Goal: Contribute content: Contribute content

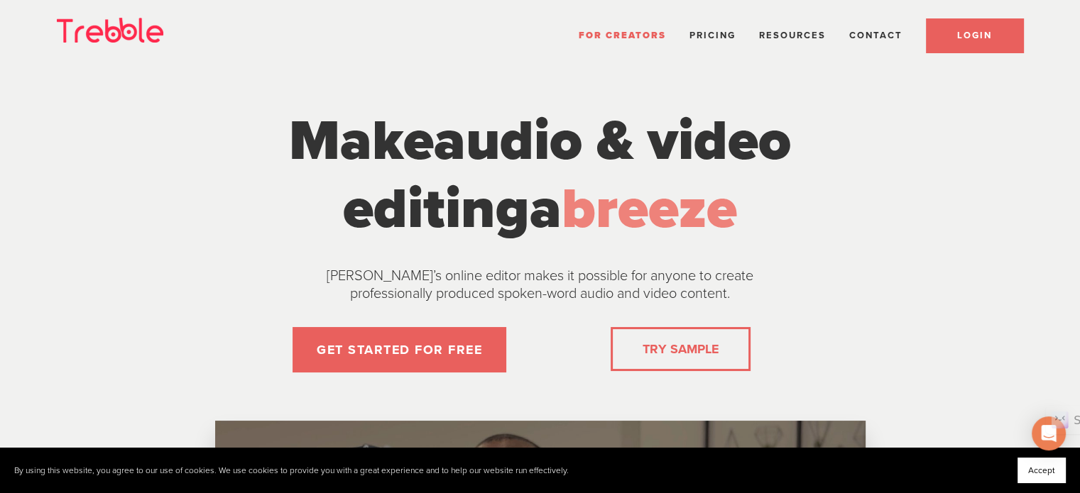
click at [968, 40] on span "LOGIN" at bounding box center [974, 35] width 35 height 11
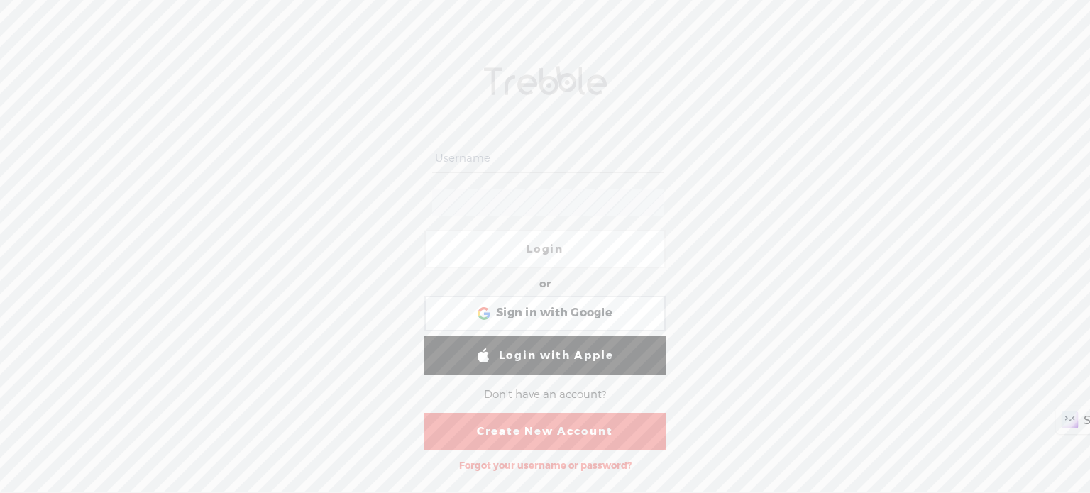
type input "michael108"
click at [537, 250] on link "Login" at bounding box center [544, 249] width 241 height 38
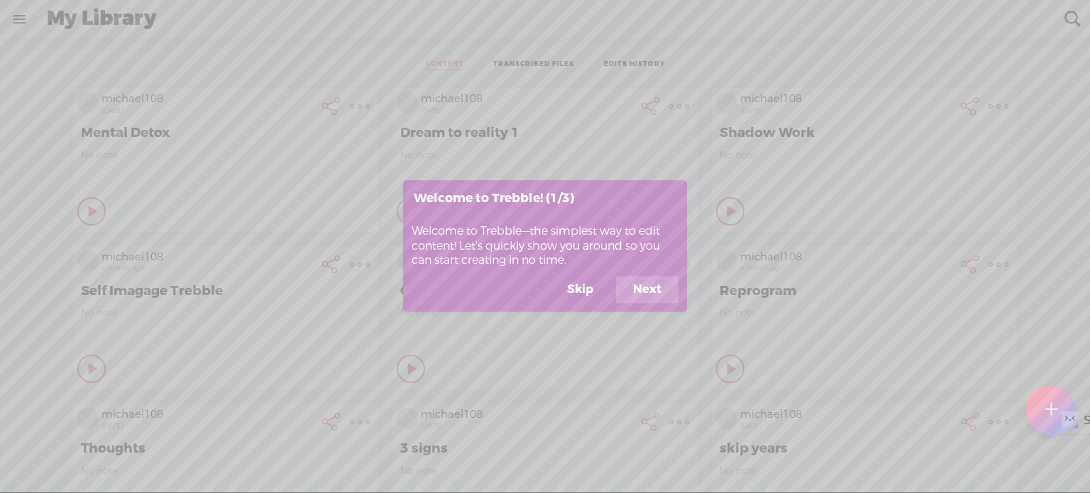
click at [593, 290] on button "Skip" at bounding box center [580, 290] width 60 height 27
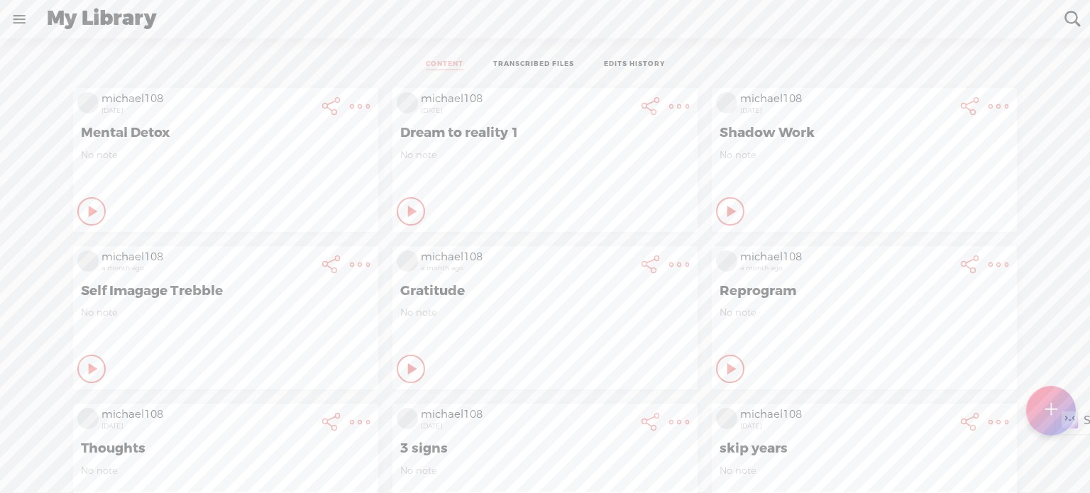
click at [1050, 398] on t at bounding box center [1052, 410] width 12 height 31
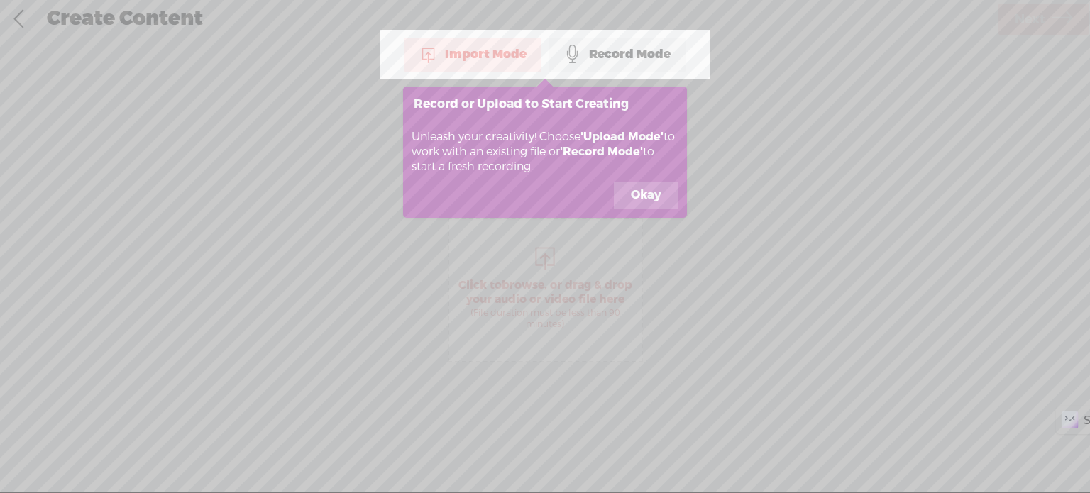
click at [500, 49] on div "Import Mode" at bounding box center [473, 54] width 137 height 35
click at [659, 195] on button "Okay" at bounding box center [646, 195] width 65 height 27
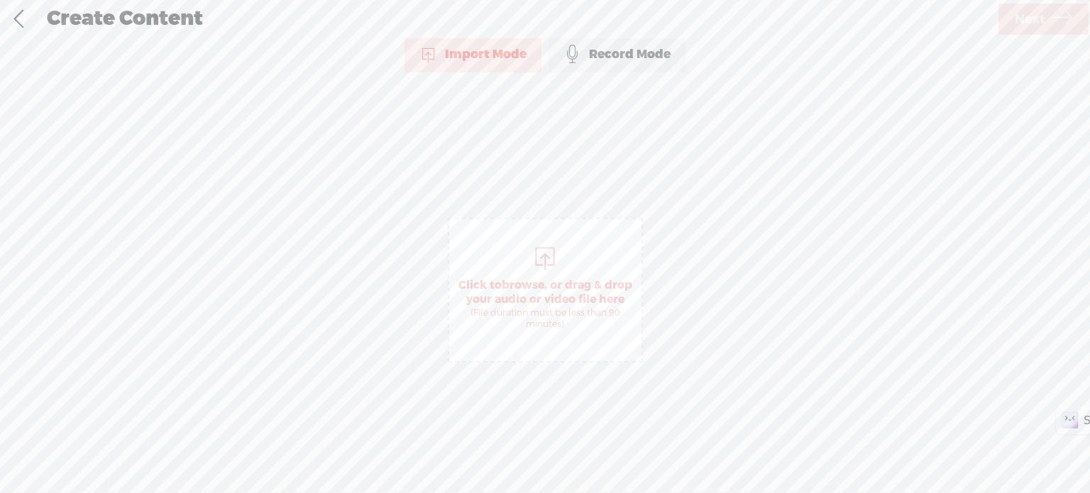
click at [537, 258] on div at bounding box center [545, 257] width 28 height 28
click at [1057, 16] on icon at bounding box center [1063, 19] width 20 height 36
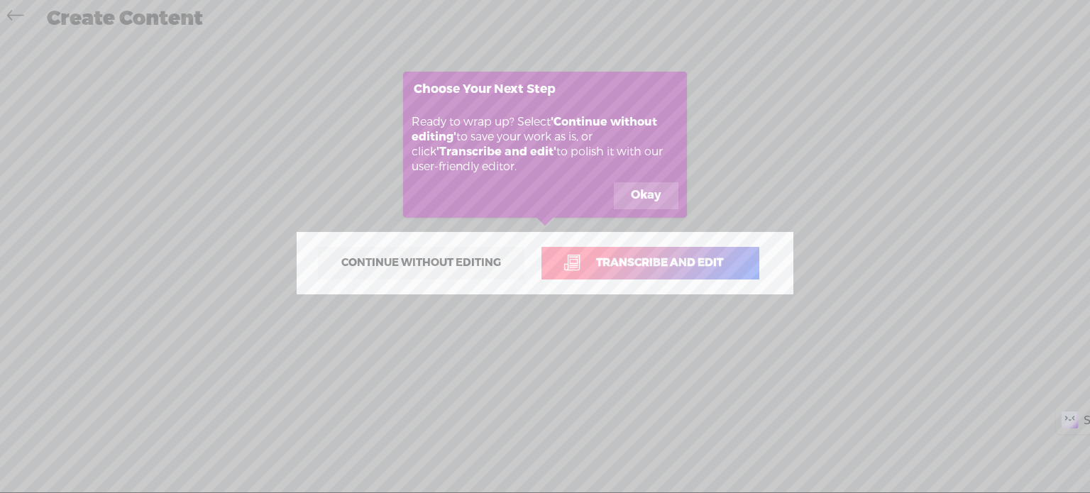
click at [707, 263] on span "Transcribe and edit" at bounding box center [659, 263] width 157 height 16
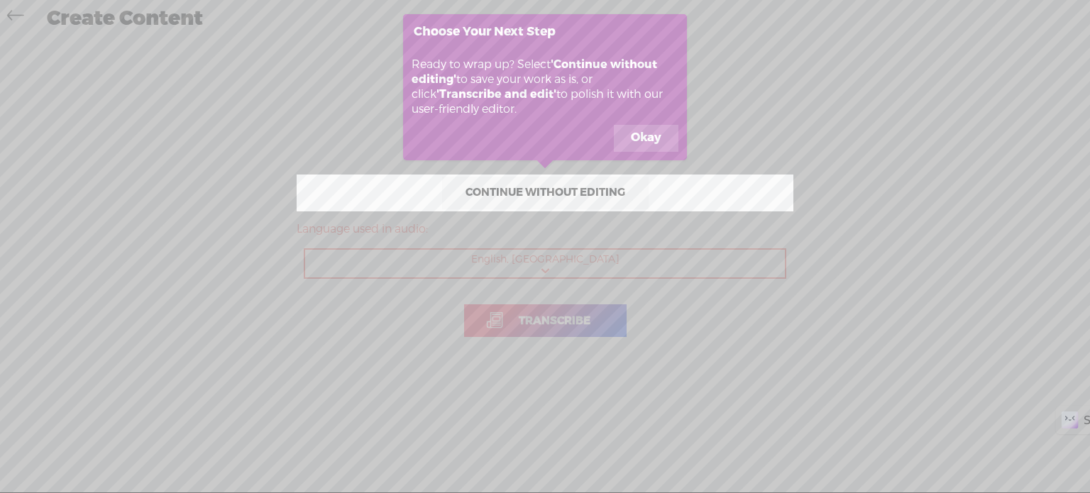
click at [635, 143] on button "Okay" at bounding box center [646, 138] width 65 height 27
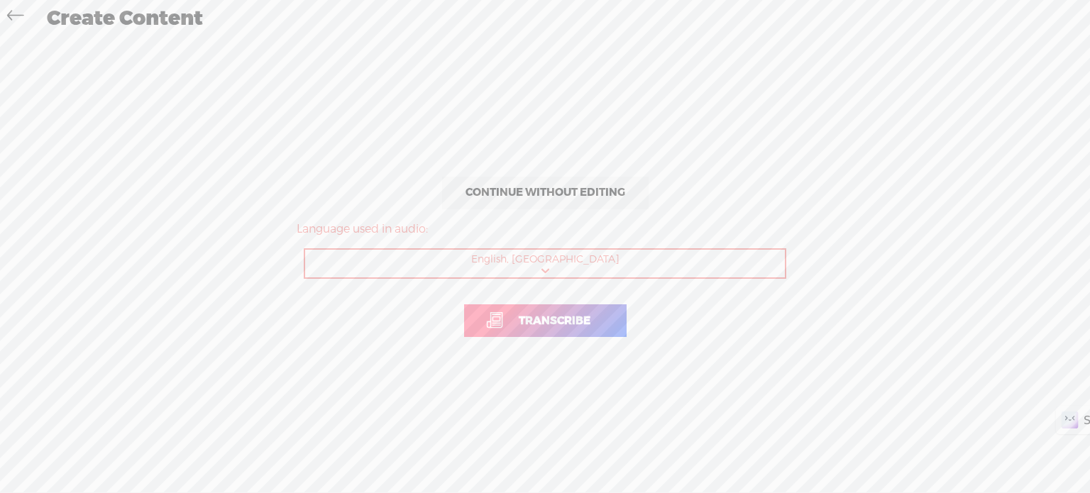
click at [537, 322] on span "Transcribe" at bounding box center [555, 321] width 102 height 16
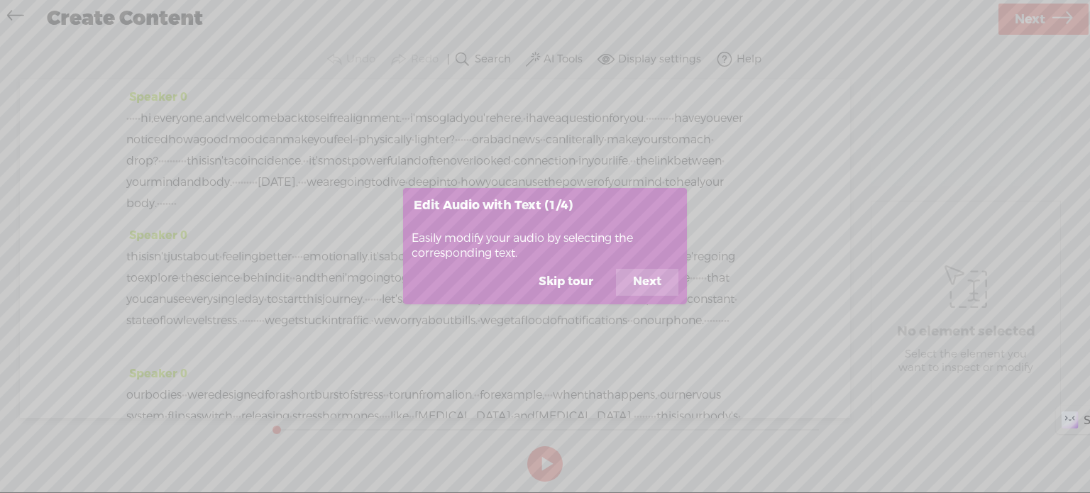
click at [577, 281] on button "Skip tour" at bounding box center [566, 282] width 89 height 27
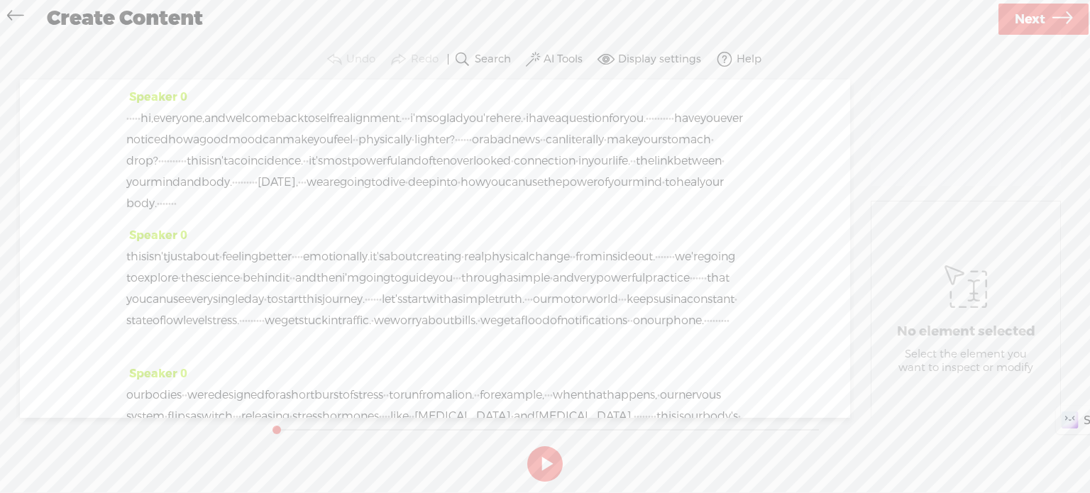
click at [540, 455] on button at bounding box center [544, 463] width 35 height 35
click at [540, 462] on button at bounding box center [544, 463] width 35 height 35
drag, startPoint x: 302, startPoint y: 422, endPoint x: 294, endPoint y: 424, distance: 8.1
click at [294, 424] on div at bounding box center [299, 425] width 33 height 33
click at [551, 57] on label "AI Tools" at bounding box center [563, 60] width 39 height 14
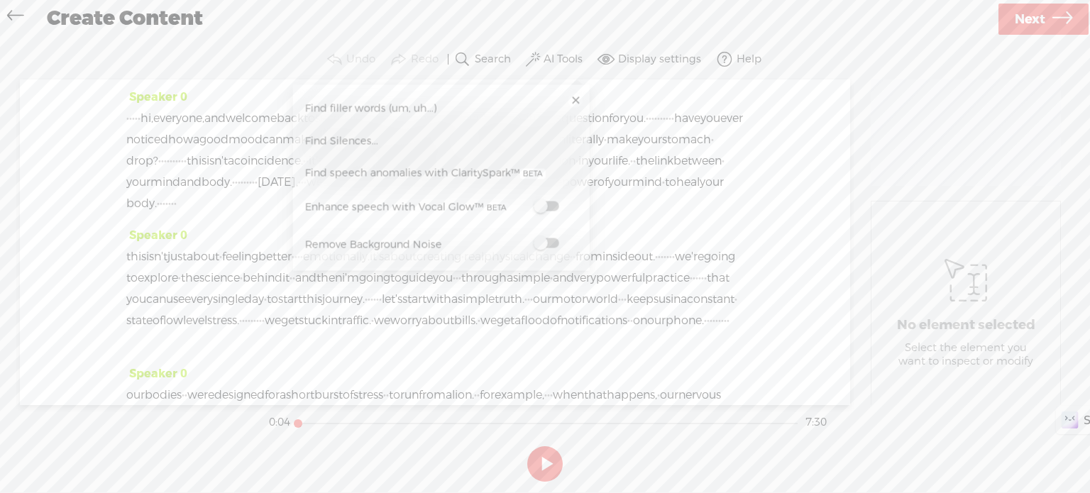
click at [554, 243] on span at bounding box center [546, 244] width 26 height 10
click at [371, 143] on span "Find Silences..." at bounding box center [341, 141] width 83 height 32
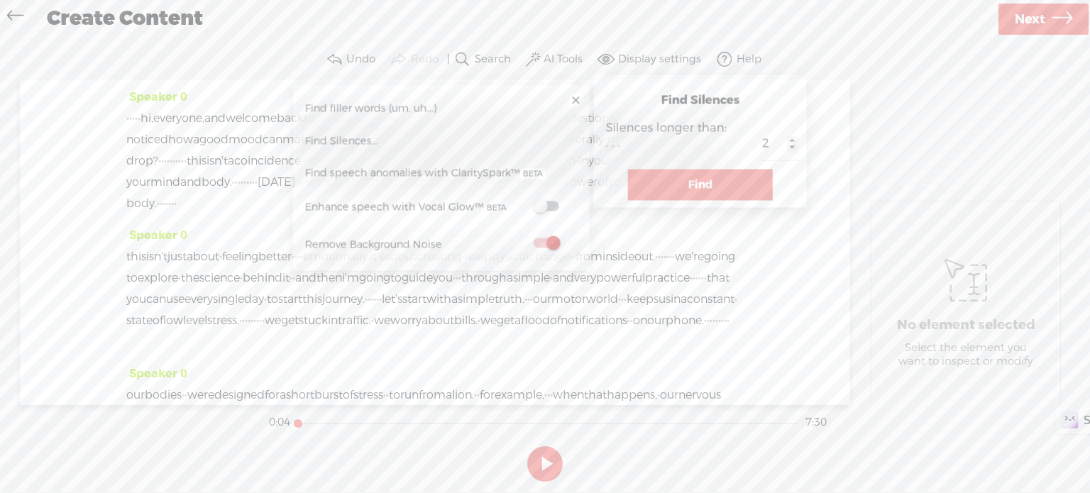
type input "2"
click at [760, 147] on input "2" at bounding box center [780, 144] width 41 height 32
click at [695, 189] on button "Find" at bounding box center [700, 185] width 145 height 31
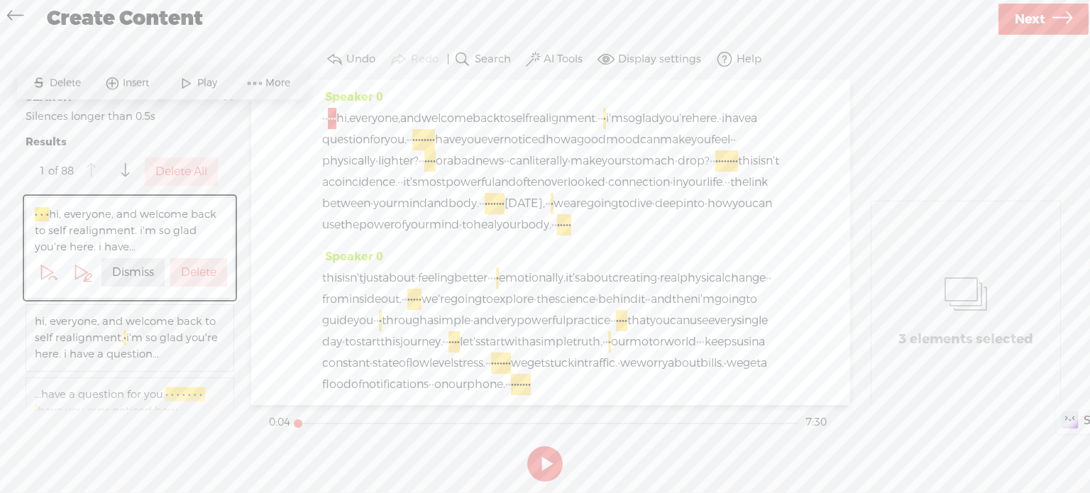
click at [142, 270] on label "Dismiss" at bounding box center [133, 272] width 42 height 15
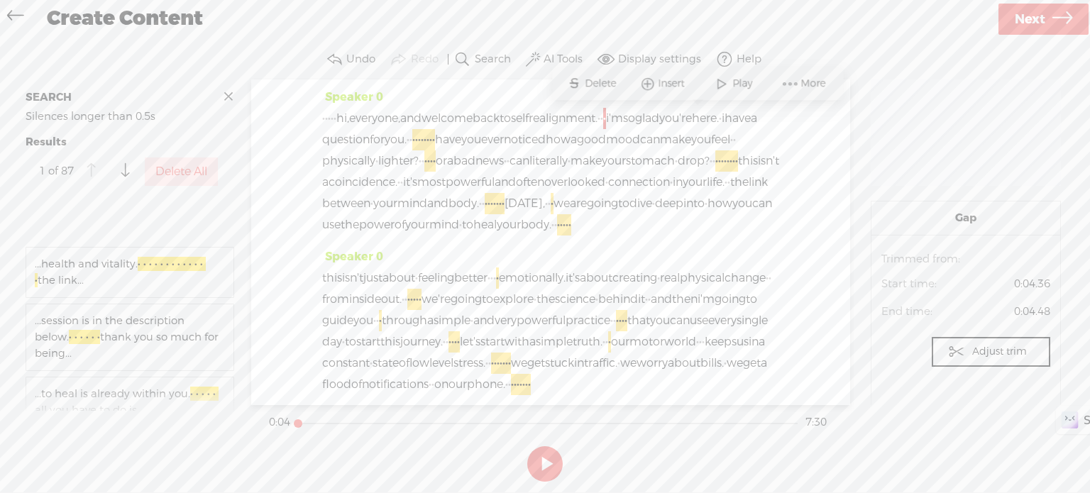
scroll to position [7187, 0]
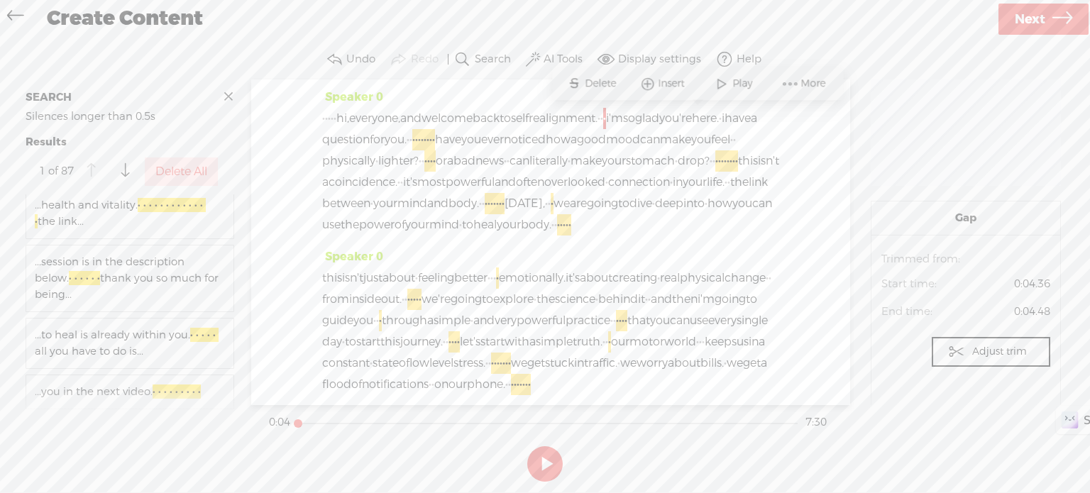
click at [190, 381] on div "...you in the next video. · · · · · · · · ·" at bounding box center [129, 392] width 207 height 33
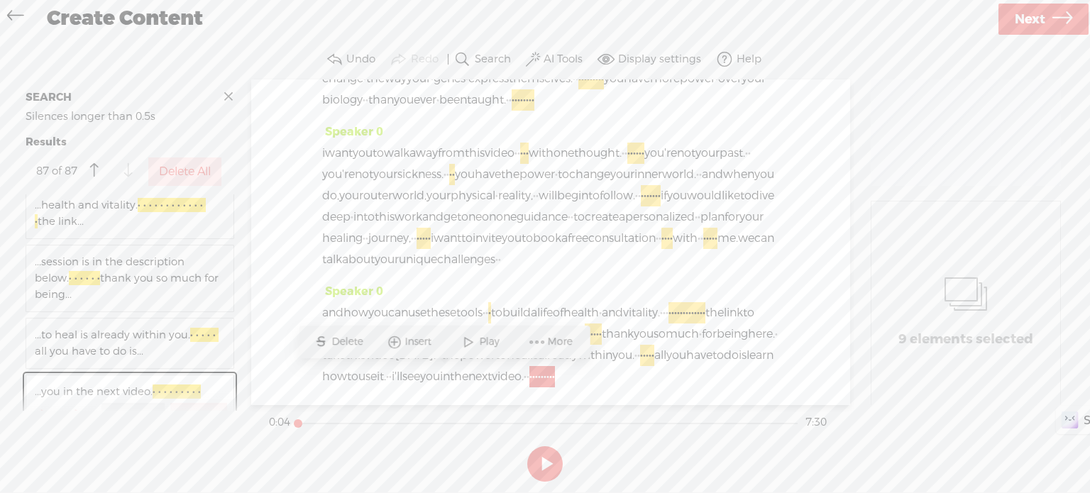
scroll to position [7221, 0]
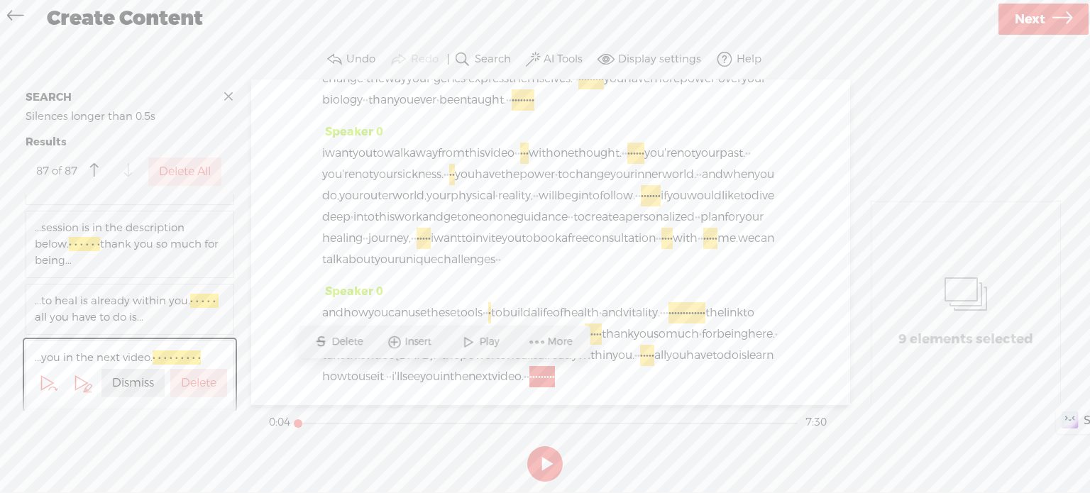
click at [141, 386] on label "Dismiss" at bounding box center [133, 383] width 42 height 15
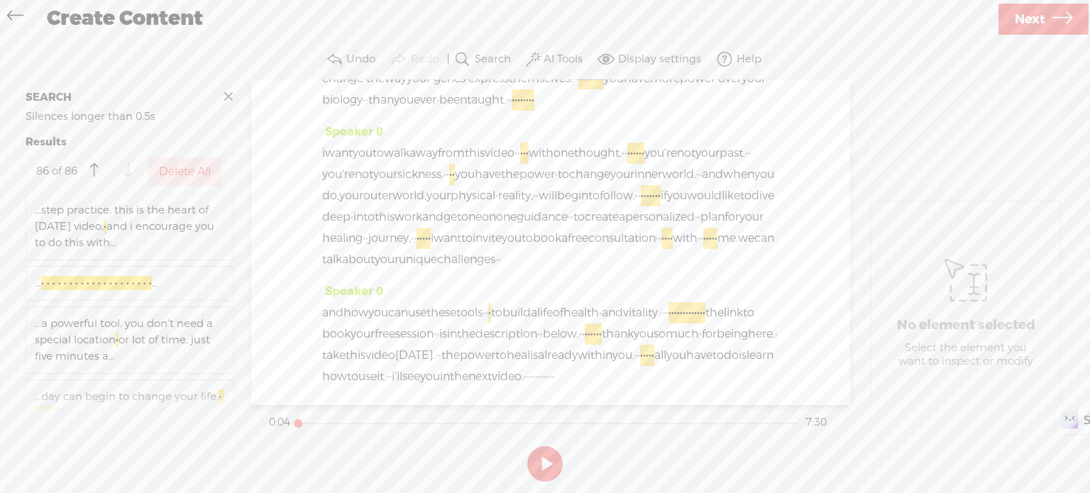
scroll to position [5240, 0]
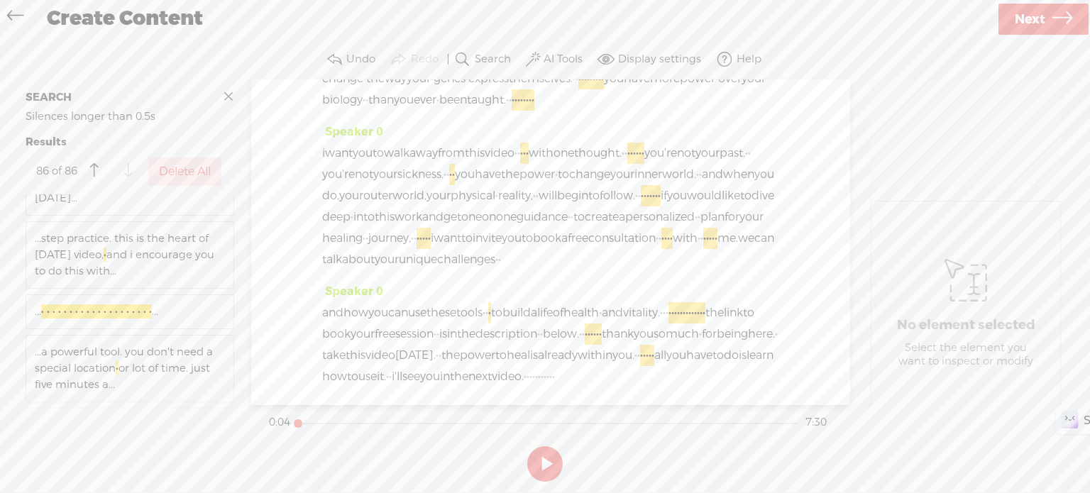
click at [176, 312] on div "... · · · · · · · · · · · · · · · · · · · · ..." at bounding box center [130, 312] width 190 height 16
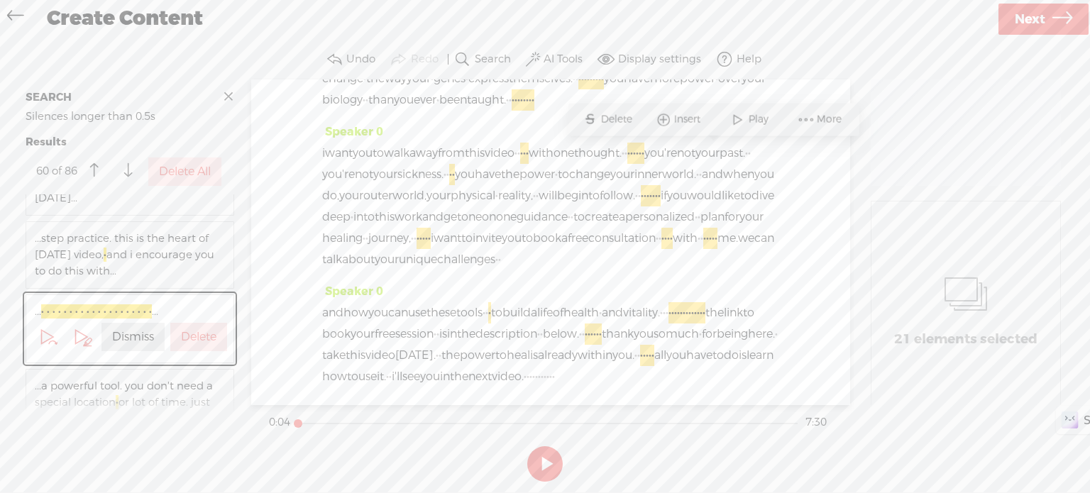
scroll to position [1384, 0]
click at [133, 334] on label "Dismiss" at bounding box center [133, 337] width 42 height 15
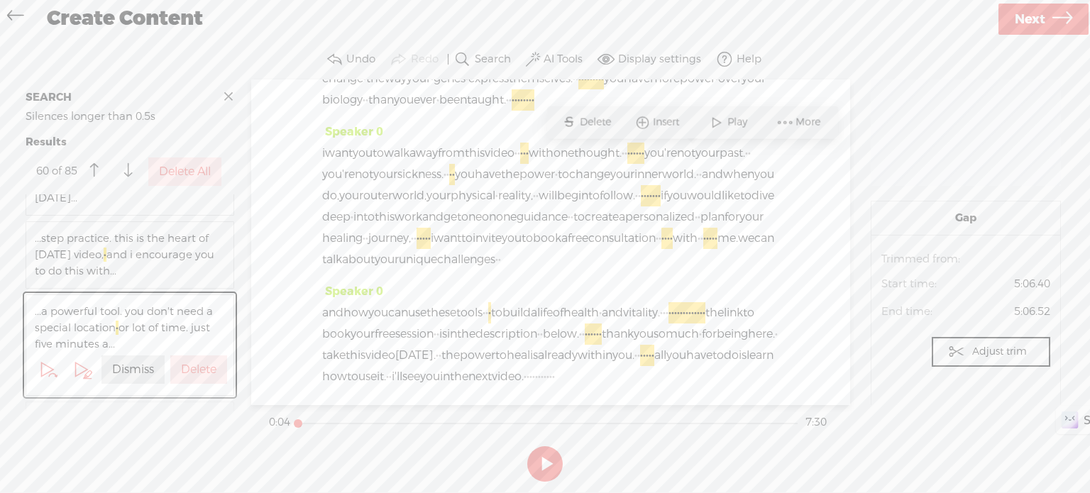
scroll to position [1405, 0]
click at [188, 172] on label "Delete All" at bounding box center [185, 172] width 52 height 15
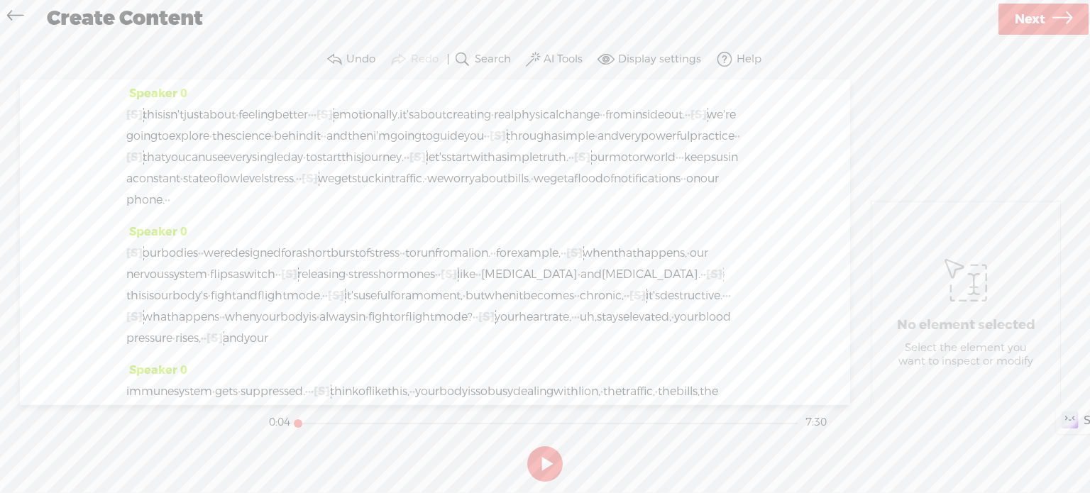
scroll to position [0, 0]
click at [542, 466] on button at bounding box center [544, 463] width 35 height 35
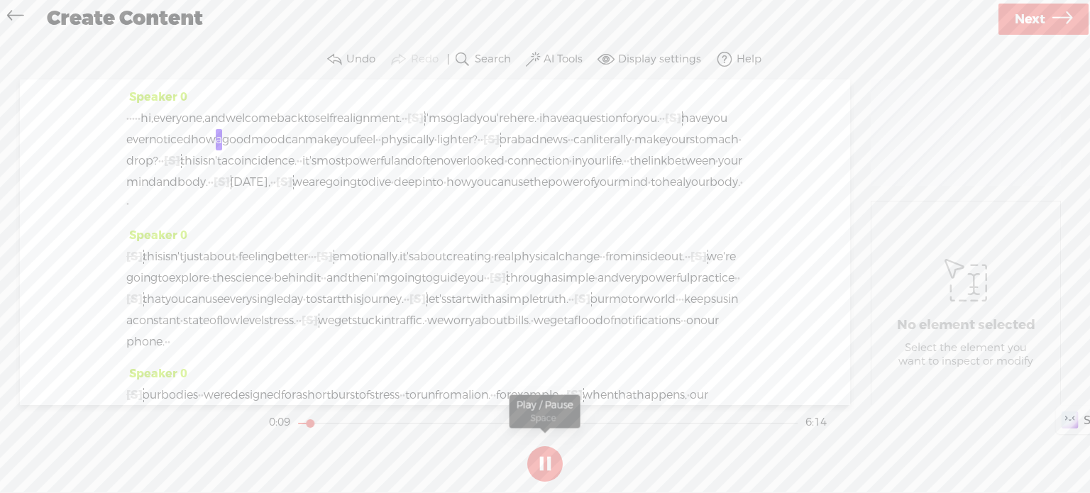
click at [539, 461] on button at bounding box center [544, 463] width 35 height 35
click at [477, 118] on span "glad" at bounding box center [465, 118] width 24 height 21
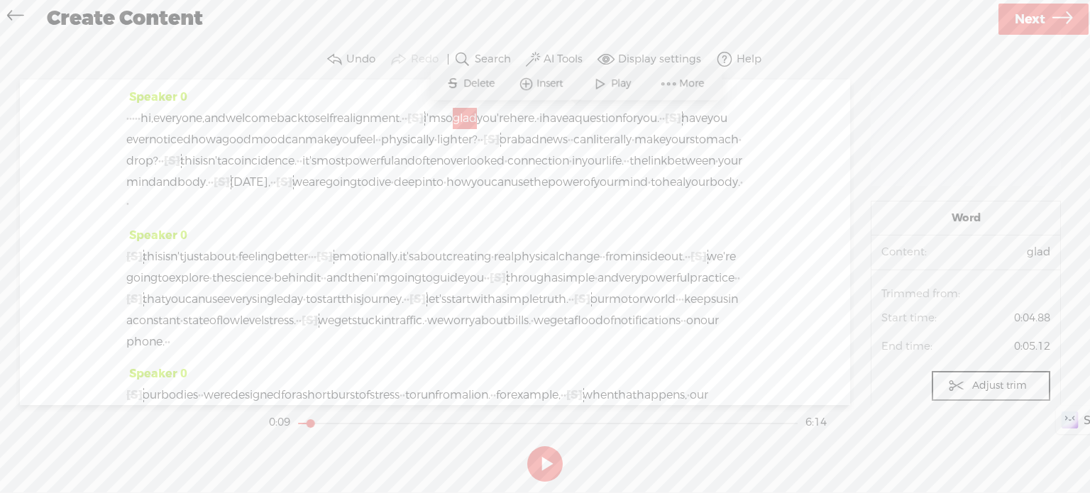
click at [605, 82] on span at bounding box center [600, 84] width 21 height 26
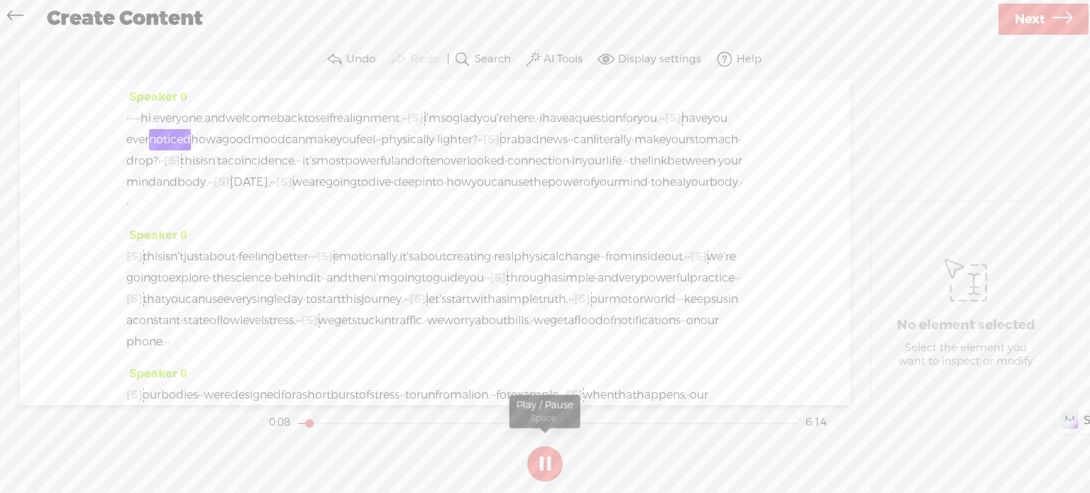
click at [542, 458] on button at bounding box center [544, 463] width 35 height 35
click at [569, 115] on span "have" at bounding box center [555, 118] width 26 height 21
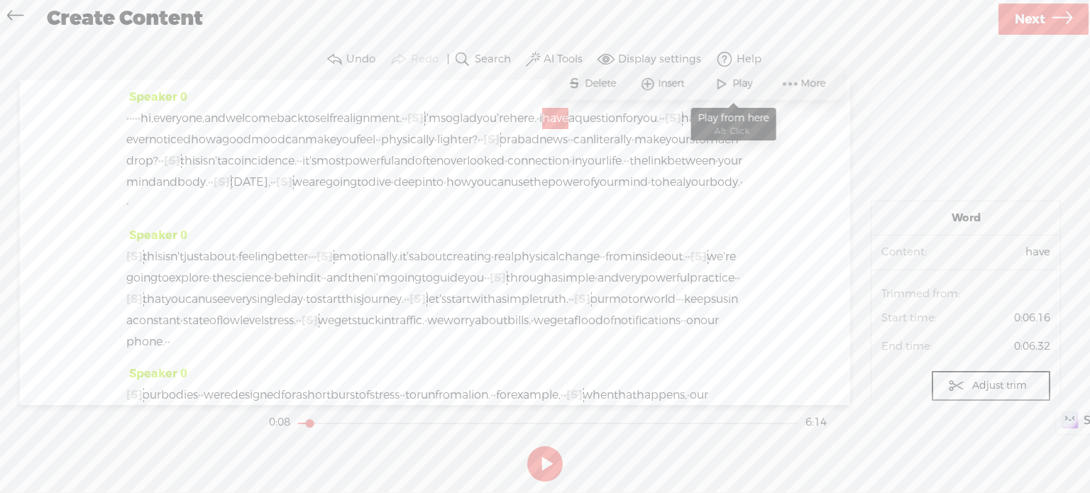
click at [724, 77] on span at bounding box center [721, 84] width 21 height 26
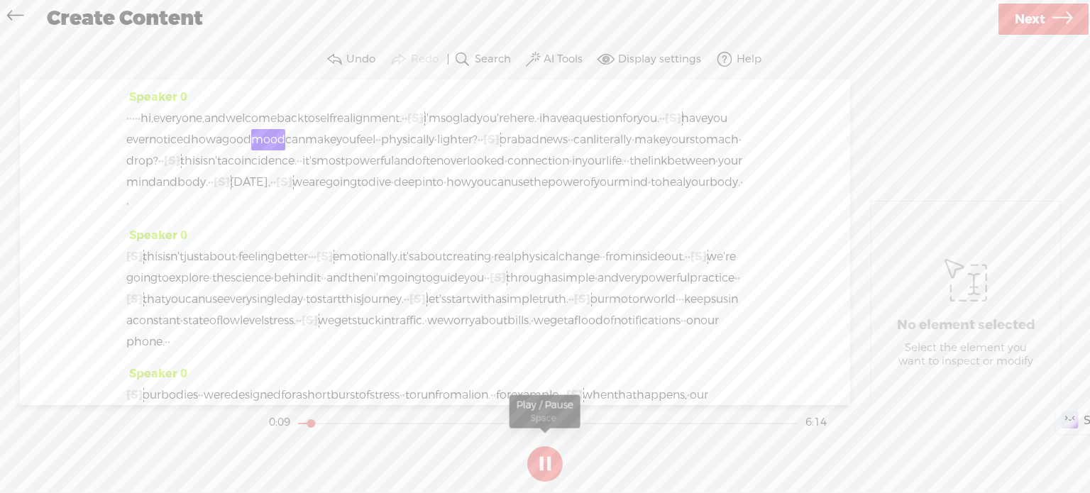
click at [548, 462] on button at bounding box center [544, 463] width 35 height 35
click at [662, 129] on span "·" at bounding box center [663, 118] width 3 height 21
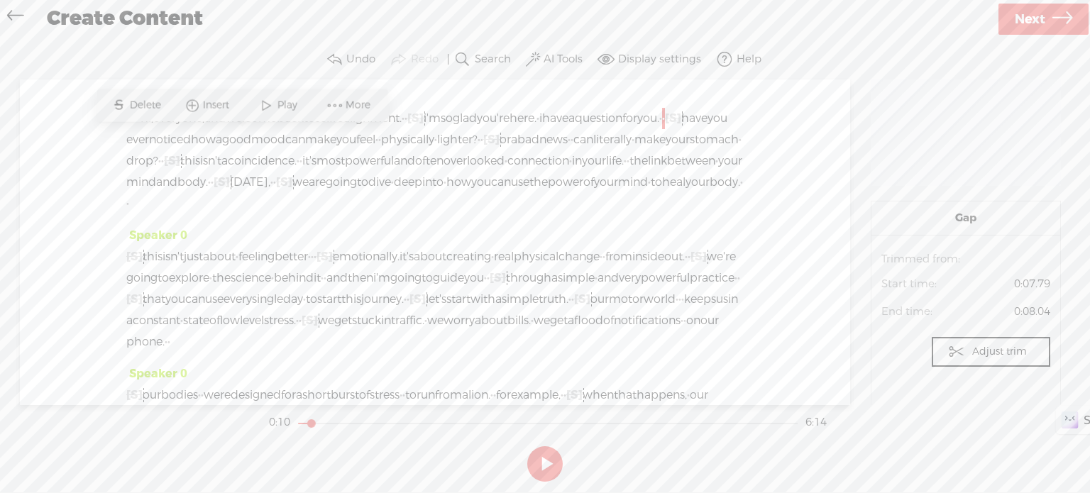
click at [154, 107] on span "Delete" at bounding box center [146, 105] width 35 height 14
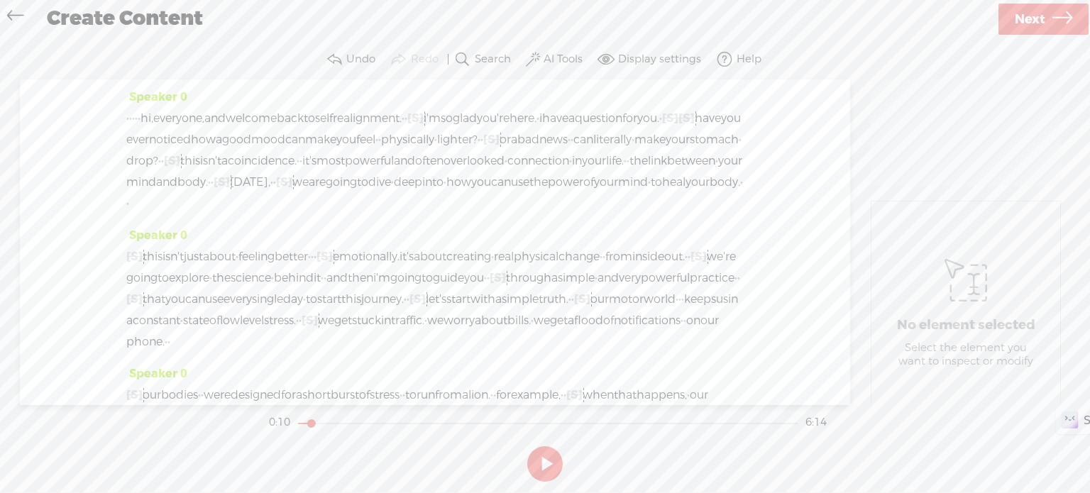
click at [575, 129] on span "question" at bounding box center [599, 118] width 48 height 21
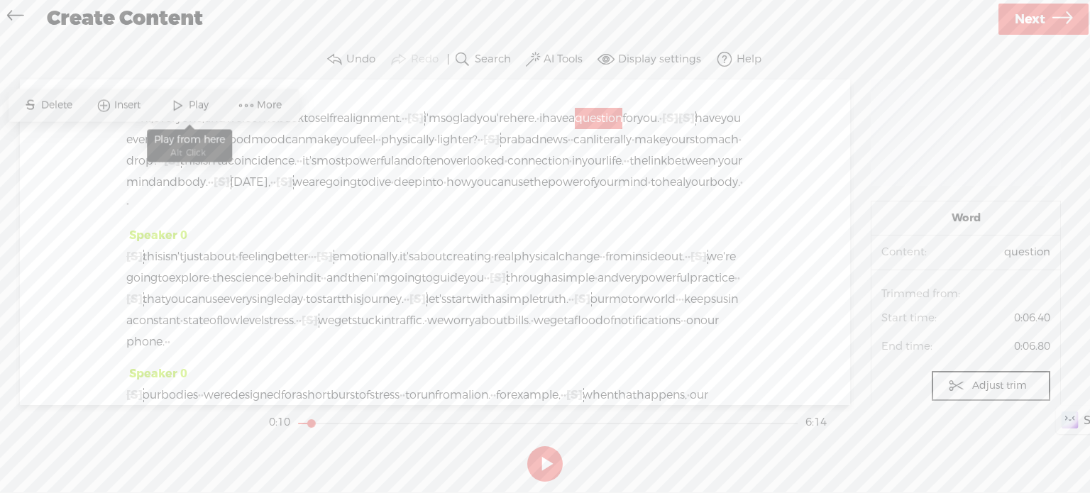
click at [196, 102] on span "Play" at bounding box center [200, 105] width 23 height 14
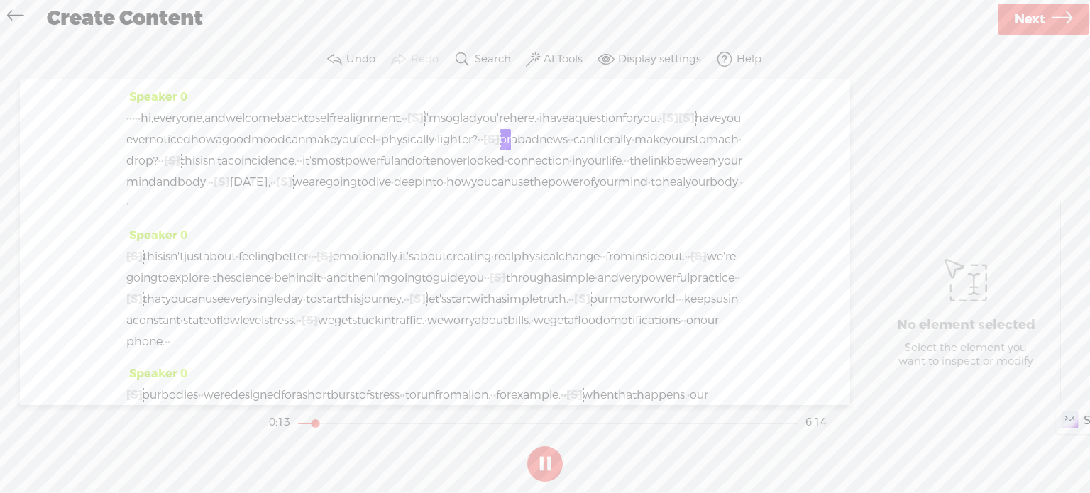
drag, startPoint x: 533, startPoint y: 459, endPoint x: 608, endPoint y: 285, distance: 188.6
click at [534, 459] on button at bounding box center [544, 463] width 35 height 35
drag, startPoint x: 657, startPoint y: 142, endPoint x: 667, endPoint y: 138, distance: 11.2
click at [667, 138] on div "· · · · · hi, everyone, and welcome back to self realignment. · · [S] · i'm so …" at bounding box center [435, 161] width 618 height 106
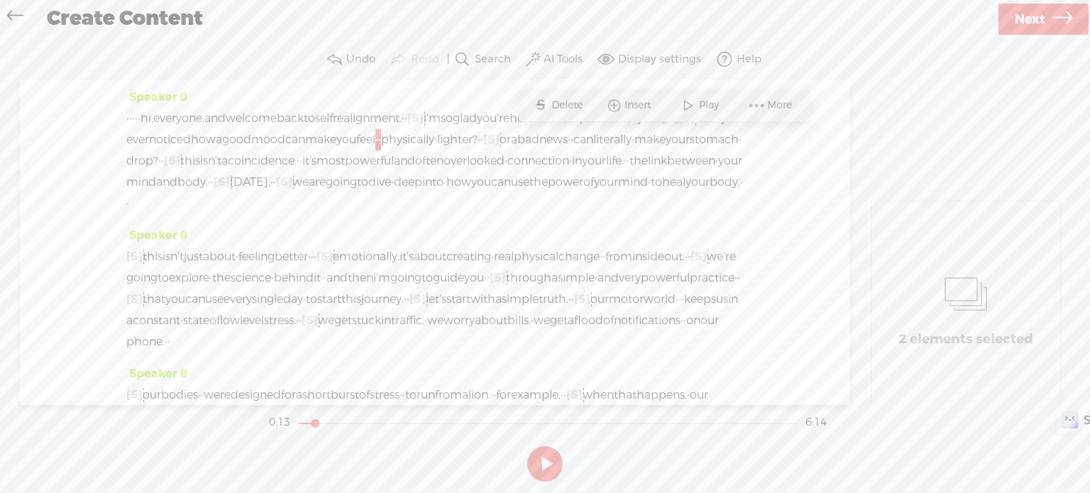
click at [574, 103] on span "Delete" at bounding box center [569, 105] width 35 height 14
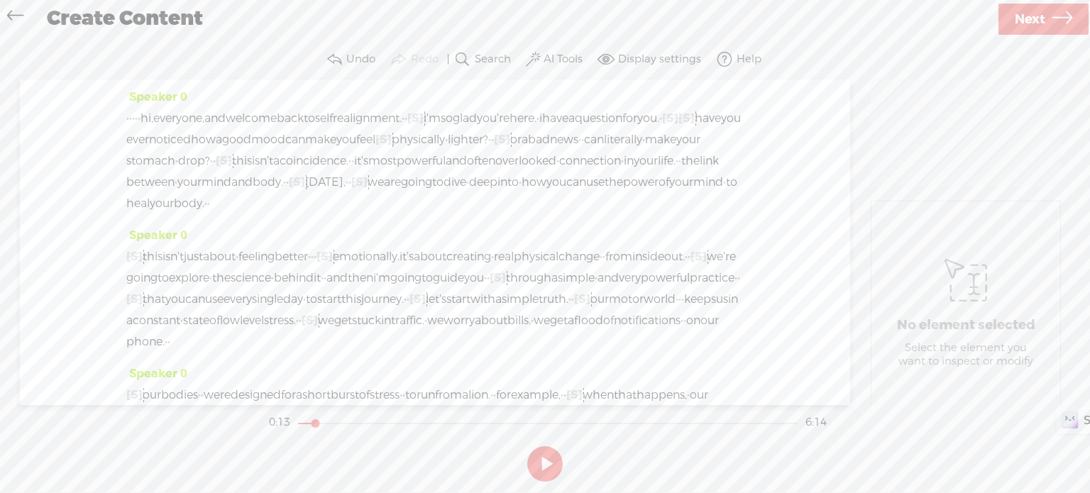
click at [305, 146] on span "can" at bounding box center [295, 139] width 20 height 21
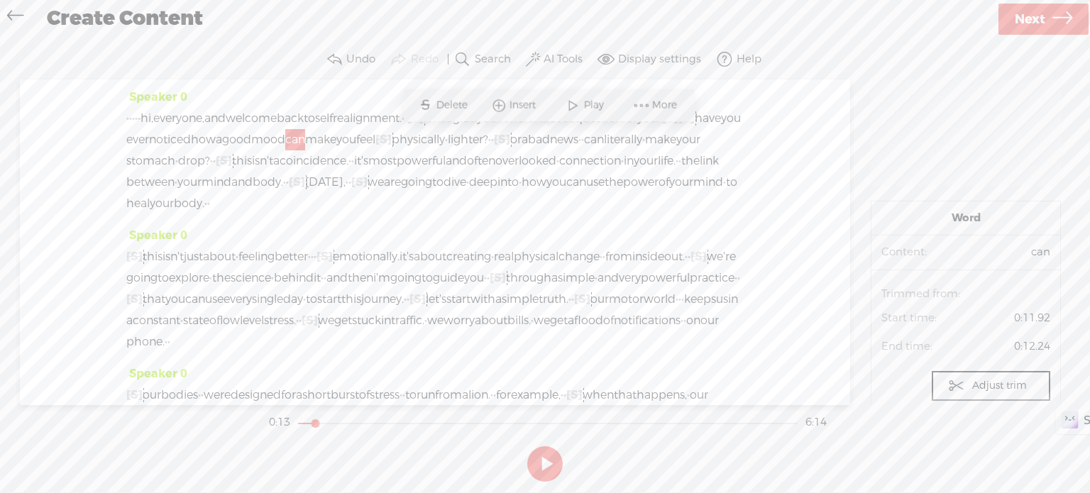
click at [576, 102] on span at bounding box center [572, 105] width 21 height 26
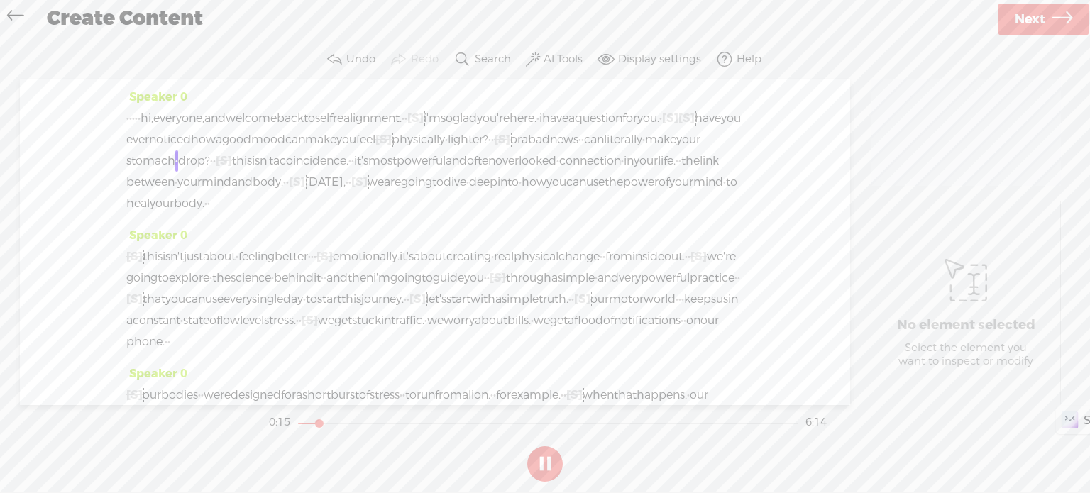
click at [547, 458] on button at bounding box center [544, 463] width 35 height 35
click at [581, 150] on span "·" at bounding box center [582, 139] width 3 height 21
click at [287, 123] on span "Delete" at bounding box center [288, 126] width 35 height 14
click at [579, 150] on span "·" at bounding box center [580, 139] width 3 height 21
click at [287, 127] on span "Delete" at bounding box center [280, 126] width 35 height 14
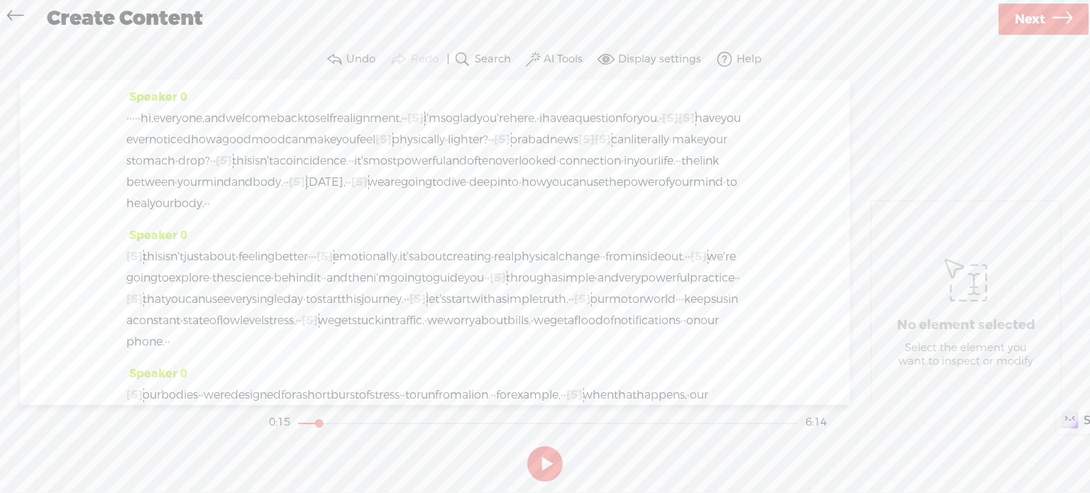
click at [448, 150] on span "lighter?" at bounding box center [468, 139] width 40 height 21
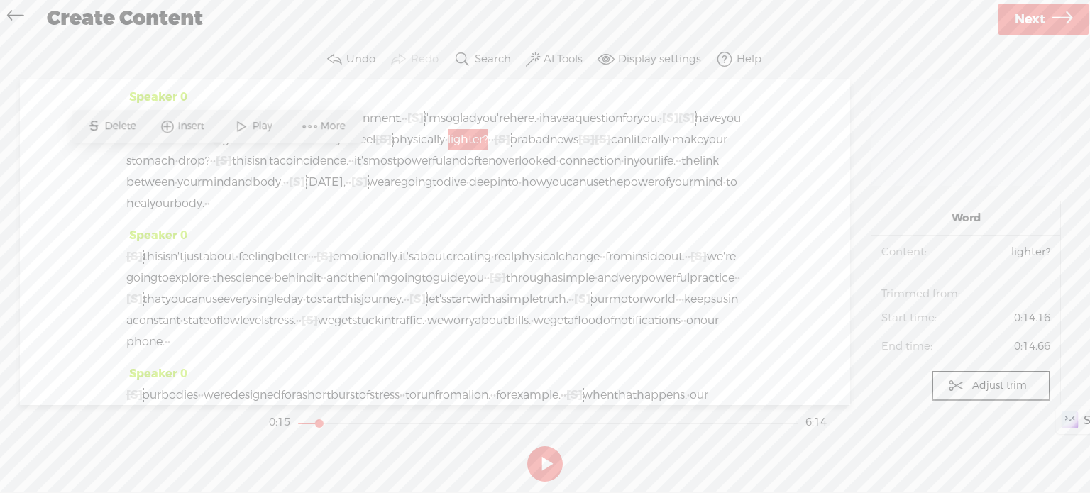
click at [239, 119] on span at bounding box center [241, 127] width 21 height 26
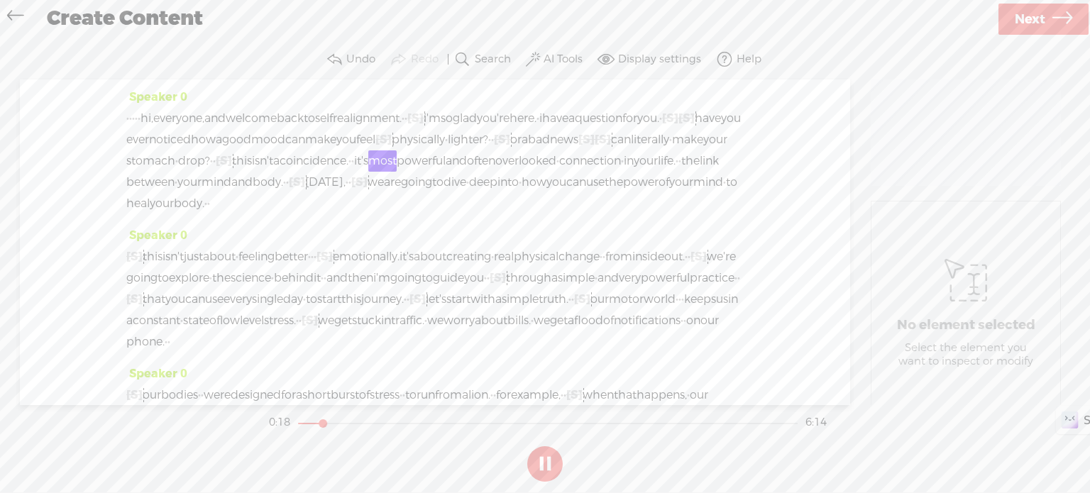
click at [535, 461] on button at bounding box center [544, 463] width 35 height 35
click at [252, 156] on span "this" at bounding box center [242, 160] width 20 height 21
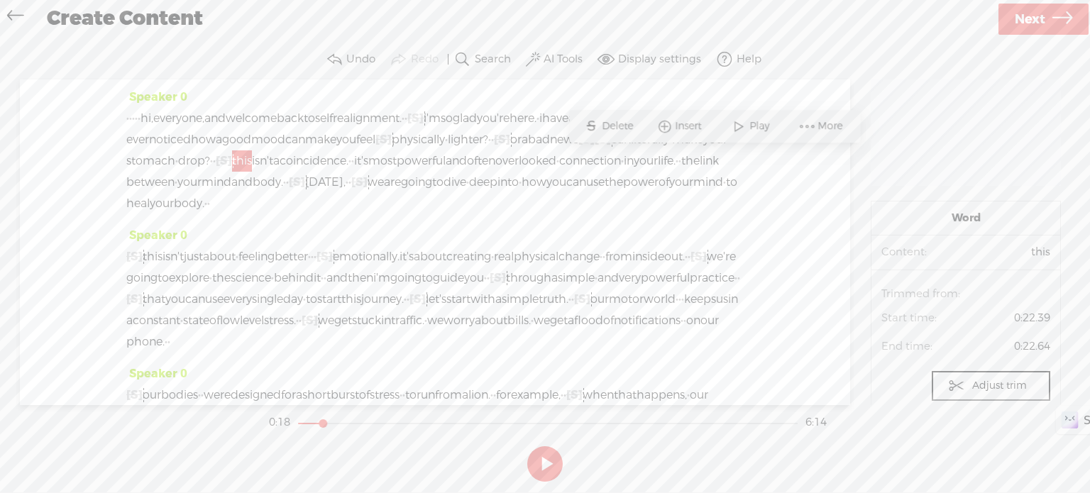
click at [740, 125] on span at bounding box center [738, 127] width 21 height 26
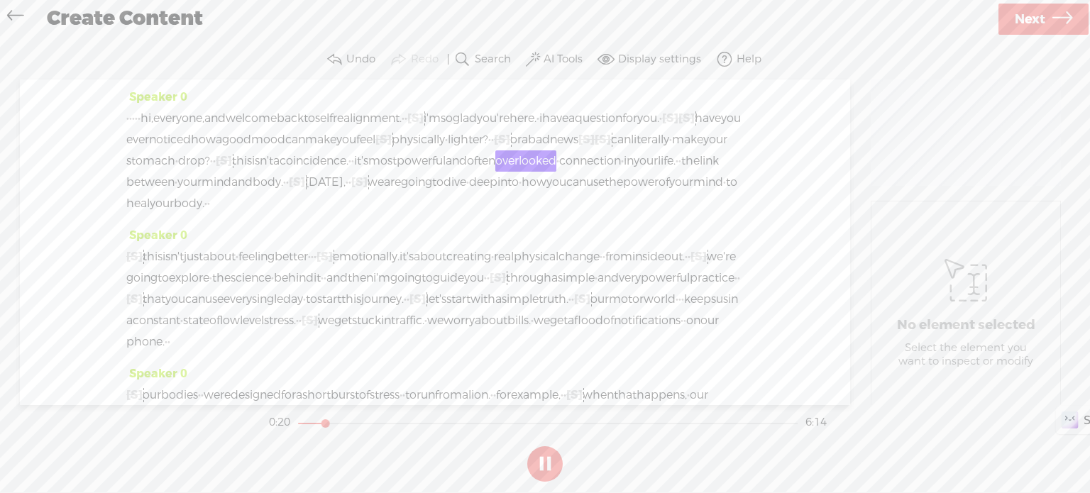
click at [539, 463] on button at bounding box center [544, 463] width 35 height 35
click at [252, 172] on span "isn't" at bounding box center [262, 160] width 21 height 21
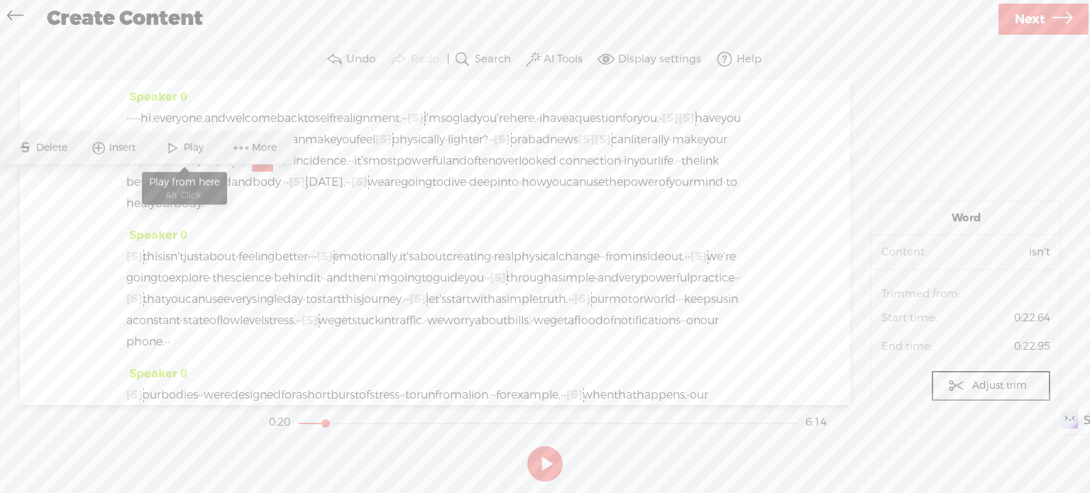
click at [178, 145] on span at bounding box center [172, 148] width 21 height 26
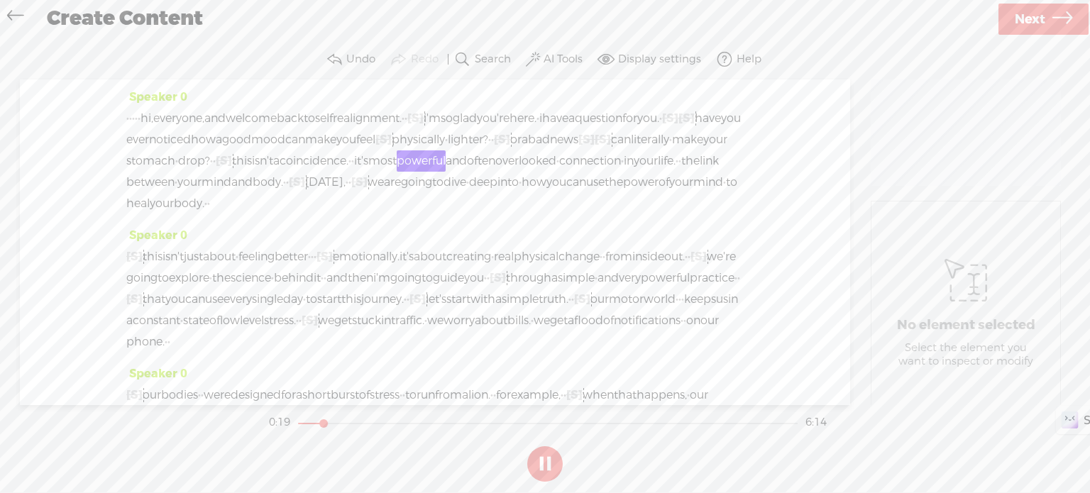
click at [541, 456] on button at bounding box center [544, 463] width 35 height 35
click at [252, 164] on span "this" at bounding box center [242, 160] width 20 height 21
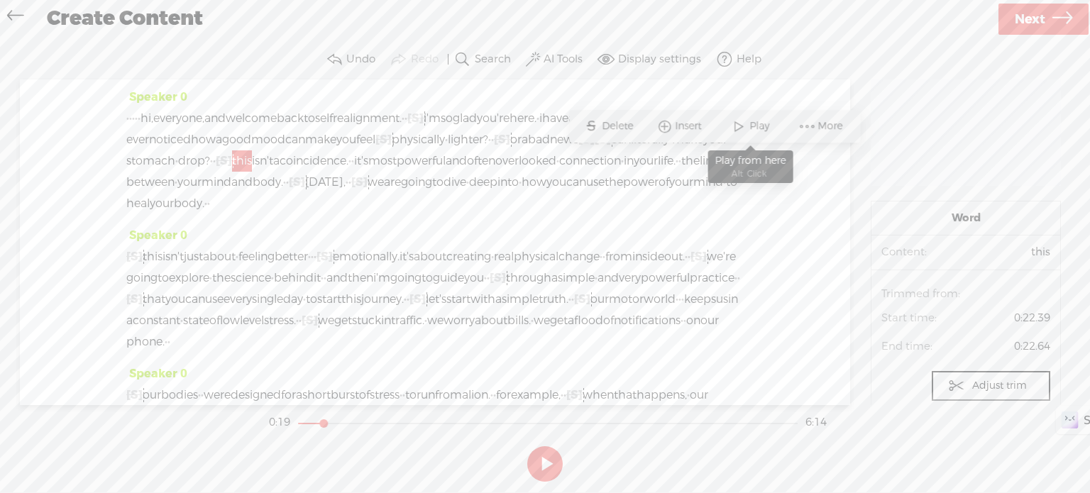
click at [740, 127] on span at bounding box center [738, 127] width 21 height 26
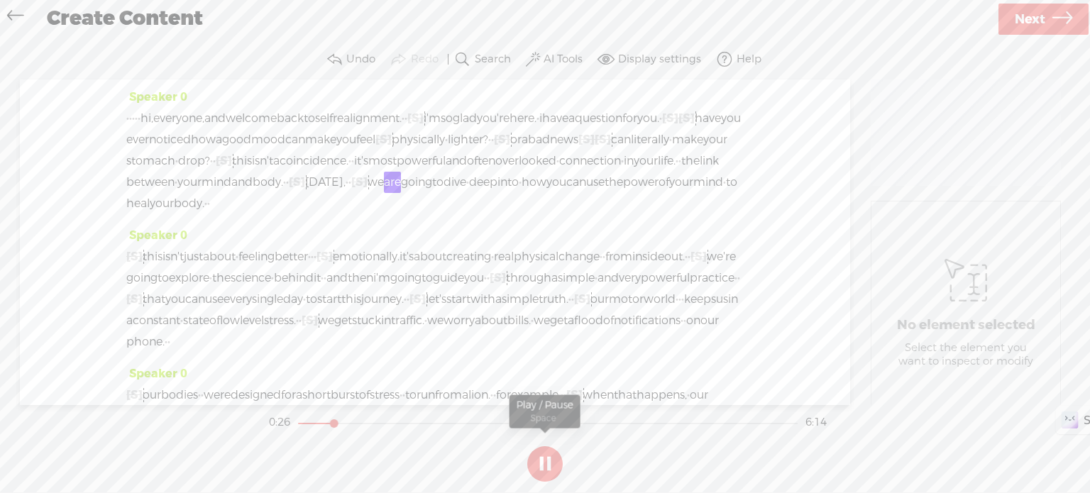
click at [551, 461] on button at bounding box center [544, 463] width 35 height 35
click at [446, 172] on span "and" at bounding box center [456, 160] width 21 height 21
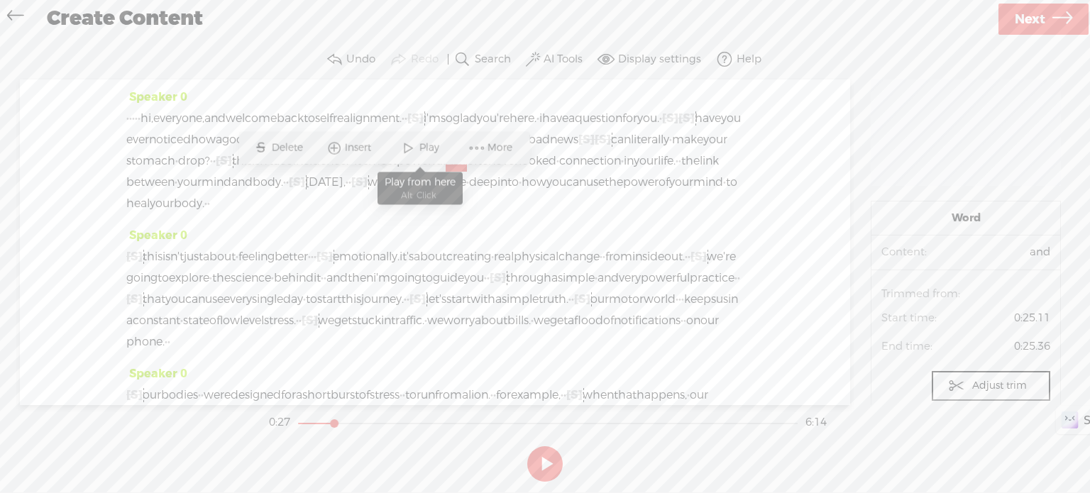
drag, startPoint x: 433, startPoint y: 150, endPoint x: 498, endPoint y: 266, distance: 133.5
click at [434, 150] on span "Play" at bounding box center [430, 148] width 23 height 14
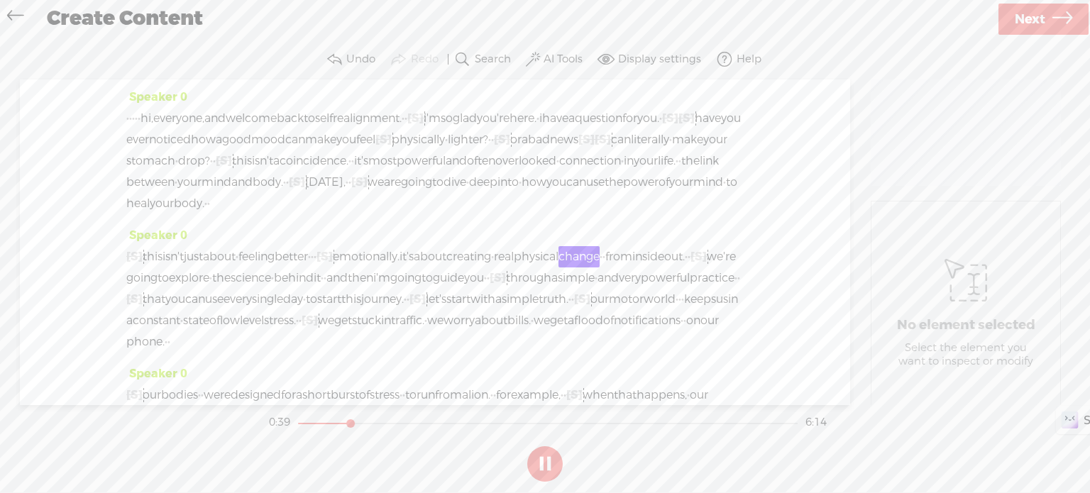
click at [548, 462] on button at bounding box center [544, 463] width 35 height 35
click at [317, 268] on span "·" at bounding box center [315, 256] width 3 height 21
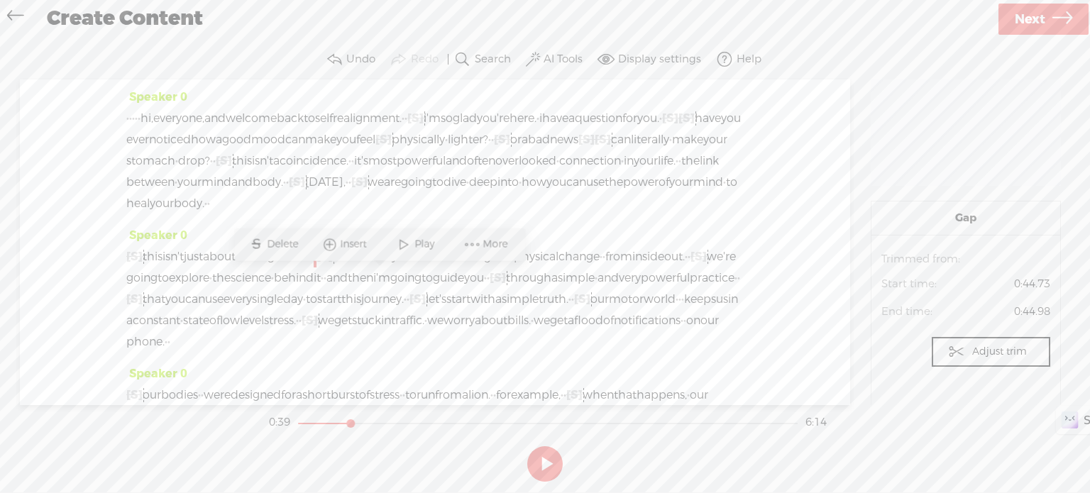
click at [297, 239] on span "Delete" at bounding box center [284, 244] width 35 height 14
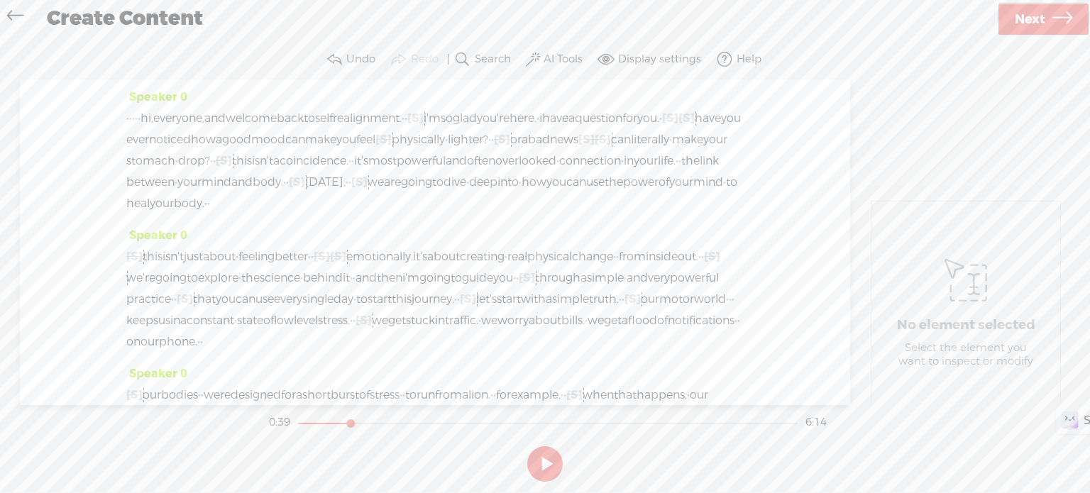
click at [203, 268] on span "just" at bounding box center [193, 256] width 19 height 21
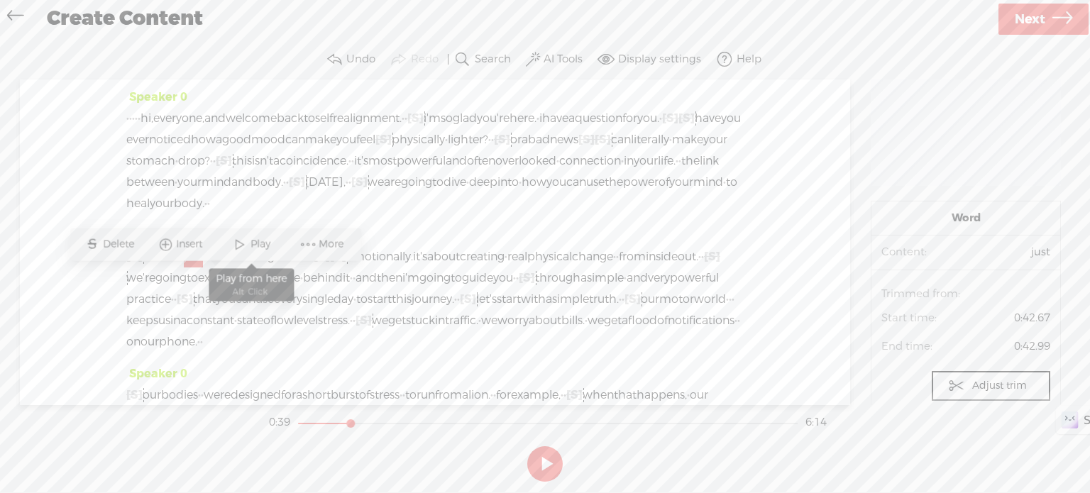
click at [241, 244] on span at bounding box center [239, 244] width 21 height 26
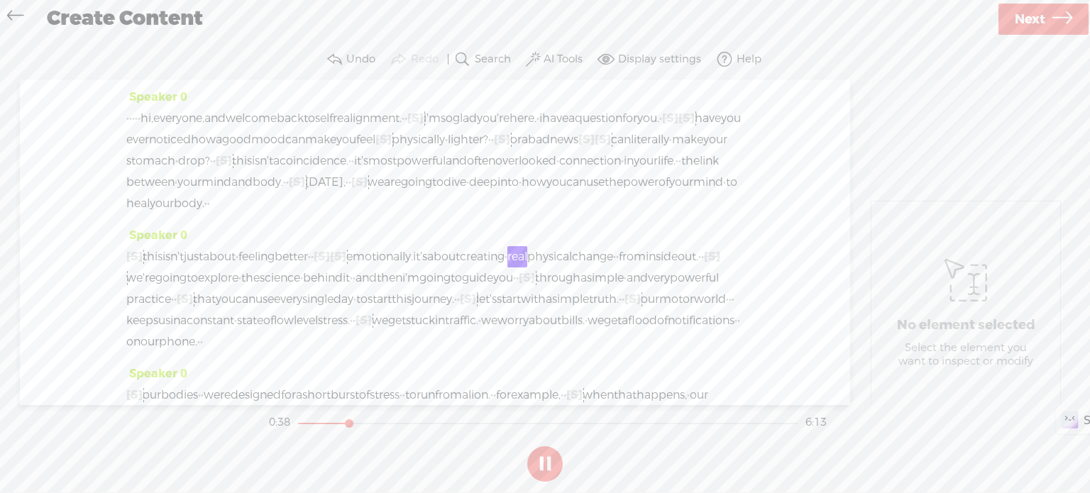
click at [555, 459] on button at bounding box center [544, 463] width 35 height 35
click at [346, 264] on span "[S]" at bounding box center [338, 256] width 16 height 15
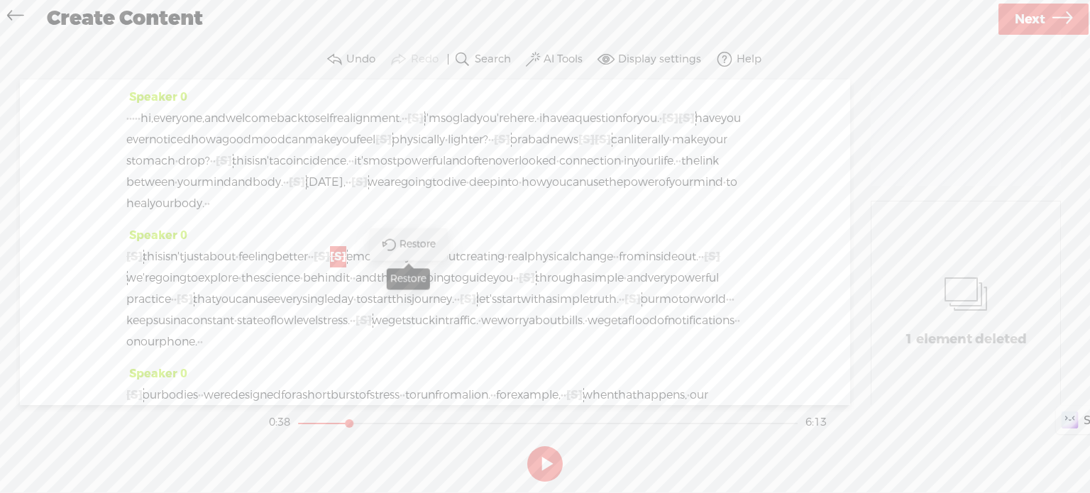
click at [406, 245] on span "Restore" at bounding box center [420, 244] width 40 height 14
drag, startPoint x: 367, startPoint y: 275, endPoint x: 380, endPoint y: 276, distance: 13.6
click at [380, 276] on div "[S] · · · · · this isn't just about · feeling better · · [S] · · emotionally. i…" at bounding box center [435, 299] width 618 height 106
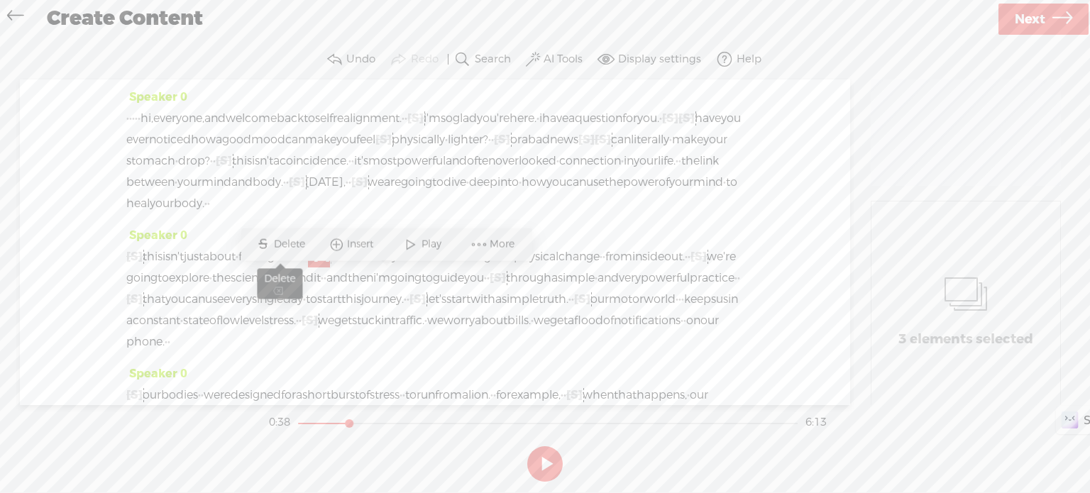
click at [305, 243] on span "Delete" at bounding box center [291, 244] width 35 height 14
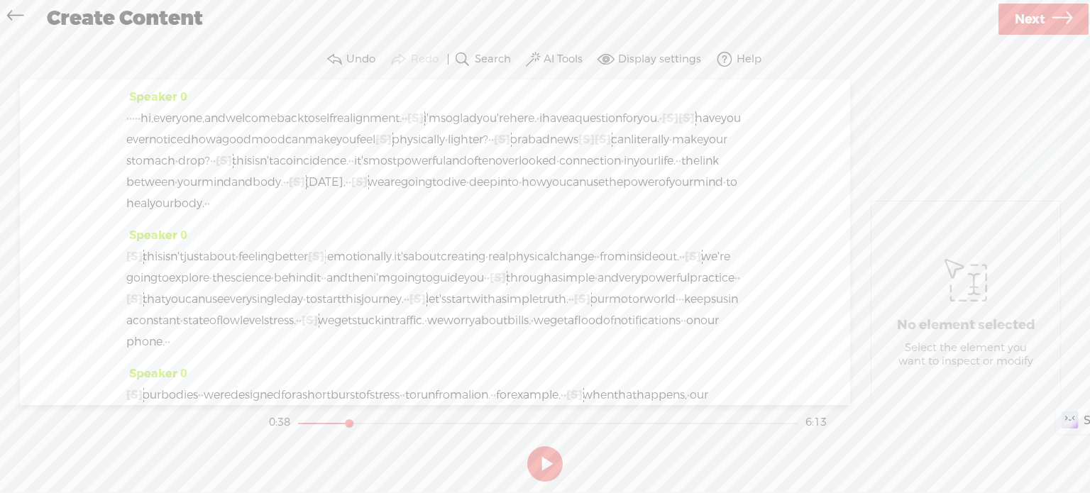
click at [324, 264] on span "[S]" at bounding box center [316, 256] width 16 height 15
click at [394, 268] on span "emotionally." at bounding box center [360, 256] width 67 height 21
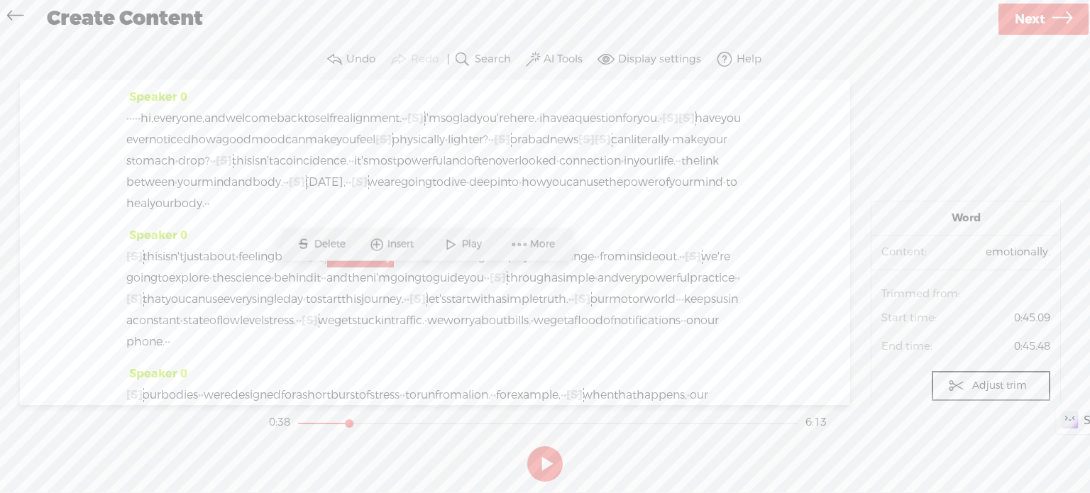
click at [236, 268] on span "about" at bounding box center [219, 256] width 33 height 21
click at [273, 251] on span at bounding box center [271, 244] width 21 height 26
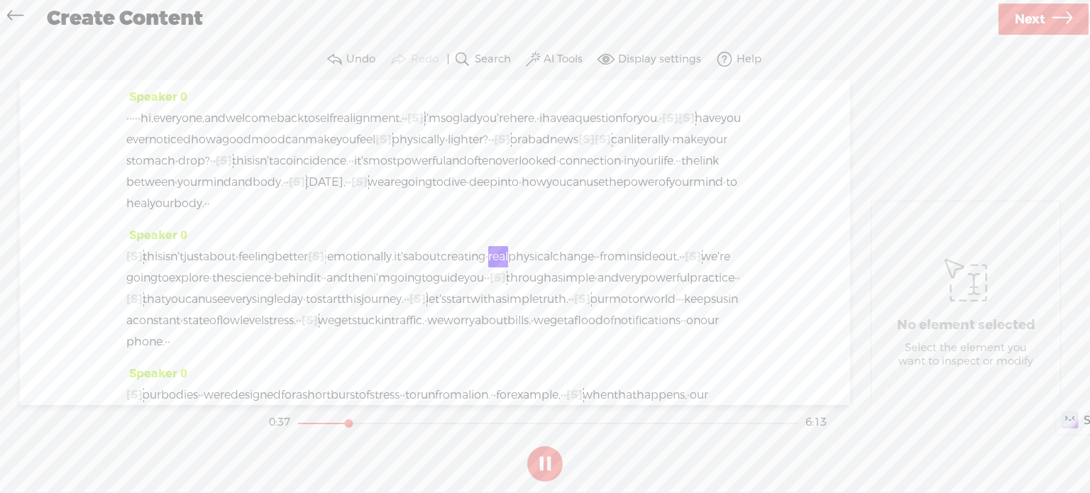
click at [542, 449] on button at bounding box center [544, 463] width 35 height 35
click at [394, 268] on span "emotionally." at bounding box center [360, 256] width 67 height 21
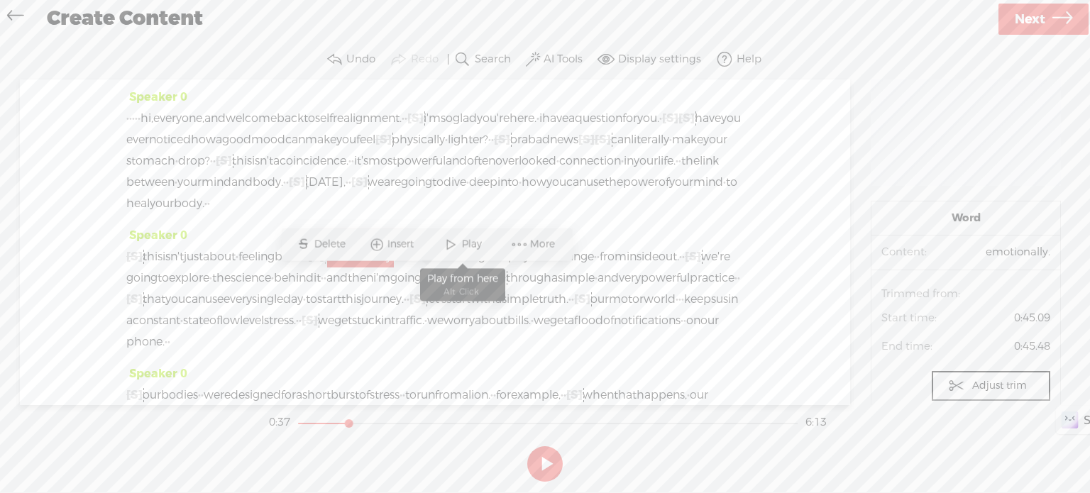
click at [452, 239] on span at bounding box center [450, 244] width 21 height 26
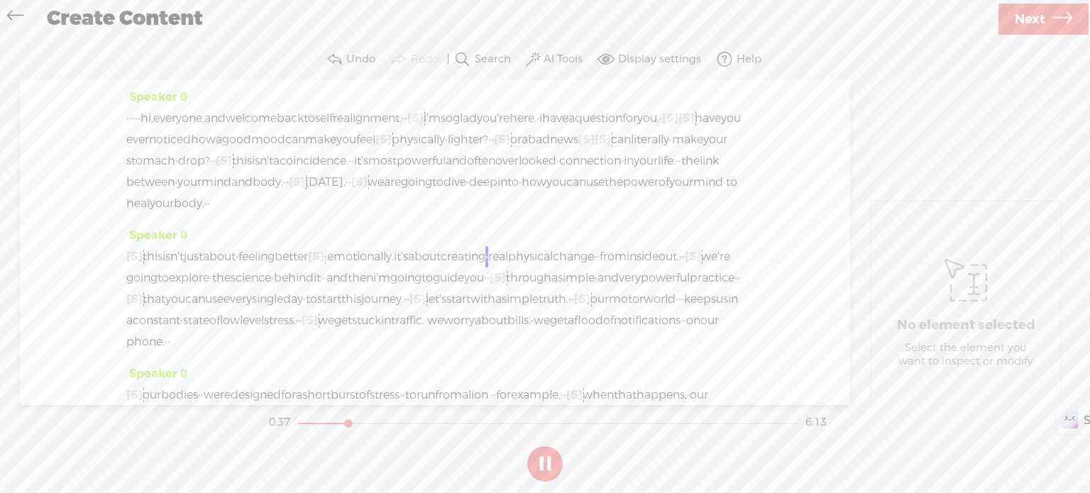
click at [545, 470] on button at bounding box center [544, 463] width 35 height 35
click at [308, 268] on span "better" at bounding box center [291, 256] width 33 height 21
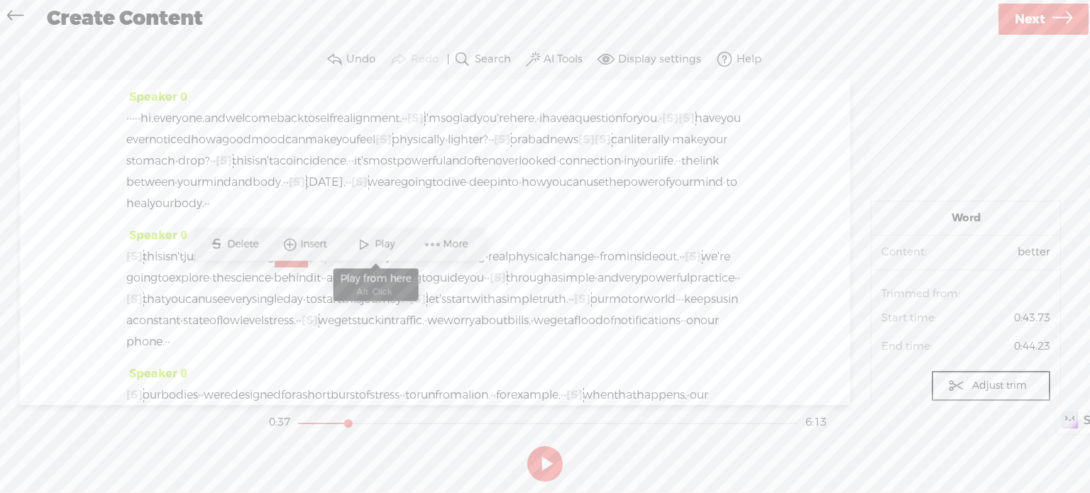
click at [362, 241] on span at bounding box center [363, 244] width 21 height 26
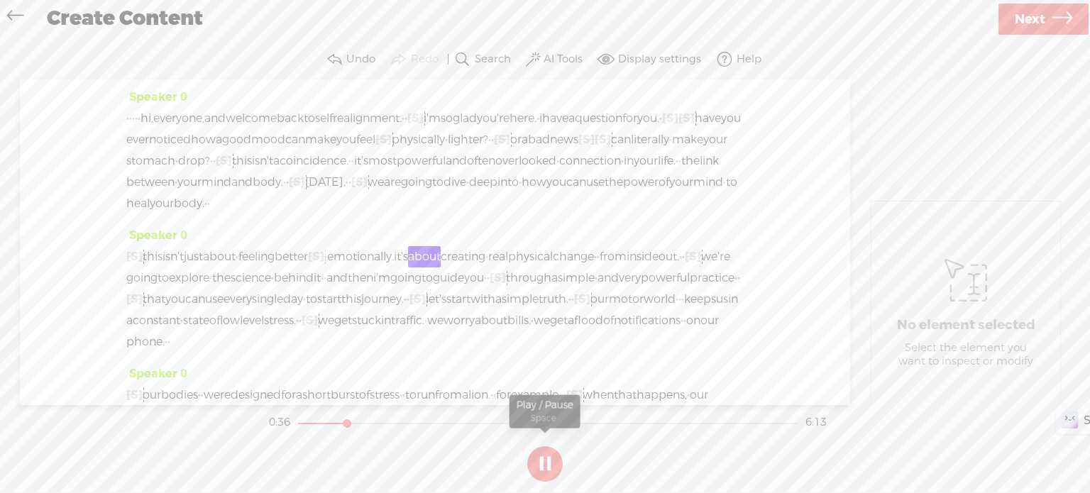
drag, startPoint x: 547, startPoint y: 462, endPoint x: 461, endPoint y: 369, distance: 126.1
click at [544, 460] on button at bounding box center [544, 463] width 35 height 35
click at [324, 264] on span "[S]" at bounding box center [316, 256] width 16 height 15
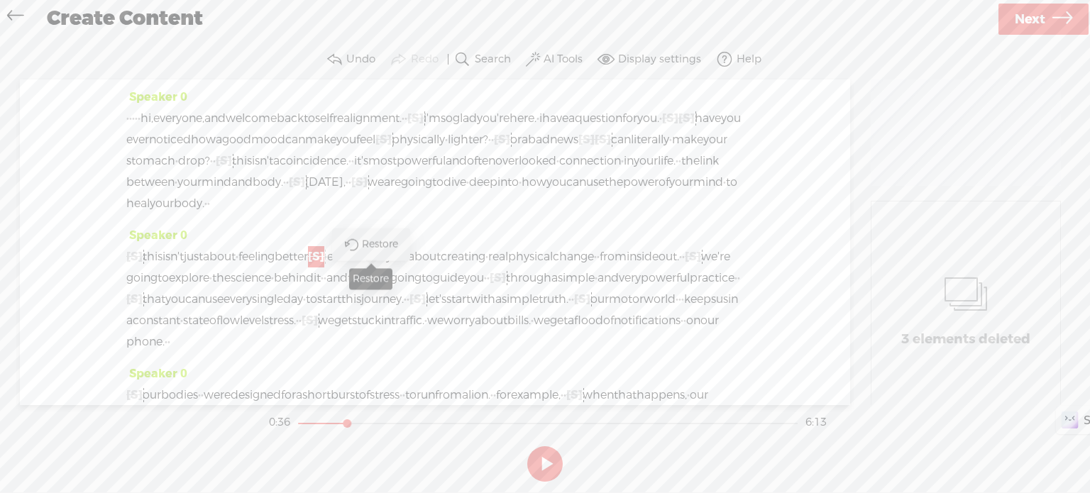
click at [379, 235] on span "Restore" at bounding box center [371, 244] width 71 height 26
click at [236, 268] on span "about" at bounding box center [219, 256] width 33 height 21
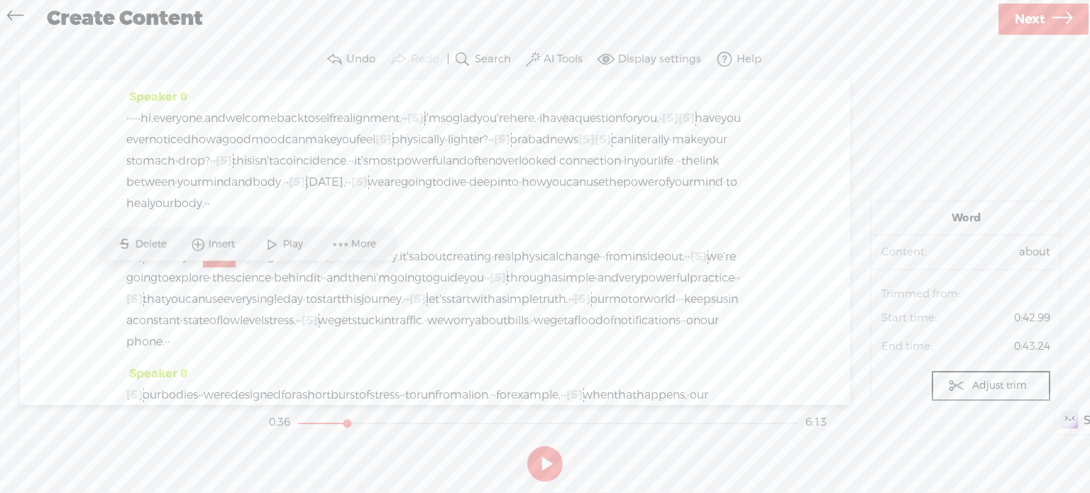
click at [280, 246] on span at bounding box center [271, 244] width 21 height 26
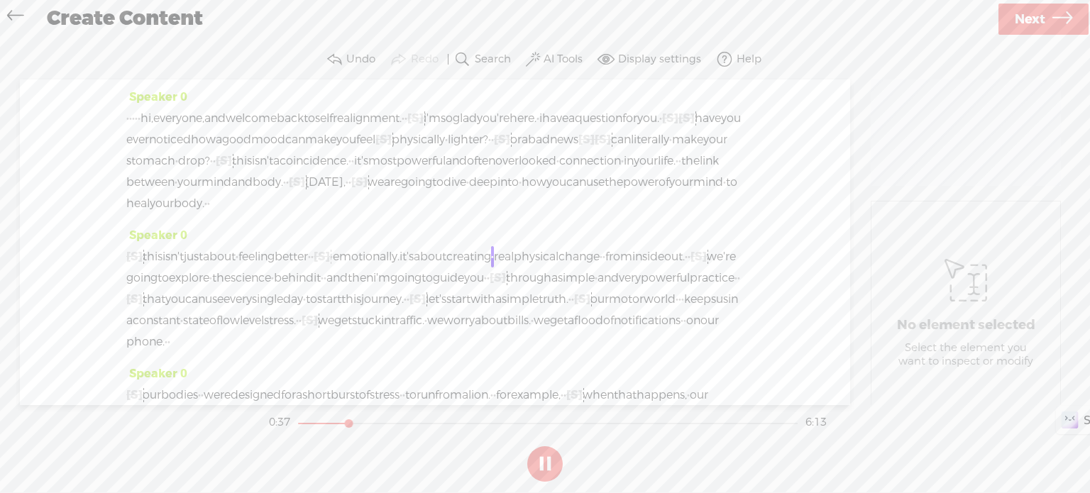
click at [547, 464] on button at bounding box center [544, 463] width 35 height 35
click at [330, 264] on span "[S]" at bounding box center [322, 256] width 16 height 15
click at [394, 241] on span "Restore" at bounding box center [398, 244] width 40 height 14
click at [275, 268] on span "feeling" at bounding box center [257, 256] width 36 height 21
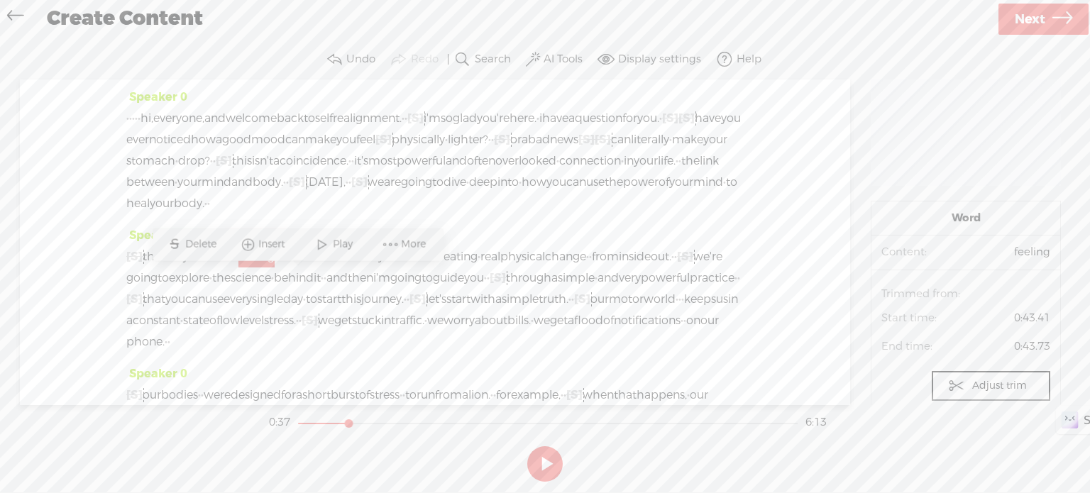
click at [337, 241] on span "Play" at bounding box center [344, 244] width 23 height 14
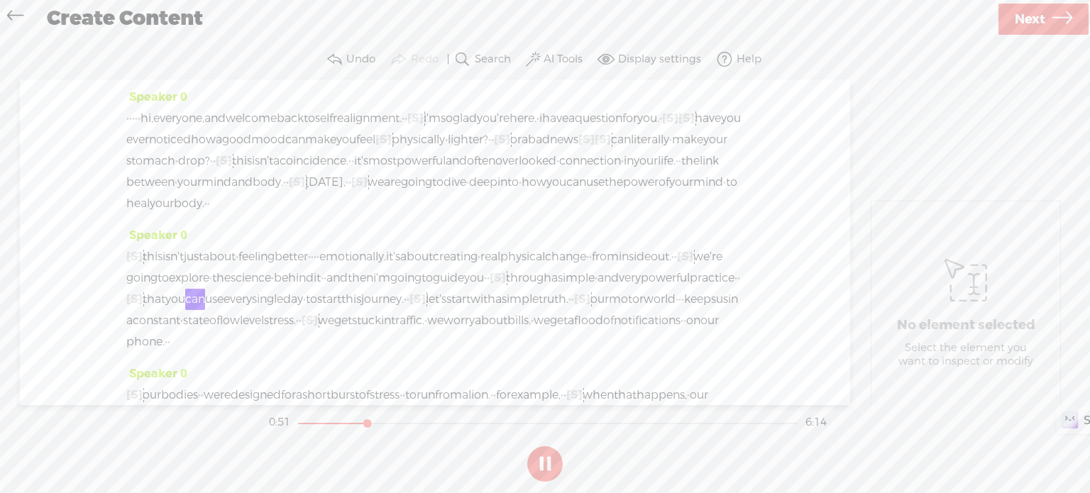
click at [535, 459] on button at bounding box center [544, 463] width 35 height 35
click at [487, 289] on span "·" at bounding box center [488, 278] width 3 height 21
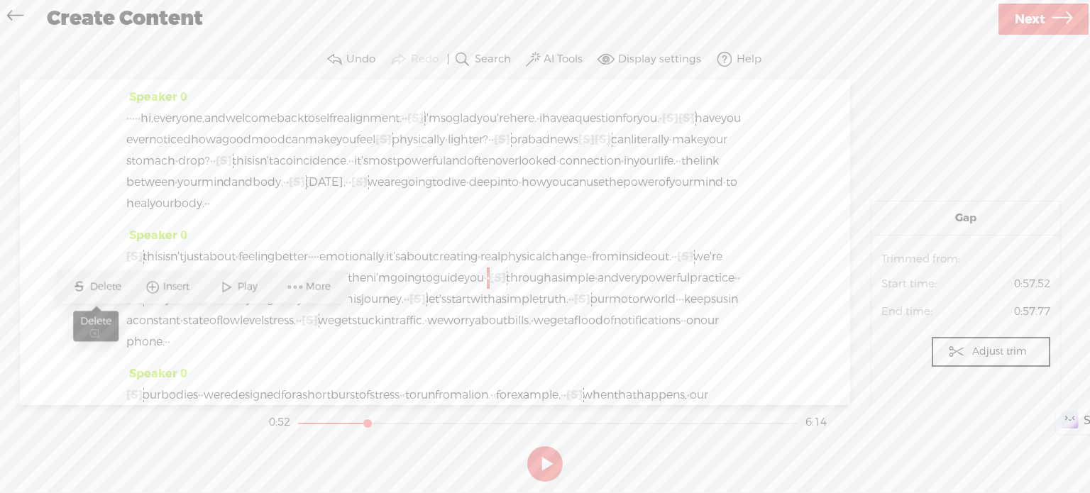
click at [114, 284] on span "Delete" at bounding box center [106, 287] width 35 height 14
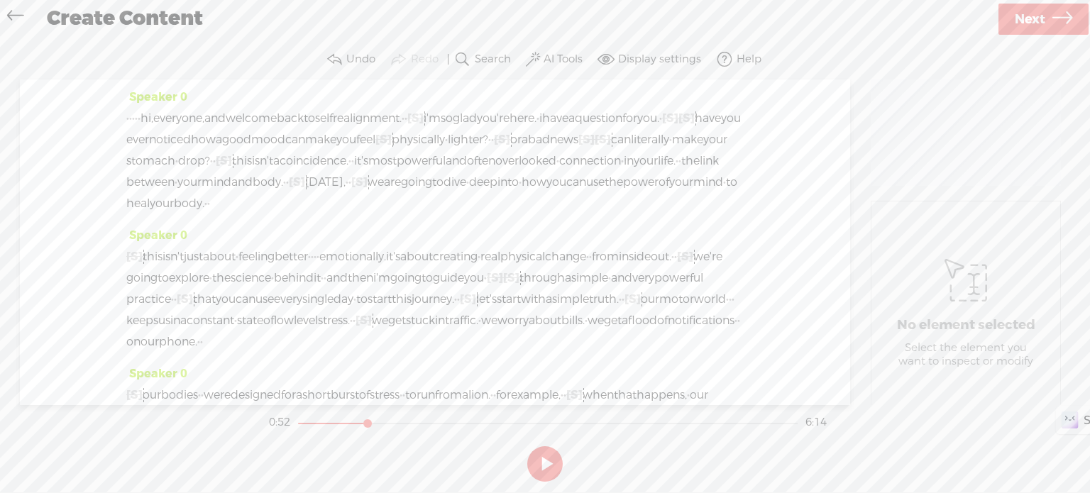
click at [231, 289] on span "the" at bounding box center [221, 278] width 18 height 21
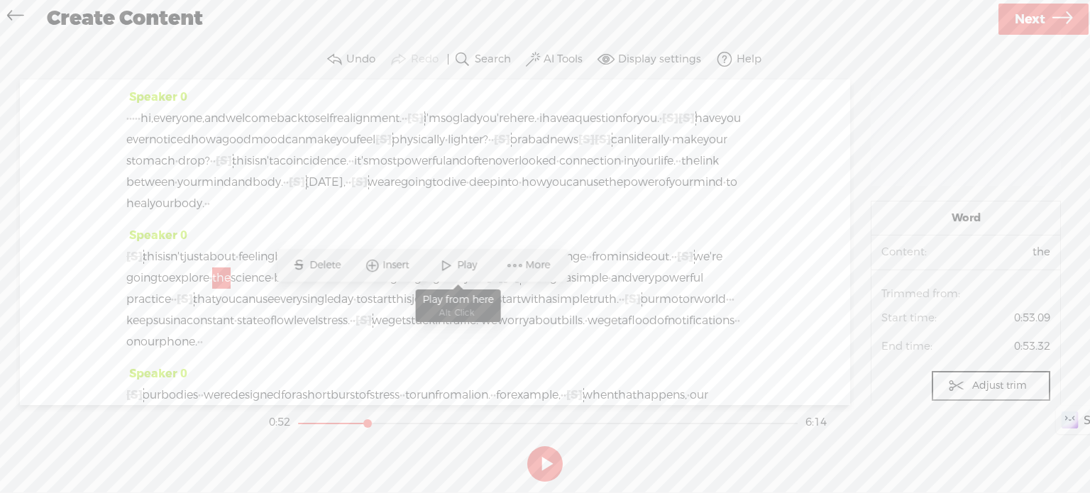
drag, startPoint x: 444, startPoint y: 265, endPoint x: 596, endPoint y: 355, distance: 175.7
click at [444, 265] on span at bounding box center [446, 266] width 21 height 26
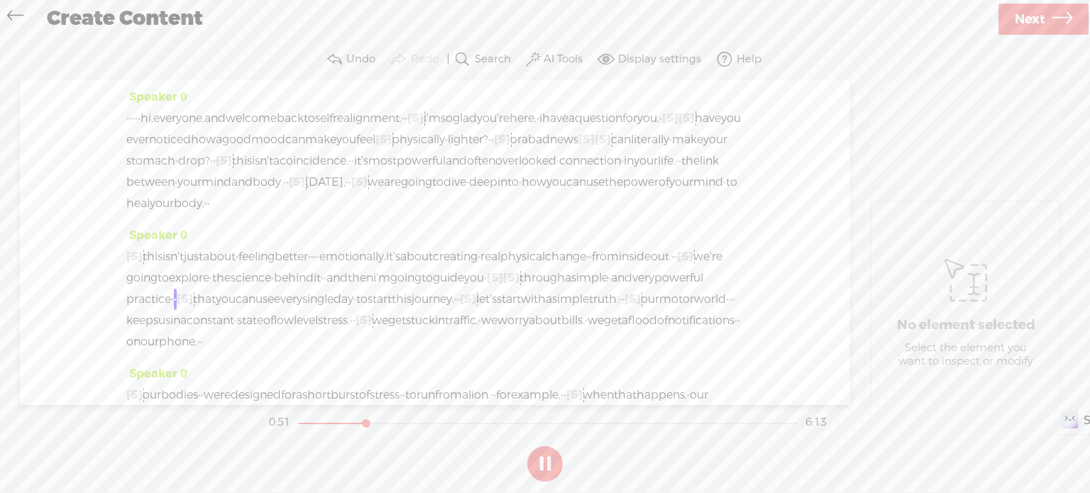
click at [543, 456] on button at bounding box center [544, 463] width 35 height 35
click at [674, 268] on span "·" at bounding box center [675, 256] width 3 height 21
click at [156, 266] on span "Delete" at bounding box center [142, 265] width 35 height 14
click at [592, 268] on span "from" at bounding box center [605, 256] width 27 height 21
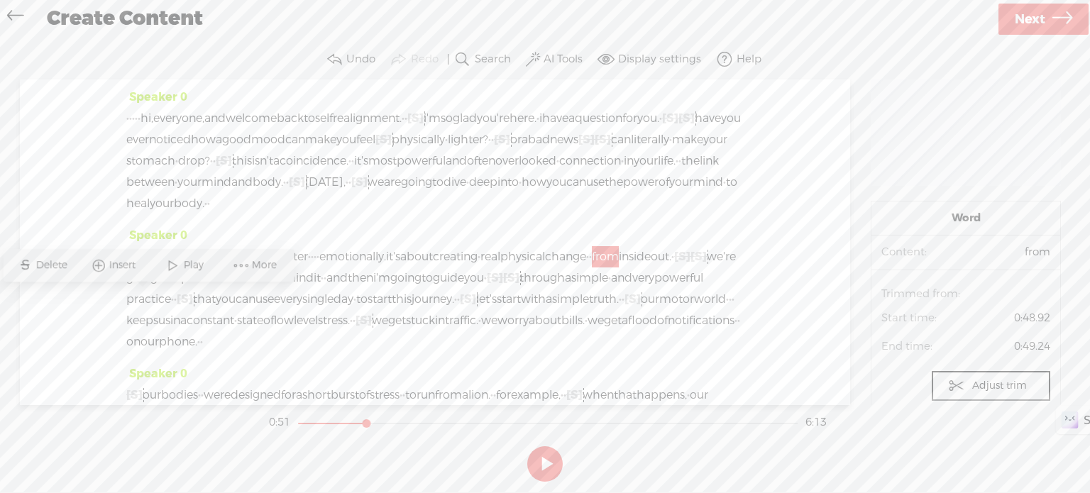
click at [183, 265] on span "Play" at bounding box center [194, 265] width 23 height 14
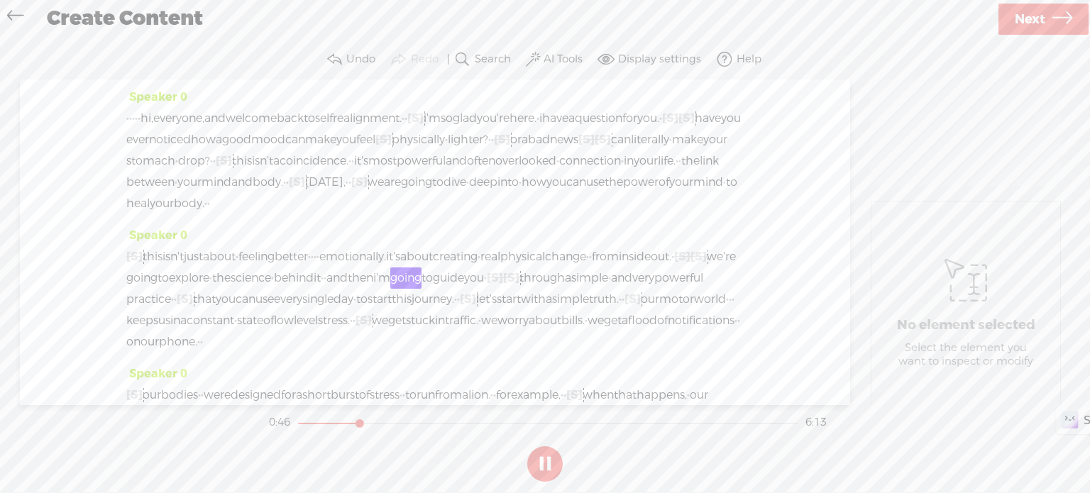
click at [543, 457] on button at bounding box center [544, 463] width 35 height 35
click at [545, 268] on span "physical" at bounding box center [522, 256] width 45 height 21
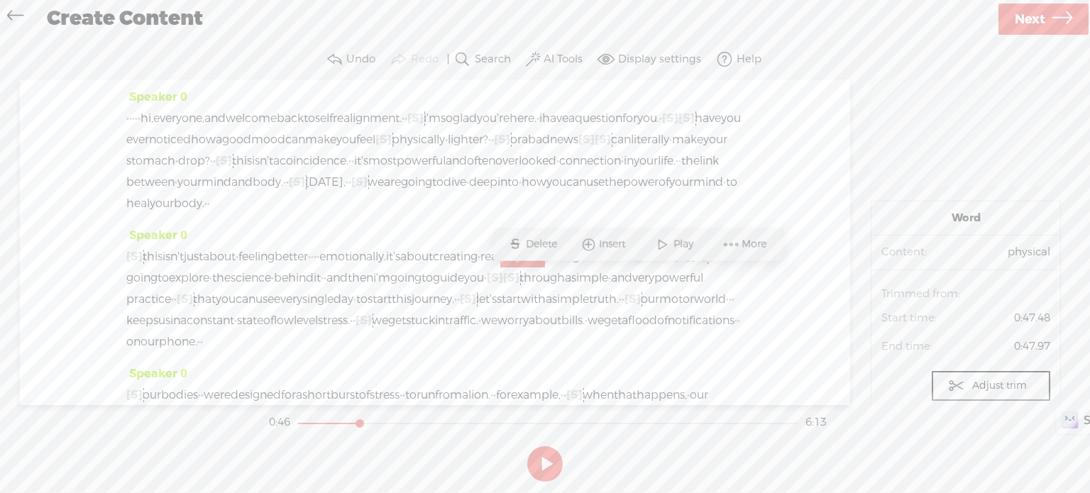
click at [670, 241] on span at bounding box center [662, 244] width 21 height 26
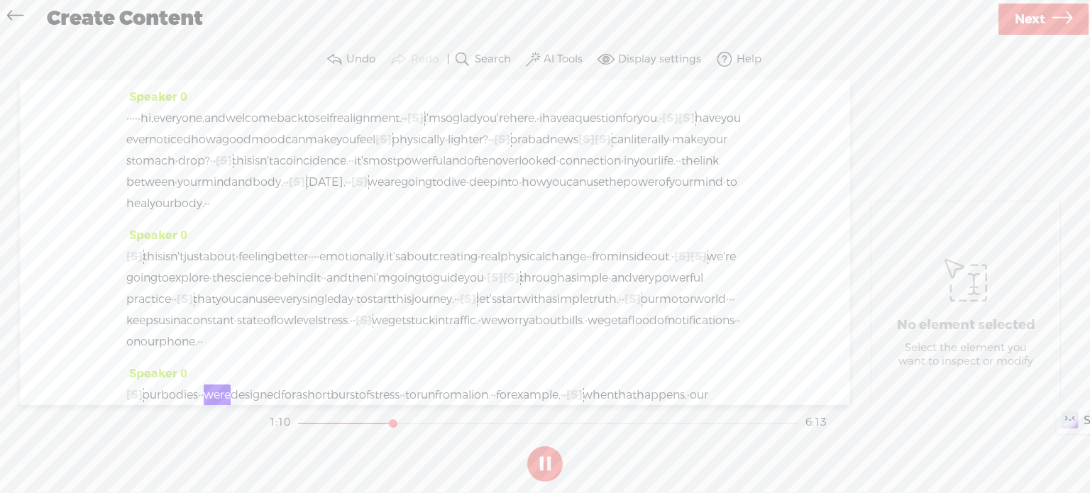
scroll to position [213, 0]
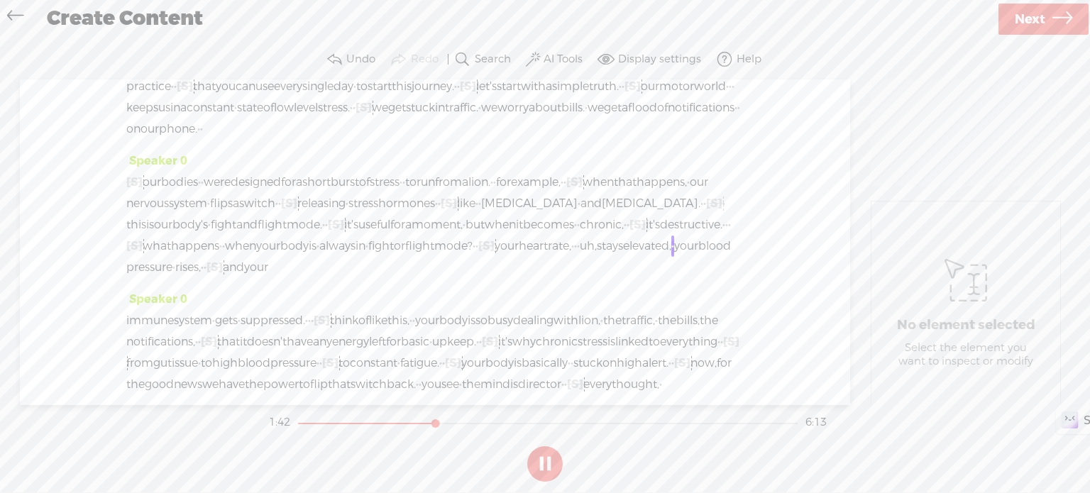
click at [544, 471] on button at bounding box center [544, 463] width 35 height 35
click at [597, 257] on span "uh," at bounding box center [588, 246] width 17 height 21
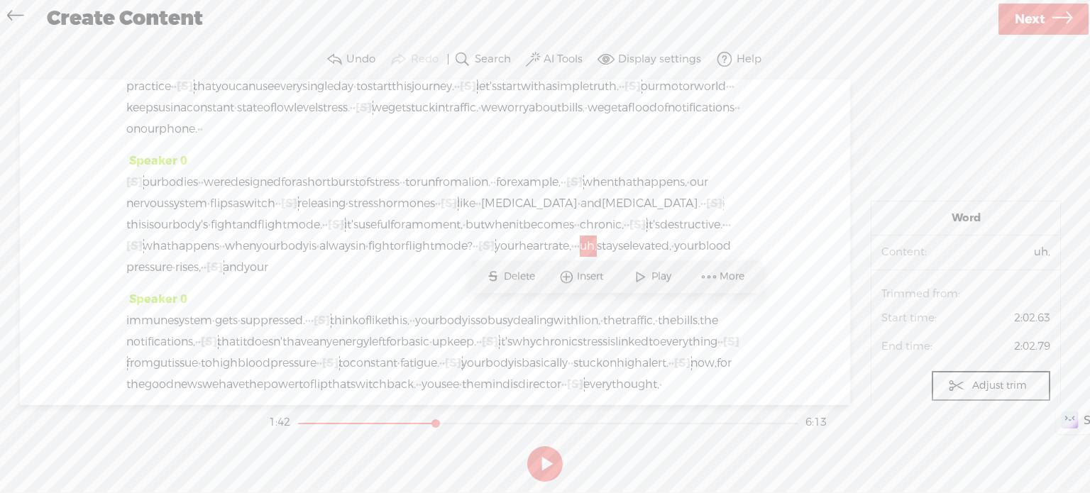
click at [525, 282] on span "Delete" at bounding box center [521, 277] width 35 height 14
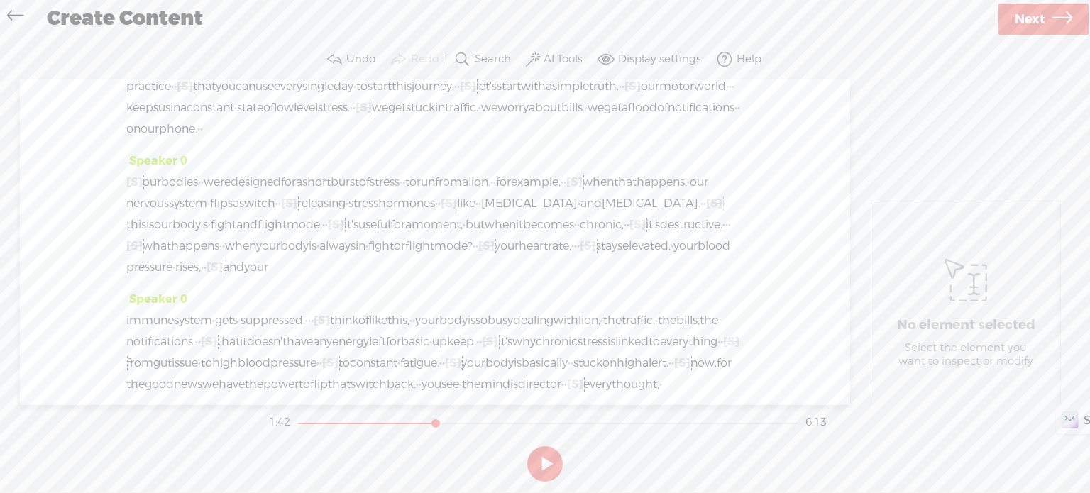
click at [500, 257] on span "your" at bounding box center [507, 246] width 24 height 21
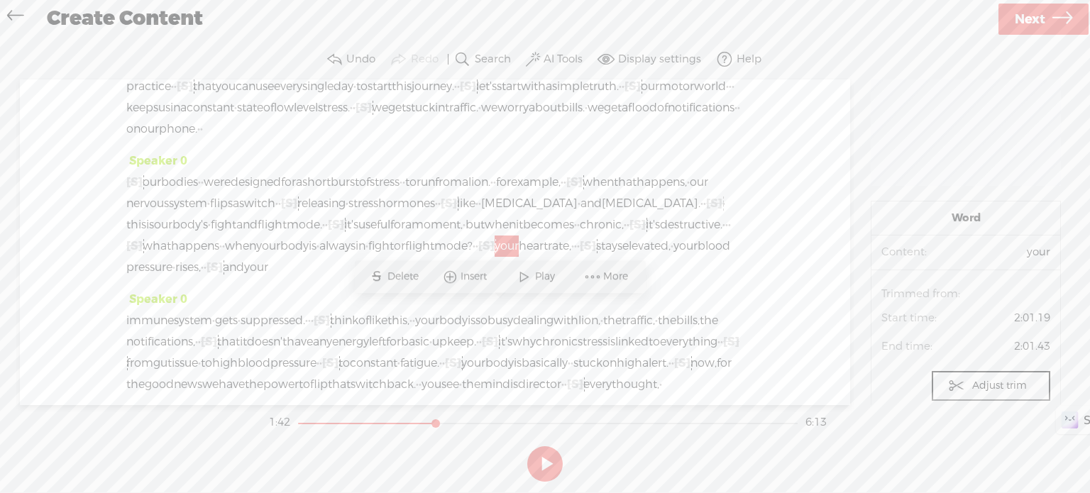
click at [535, 278] on span "Play" at bounding box center [546, 277] width 23 height 14
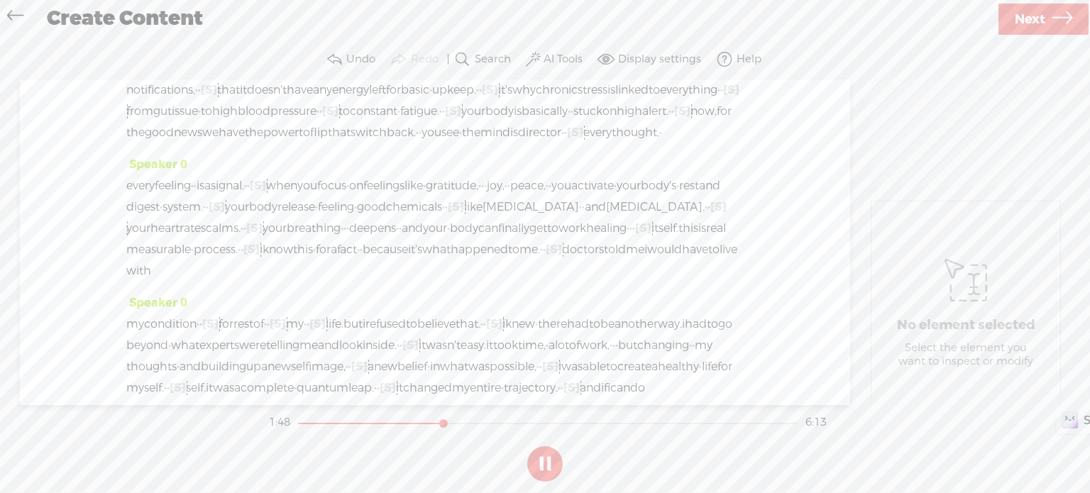
scroll to position [497, 0]
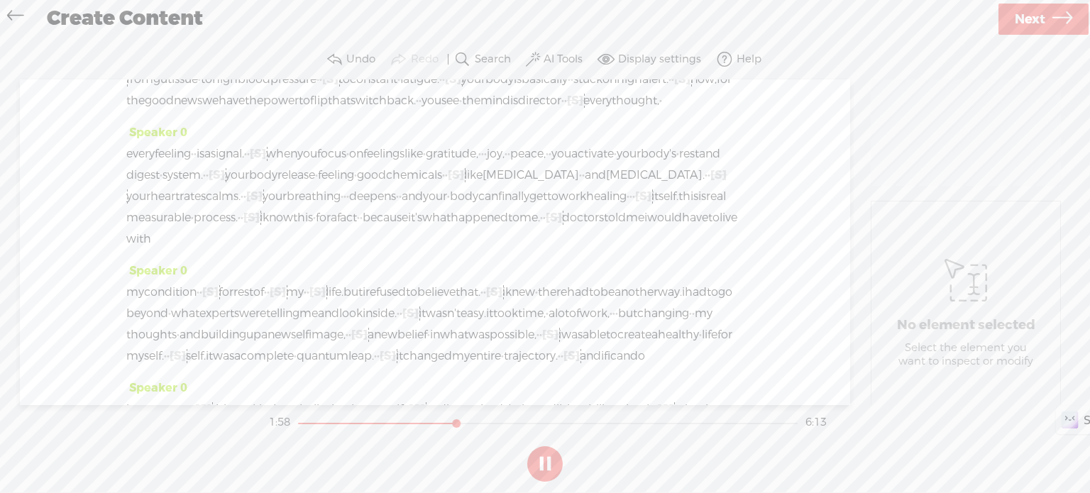
click at [548, 456] on button at bounding box center [544, 463] width 35 height 35
click at [217, 65] on span "[S]" at bounding box center [209, 57] width 16 height 15
click at [424, 89] on span "Restore" at bounding box center [432, 89] width 40 height 14
click at [622, 48] on span "traffic," at bounding box center [638, 36] width 33 height 21
click at [237, 96] on span at bounding box center [231, 90] width 21 height 26
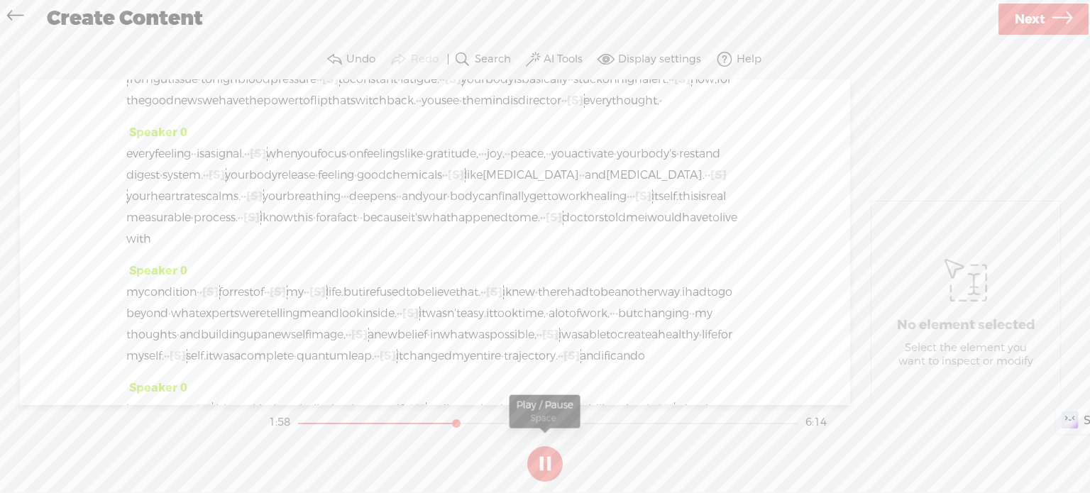
click at [539, 457] on button at bounding box center [544, 463] width 35 height 35
click at [603, 48] on span "the" at bounding box center [612, 36] width 18 height 21
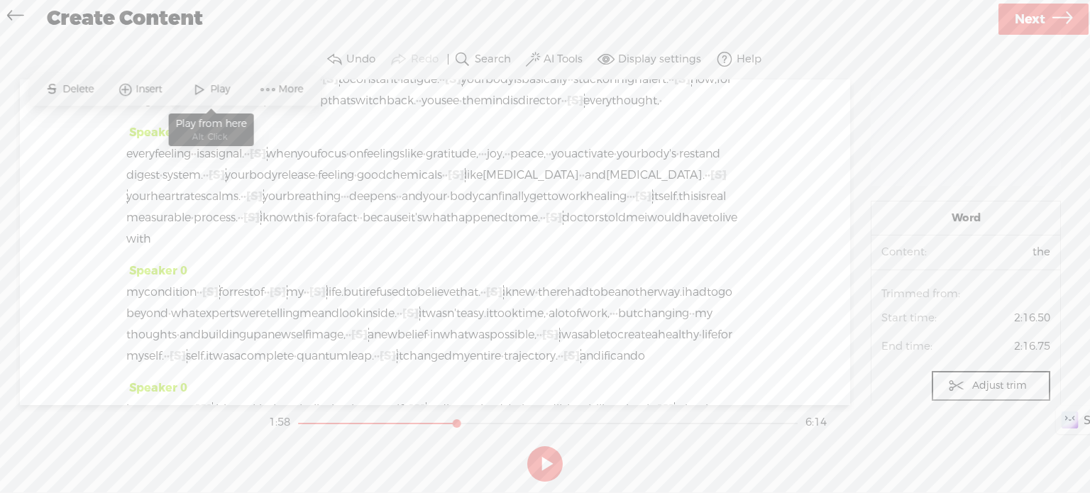
click at [219, 88] on span "Play" at bounding box center [221, 89] width 23 height 14
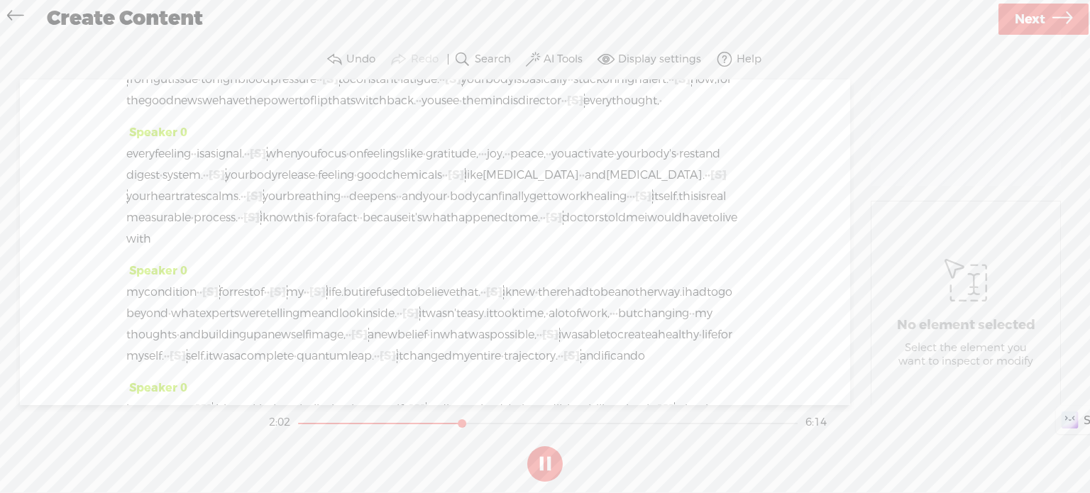
click at [535, 462] on button at bounding box center [544, 463] width 35 height 35
click at [344, 61] on button "Undo" at bounding box center [352, 59] width 59 height 28
click at [658, 48] on span "the" at bounding box center [667, 36] width 18 height 21
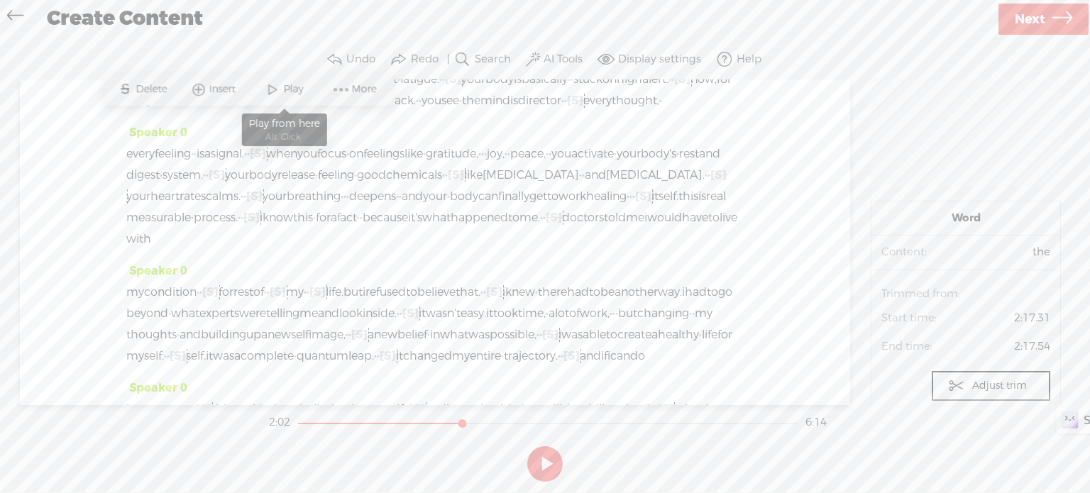
click at [278, 84] on span at bounding box center [272, 90] width 21 height 26
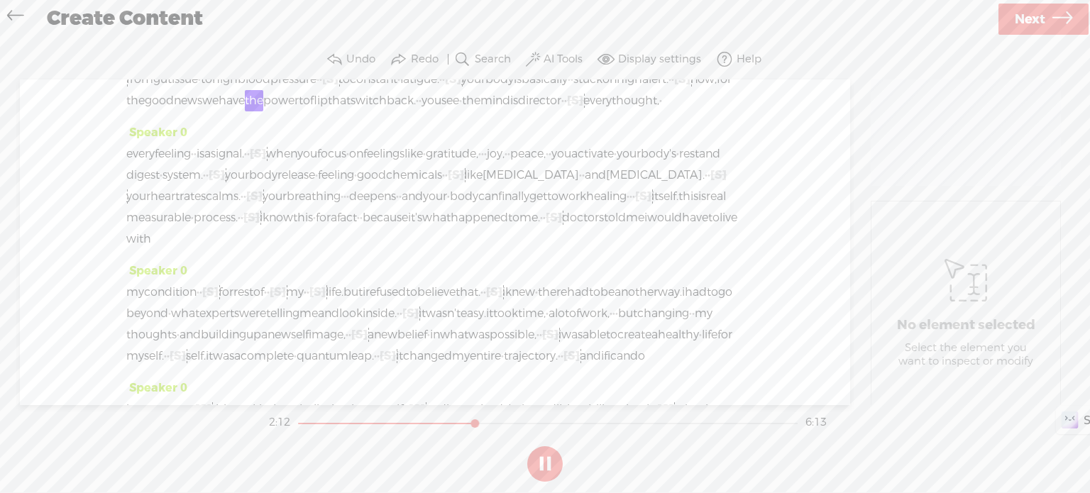
click at [552, 460] on button at bounding box center [544, 463] width 35 height 35
click at [574, 90] on span "stuck" at bounding box center [588, 79] width 29 height 21
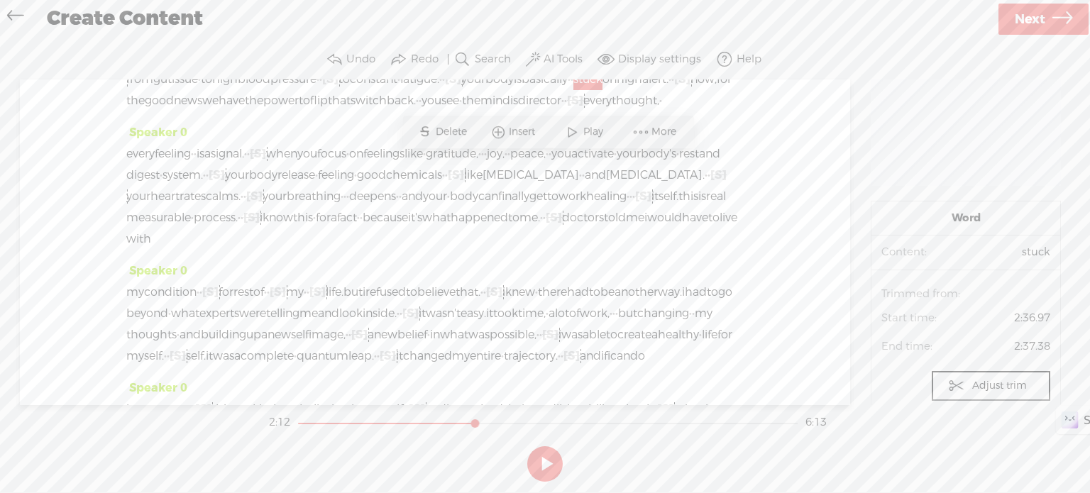
click at [586, 126] on span "Play" at bounding box center [594, 132] width 23 height 14
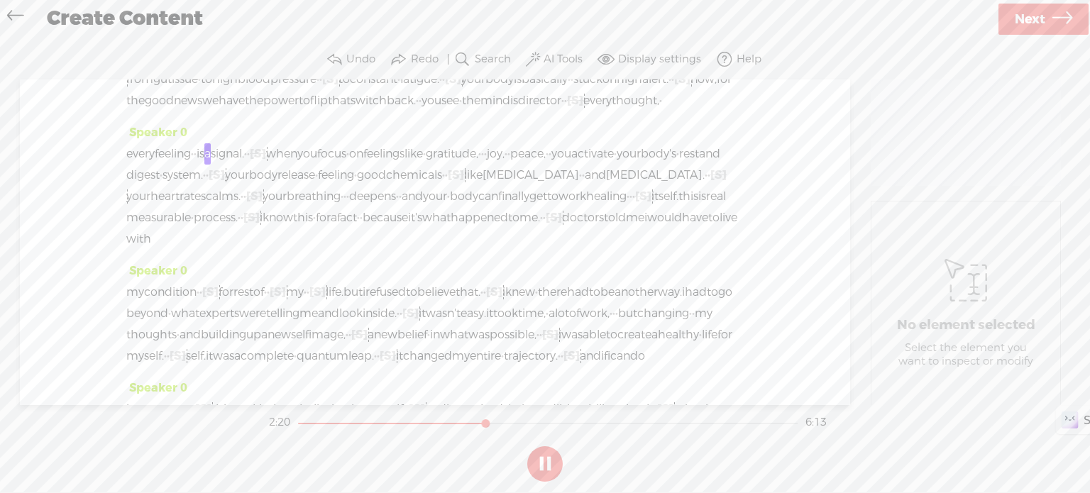
scroll to position [568, 0]
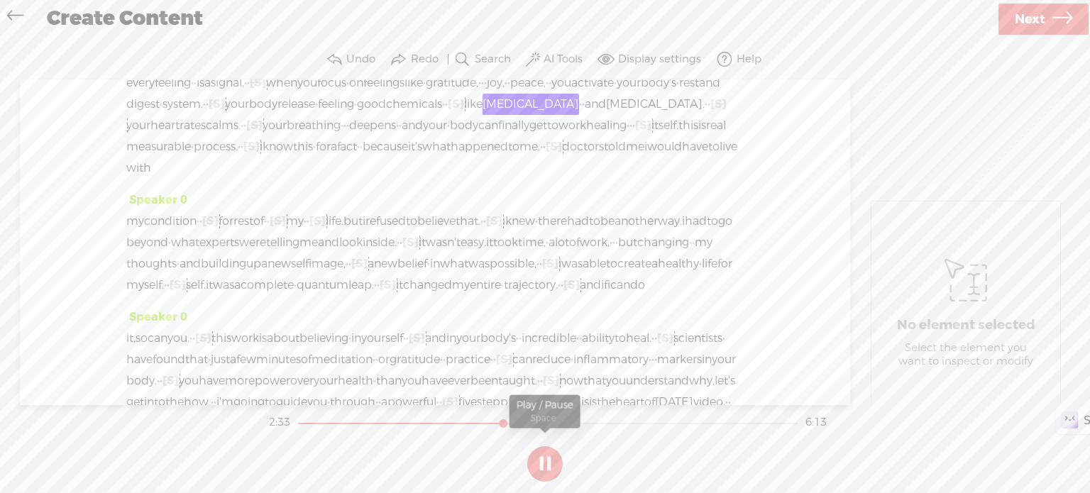
click at [545, 469] on button at bounding box center [544, 463] width 35 height 35
click at [278, 115] on span "body" at bounding box center [263, 104] width 28 height 21
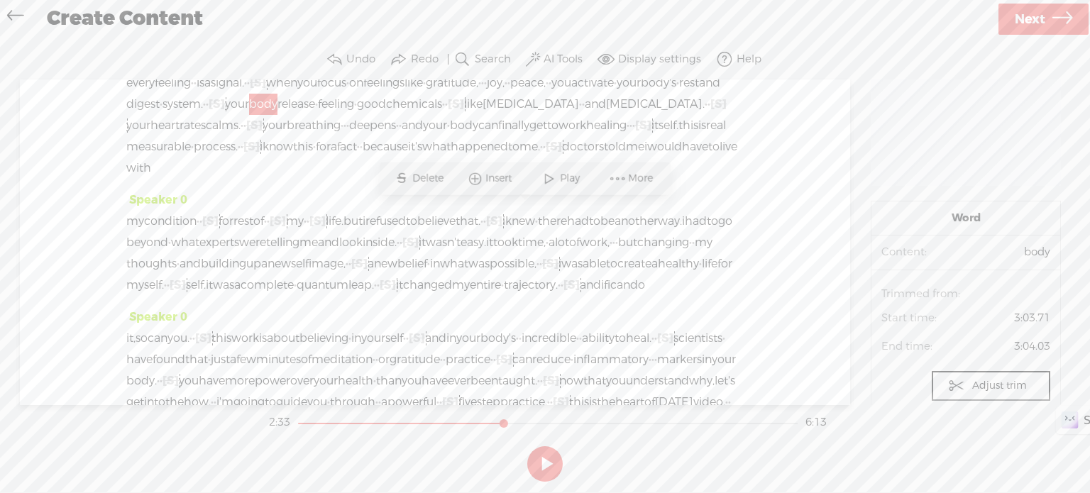
click at [563, 177] on span "Play" at bounding box center [571, 179] width 23 height 14
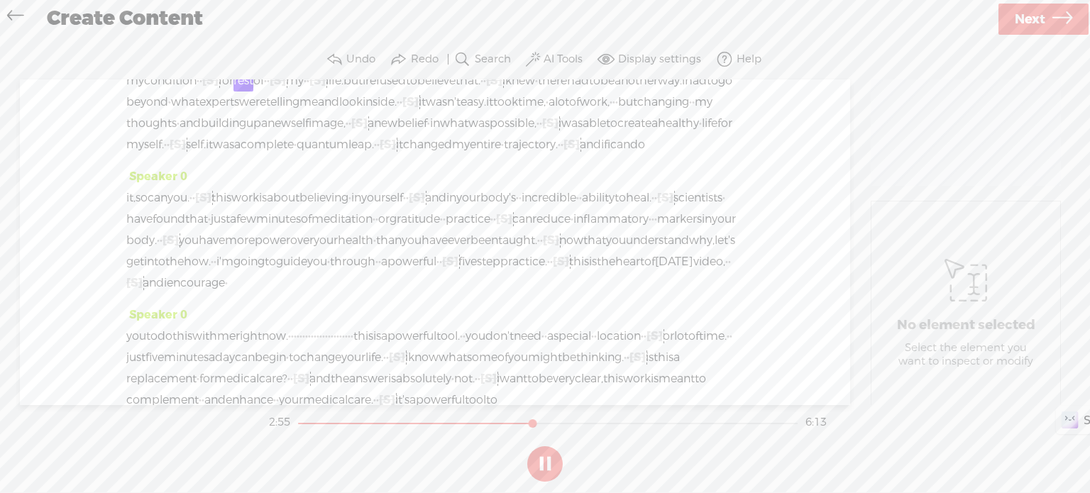
scroll to position [710, 0]
click at [546, 464] on button at bounding box center [544, 463] width 35 height 35
drag, startPoint x: 380, startPoint y: 209, endPoint x: 391, endPoint y: 209, distance: 11.4
click at [391, 154] on div "my condition · · [S] · for rest of · · [S] · my · · [S] · life. but i refused t…" at bounding box center [435, 111] width 618 height 85
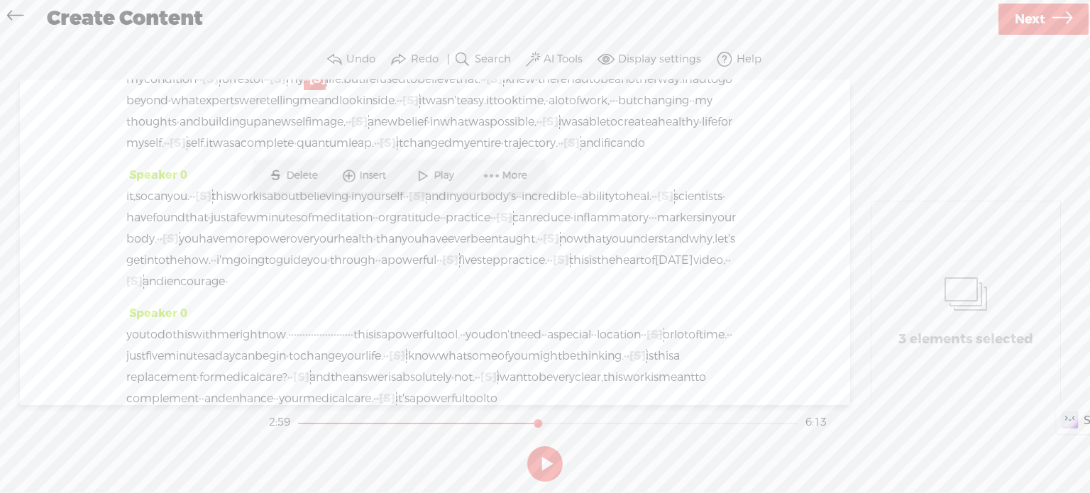
click at [307, 90] on span "·" at bounding box center [305, 79] width 3 height 21
drag, startPoint x: 374, startPoint y: 214, endPoint x: 388, endPoint y: 212, distance: 14.3
click at [388, 154] on div "my condition · · [S] · for rest of · · [S] · my · · [S] · life. but i refused t…" at bounding box center [435, 111] width 618 height 85
click at [297, 172] on span "Delete" at bounding box center [288, 176] width 35 height 14
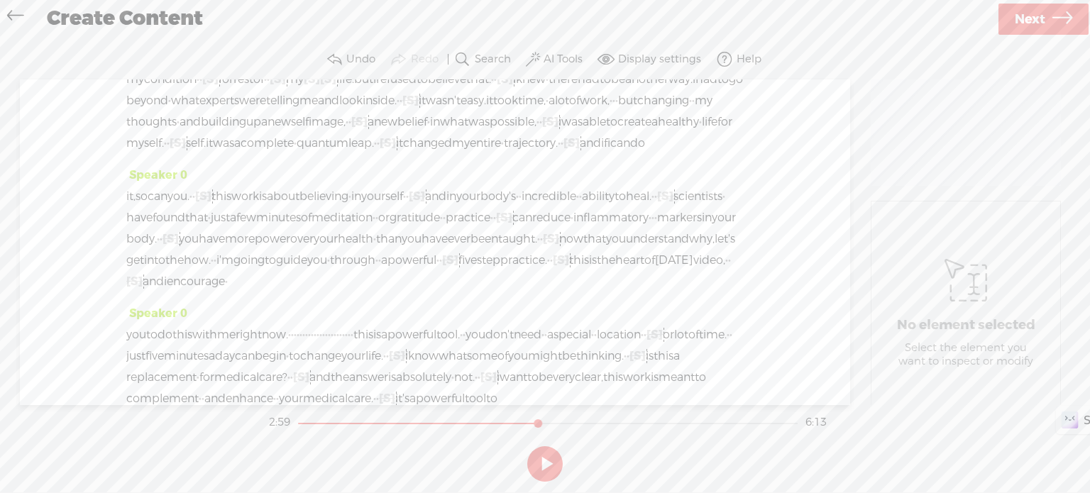
click at [144, 90] on span "my" at bounding box center [135, 79] width 18 height 21
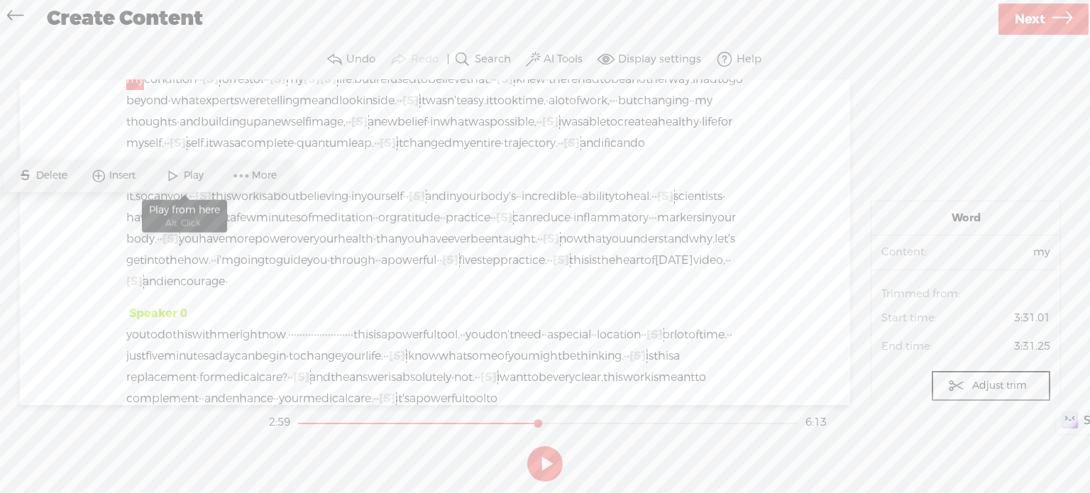
click at [198, 175] on span "Play" at bounding box center [194, 176] width 23 height 14
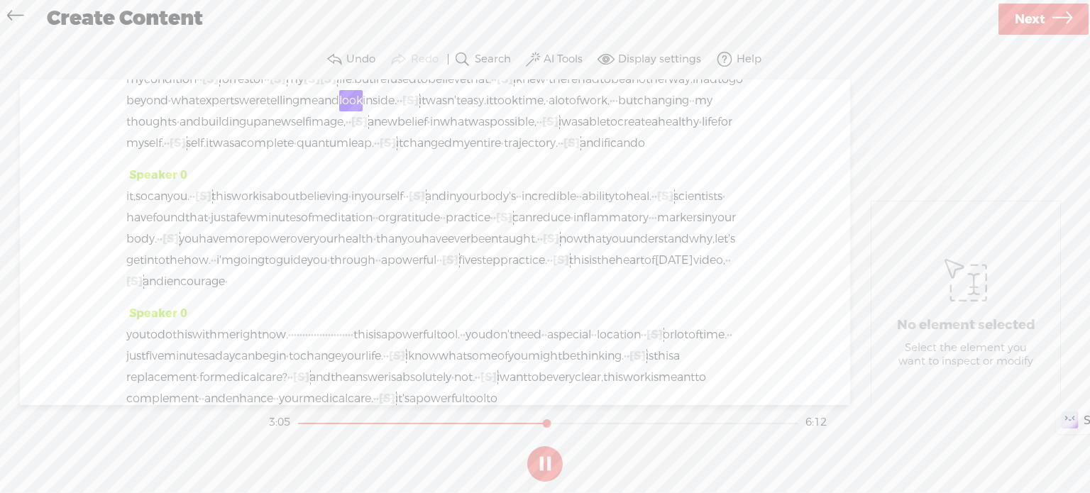
click at [550, 468] on button at bounding box center [544, 463] width 35 height 35
click at [171, 111] on span "·" at bounding box center [169, 100] width 3 height 21
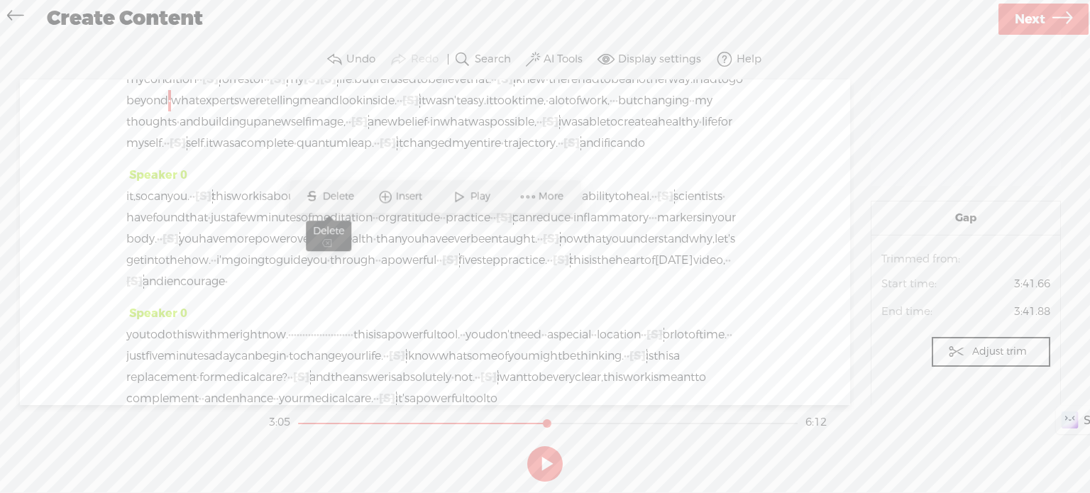
click at [346, 193] on span "Delete" at bounding box center [339, 197] width 35 height 14
click at [625, 90] on span "another" at bounding box center [646, 79] width 43 height 21
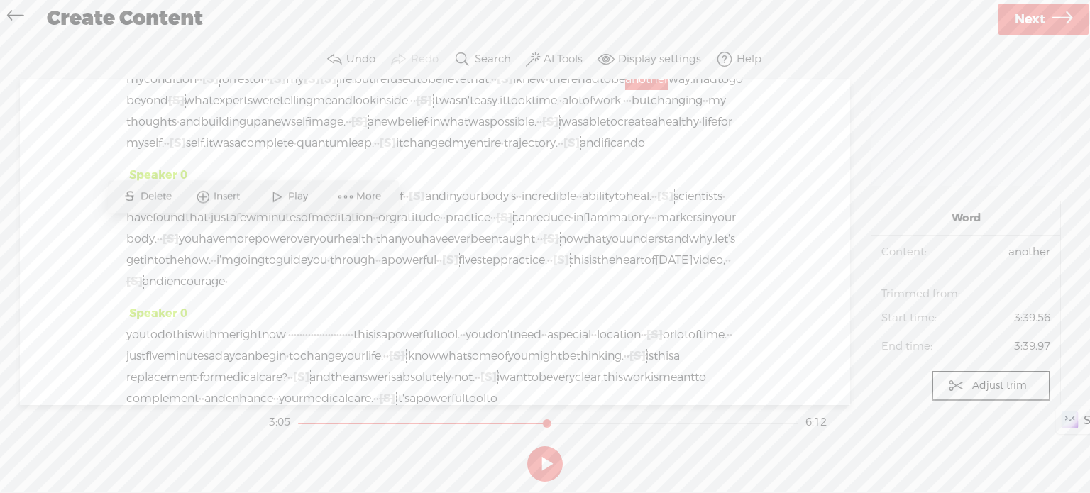
click at [270, 198] on span at bounding box center [277, 197] width 21 height 26
click at [551, 463] on button at bounding box center [544, 463] width 35 height 35
click at [349, 133] on span "·" at bounding box center [350, 121] width 3 height 21
click at [241, 241] on span "Delete" at bounding box center [228, 239] width 35 height 14
click at [569, 111] on span "lot" at bounding box center [576, 100] width 14 height 21
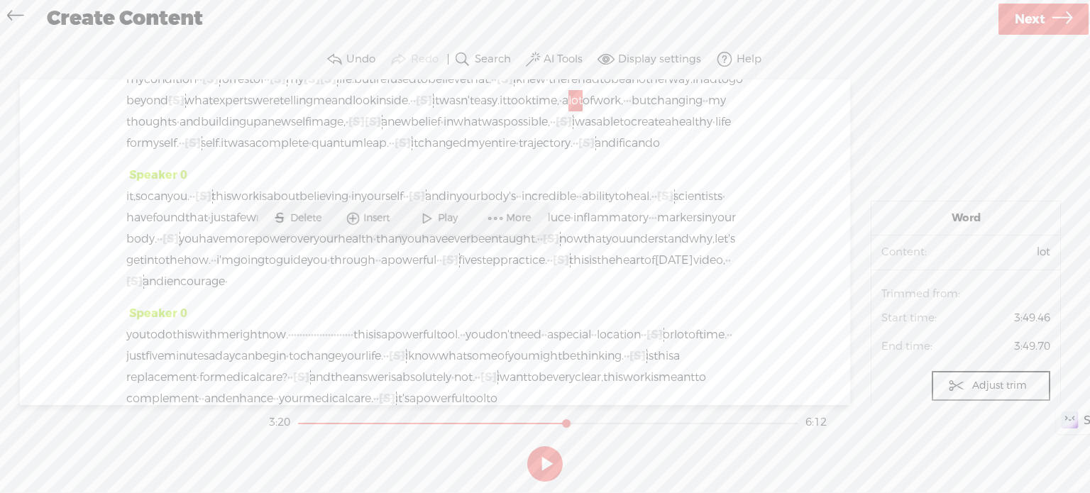
click at [429, 217] on span at bounding box center [427, 218] width 21 height 26
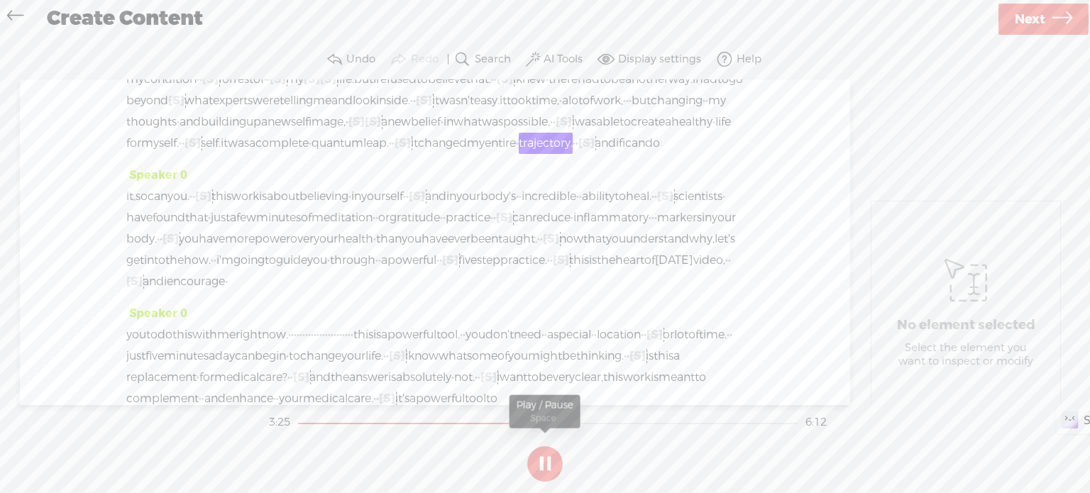
click at [549, 461] on button at bounding box center [544, 463] width 35 height 35
click at [395, 154] on span "·" at bounding box center [393, 143] width 3 height 21
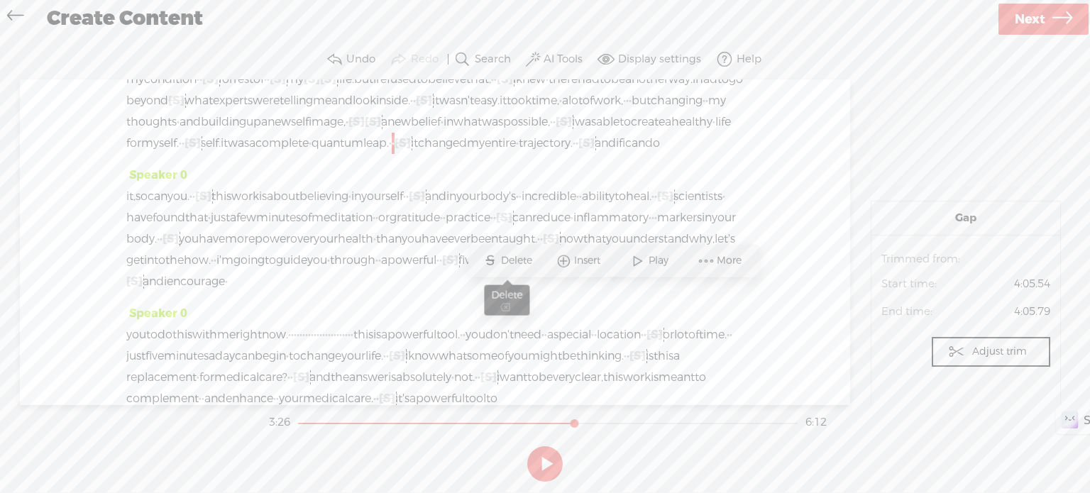
click at [524, 258] on span "Delete" at bounding box center [518, 261] width 35 height 14
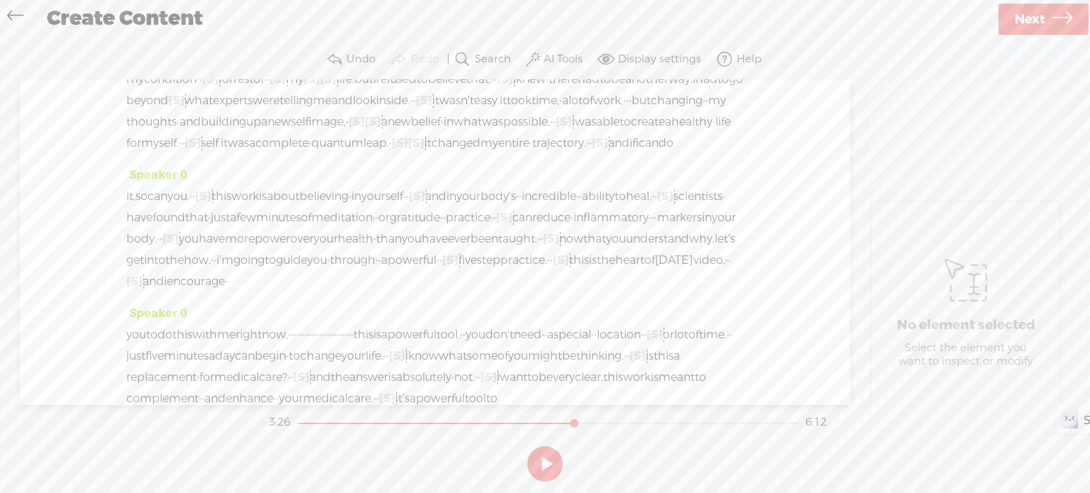
click at [228, 154] on span "it" at bounding box center [224, 143] width 7 height 21
click at [412, 263] on span at bounding box center [419, 261] width 21 height 26
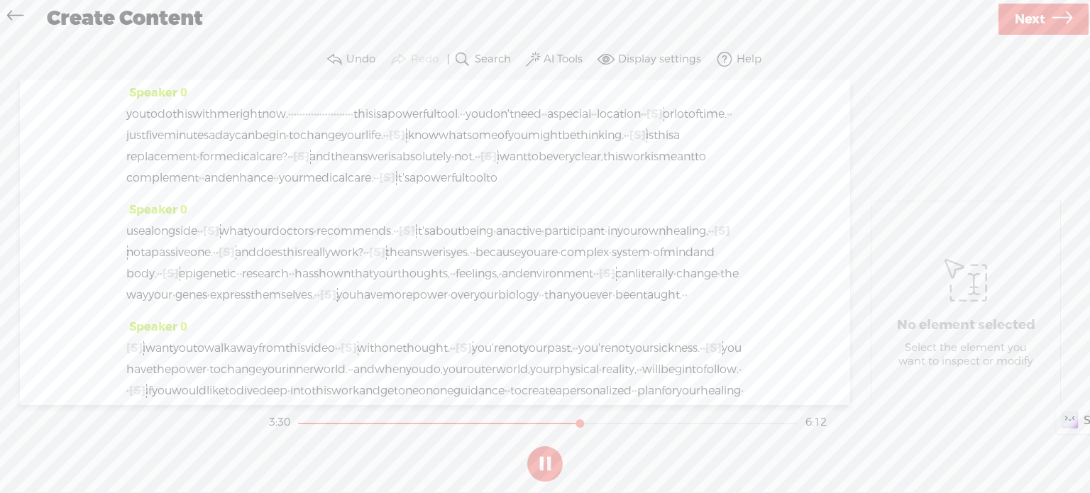
scroll to position [923, 0]
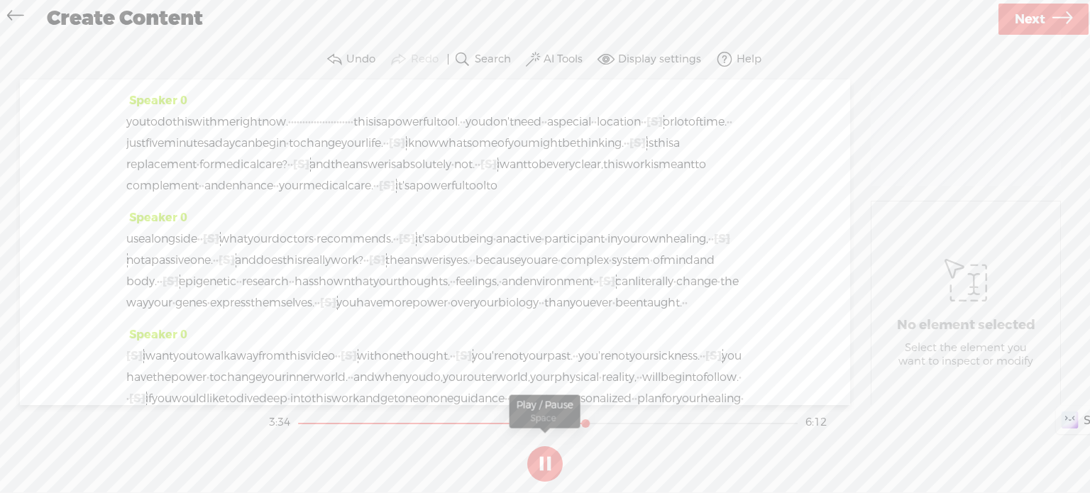
click at [558, 461] on button at bounding box center [544, 463] width 35 height 35
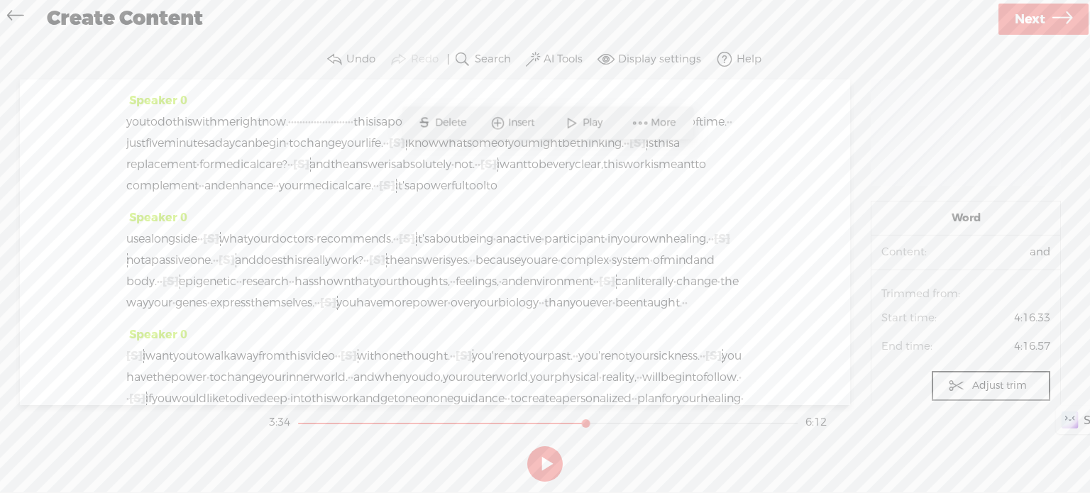
click at [578, 121] on span at bounding box center [571, 123] width 21 height 26
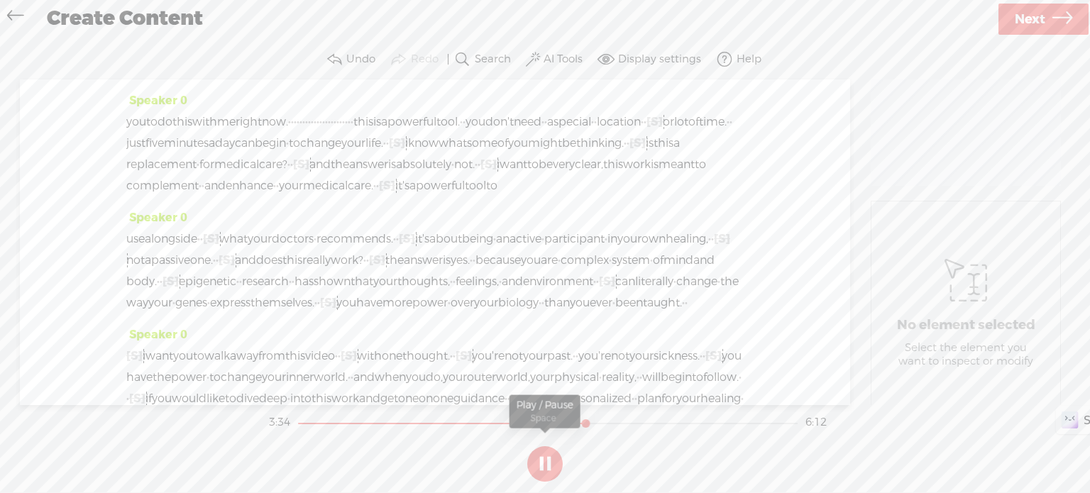
click at [540, 460] on button at bounding box center [544, 463] width 35 height 35
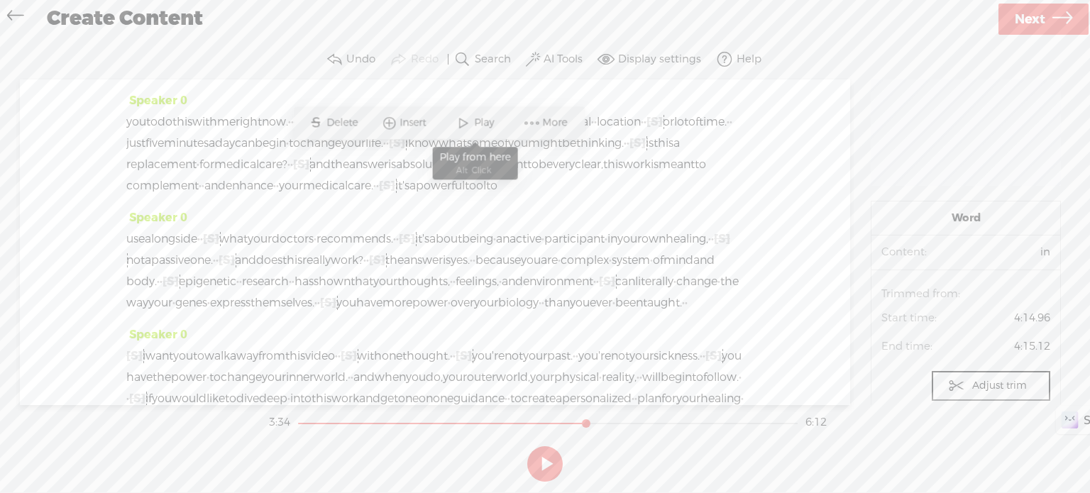
click at [469, 116] on span at bounding box center [463, 123] width 21 height 26
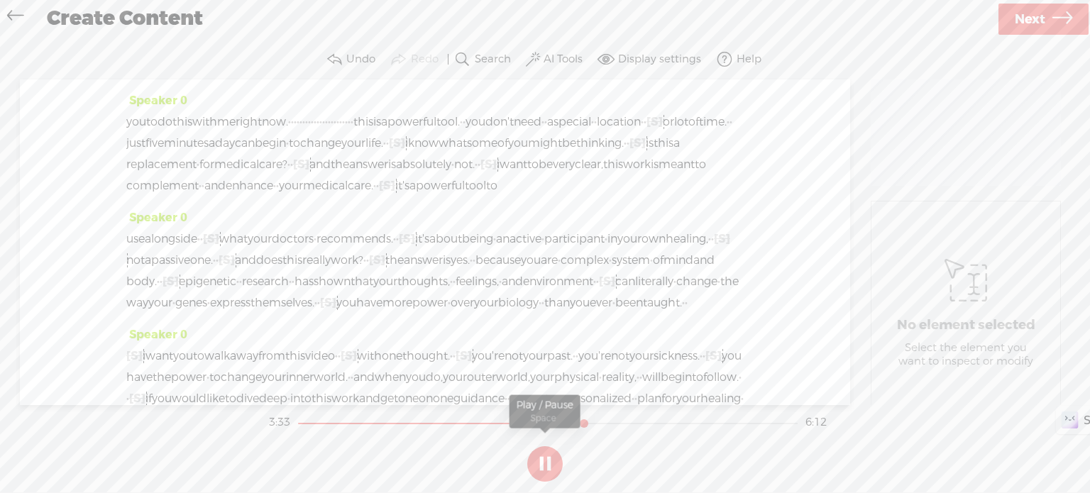
click at [549, 456] on button at bounding box center [544, 463] width 35 height 35
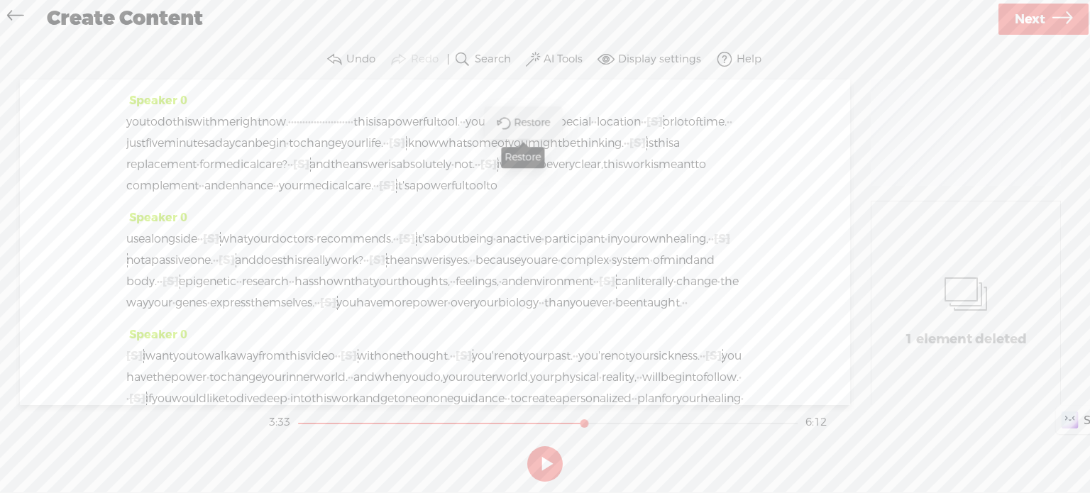
click at [518, 120] on span "Restore" at bounding box center [534, 123] width 40 height 14
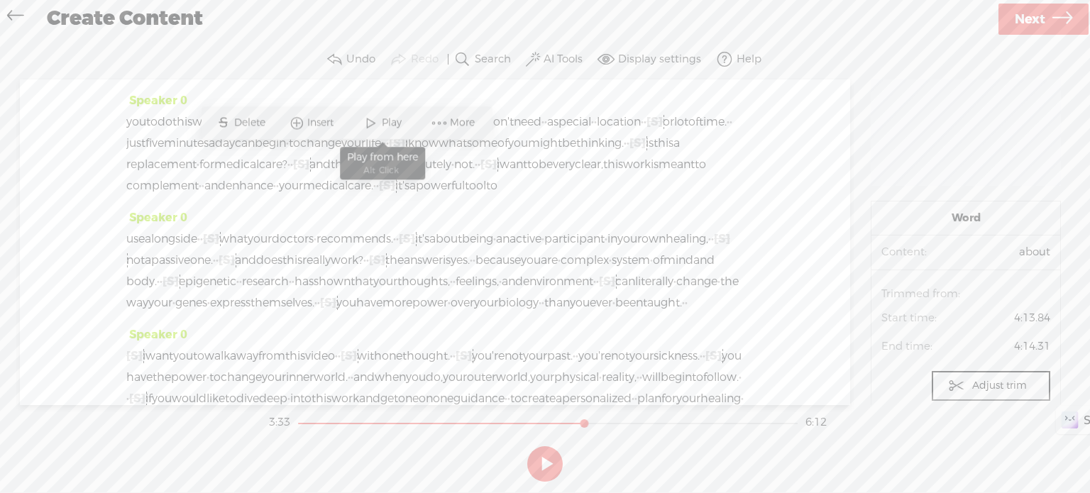
click at [375, 121] on span at bounding box center [371, 123] width 21 height 26
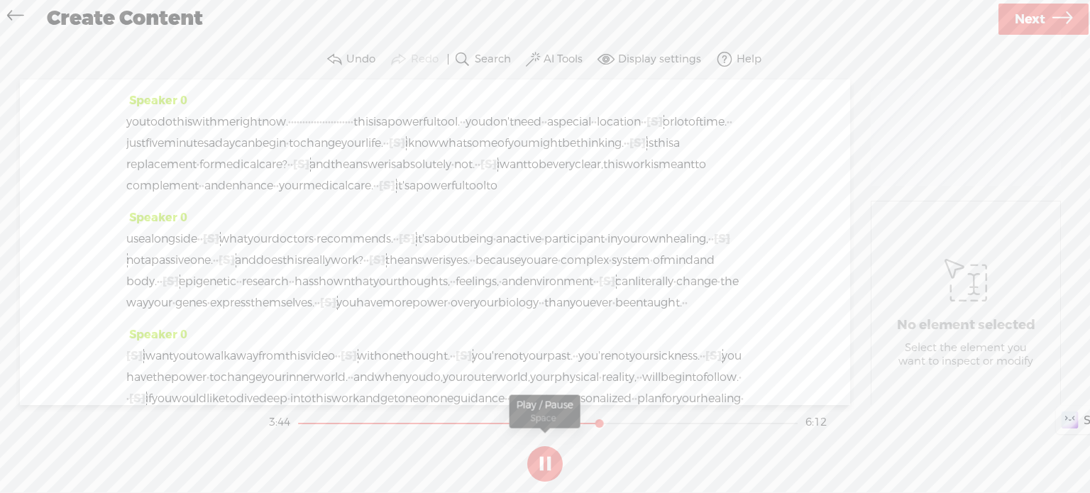
click at [551, 461] on button at bounding box center [544, 463] width 35 height 35
click at [417, 16] on span "·" at bounding box center [418, 4] width 3 height 21
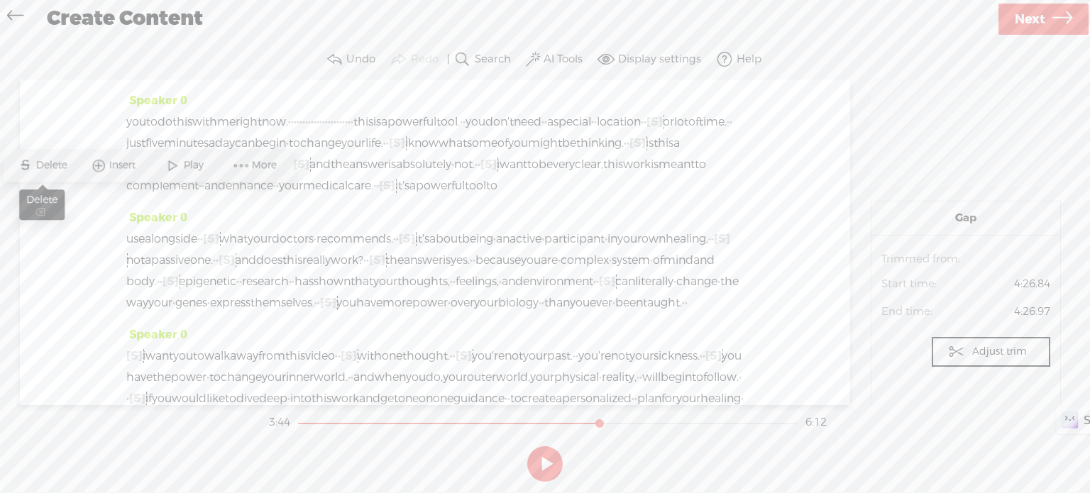
click at [57, 168] on span "Delete" at bounding box center [52, 165] width 35 height 14
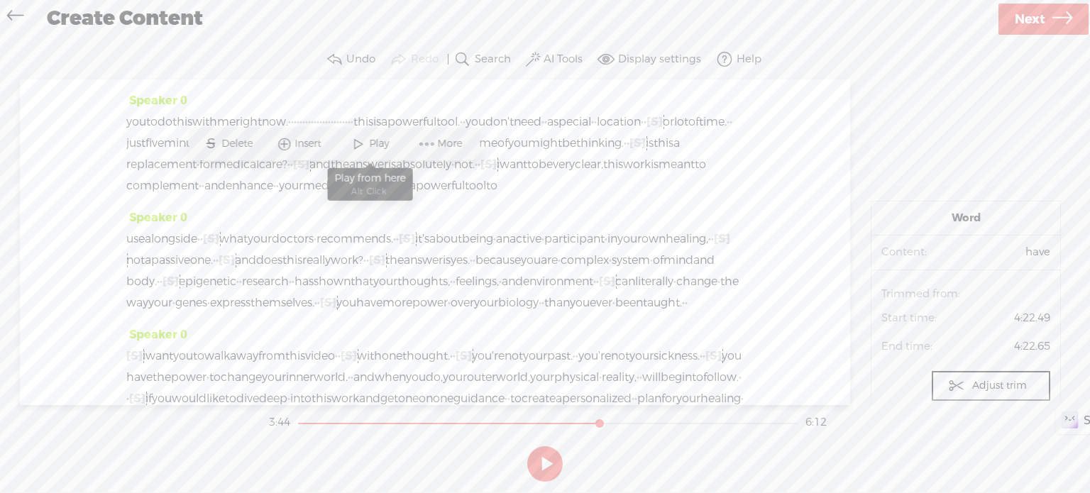
click at [361, 147] on span at bounding box center [358, 144] width 21 height 26
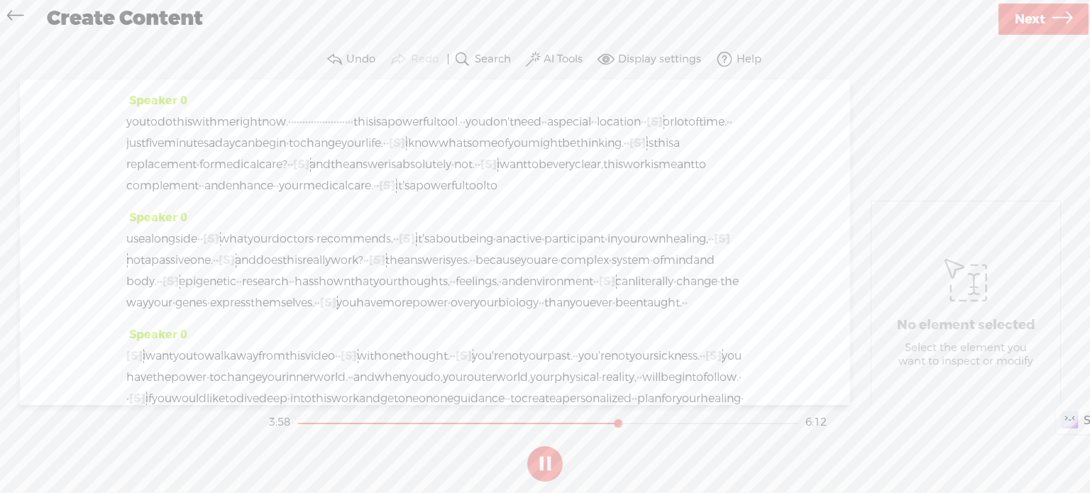
click at [534, 463] on button at bounding box center [544, 463] width 35 height 35
click at [376, 58] on span "through" at bounding box center [352, 47] width 45 height 21
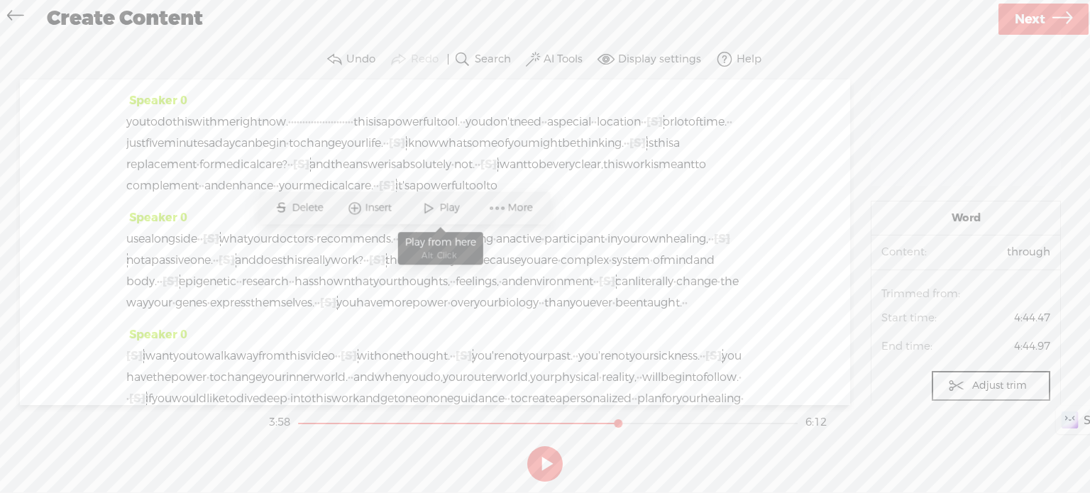
click at [427, 207] on span at bounding box center [428, 208] width 21 height 26
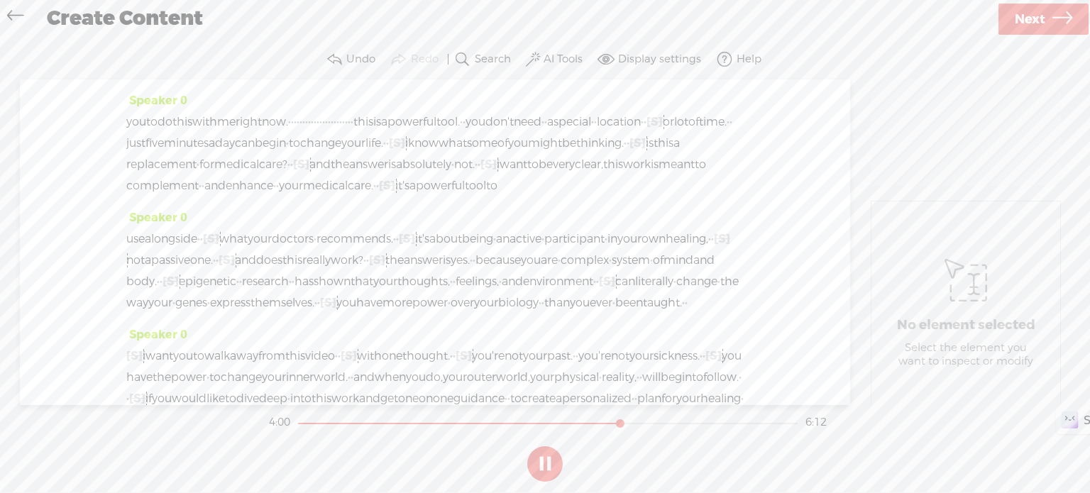
drag, startPoint x: 539, startPoint y: 457, endPoint x: 561, endPoint y: 368, distance: 91.4
click at [539, 456] on button at bounding box center [544, 463] width 35 height 35
click at [439, 58] on span "·" at bounding box center [438, 47] width 3 height 21
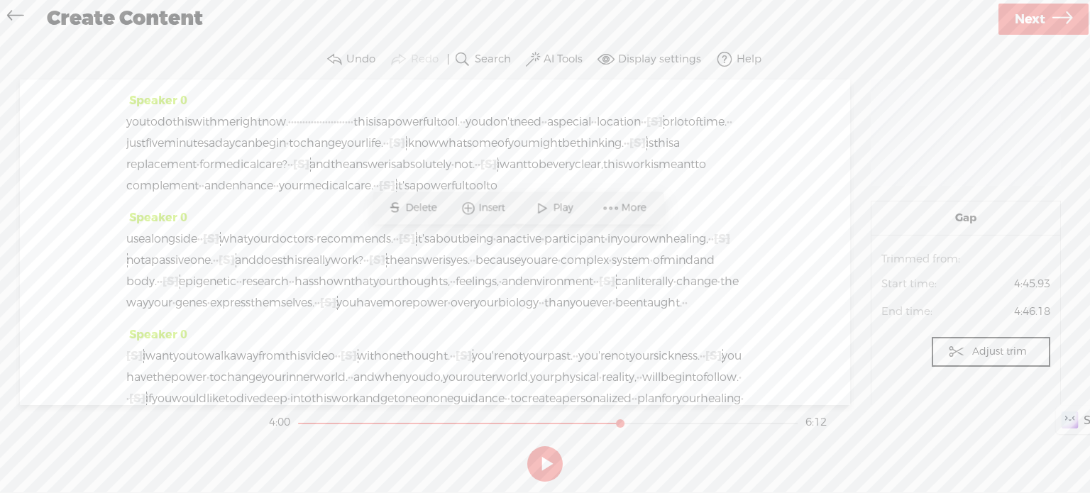
click at [442, 58] on span "·" at bounding box center [440, 47] width 3 height 21
click at [434, 206] on span "Delete" at bounding box center [430, 208] width 35 height 14
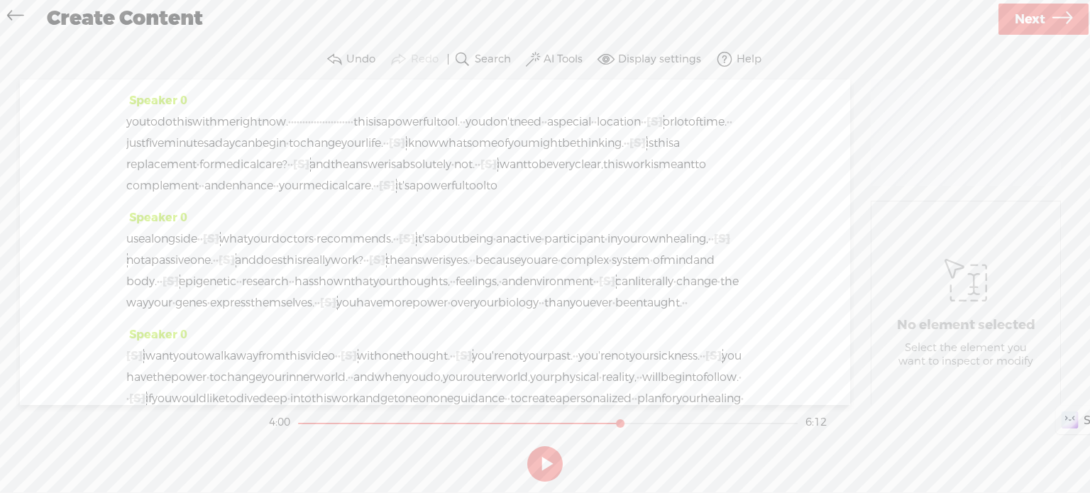
click at [327, 58] on span "you" at bounding box center [317, 47] width 20 height 21
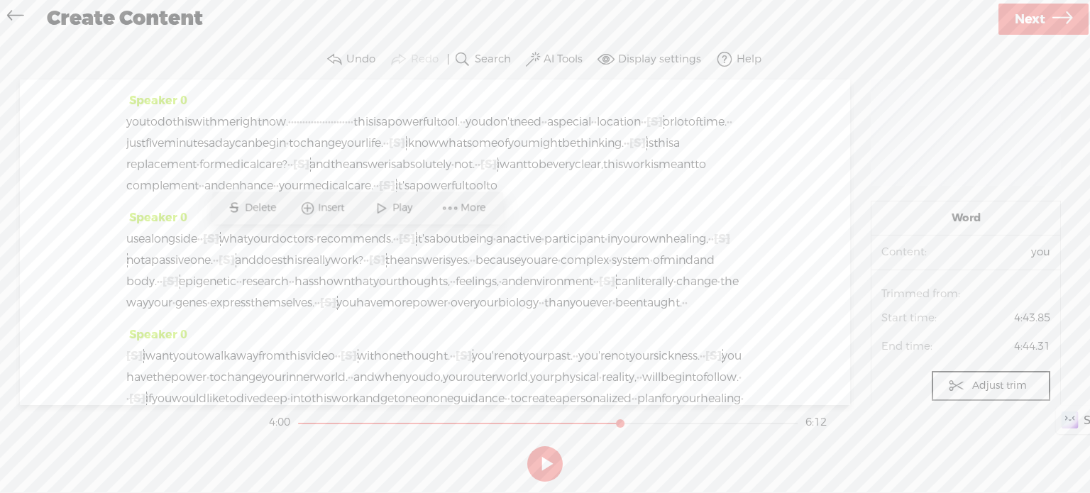
click at [380, 209] on span at bounding box center [381, 208] width 21 height 26
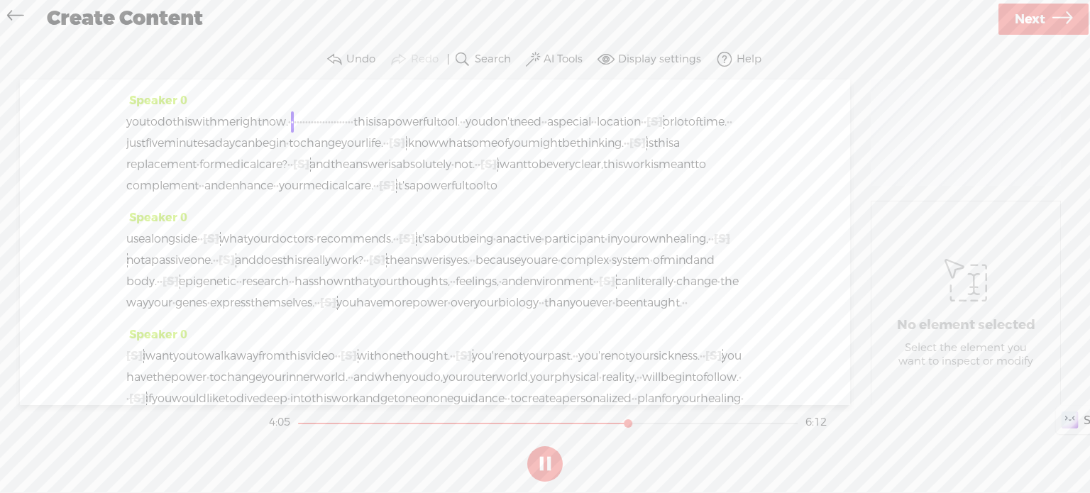
click at [544, 464] on button at bounding box center [544, 463] width 35 height 35
click at [544, 461] on button at bounding box center [544, 463] width 35 height 35
click at [545, 466] on button at bounding box center [544, 463] width 35 height 35
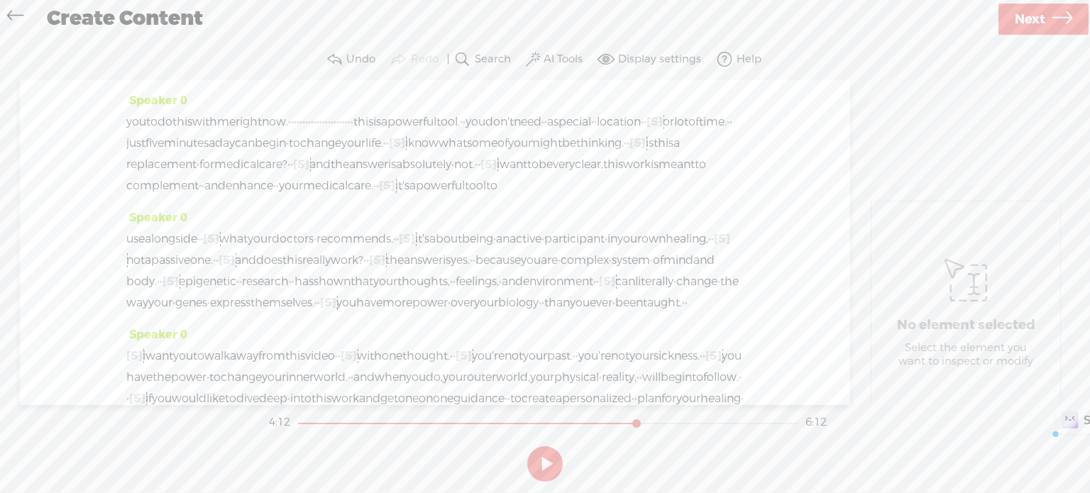
drag, startPoint x: 460, startPoint y: 319, endPoint x: 519, endPoint y: 320, distance: 58.9
click at [519, 197] on div "you to do this with me right now. · · · · · · · · · · · · · · · · · · · · · · ·…" at bounding box center [435, 153] width 618 height 85
click at [423, 280] on span "Delete" at bounding box center [422, 283] width 35 height 14
click at [288, 133] on span "now." at bounding box center [275, 121] width 26 height 21
drag, startPoint x: 346, startPoint y: 279, endPoint x: 327, endPoint y: 349, distance: 72.3
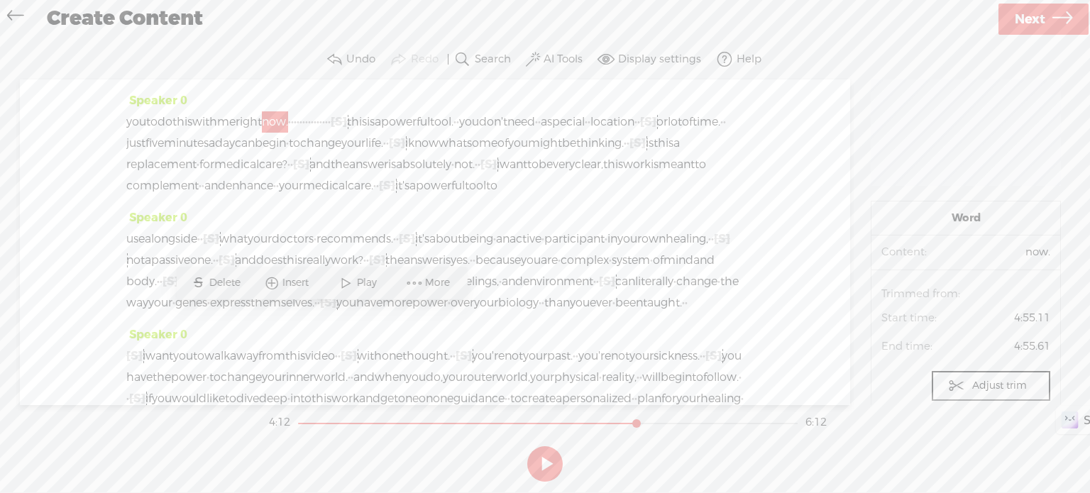
click at [346, 278] on span at bounding box center [345, 283] width 21 height 26
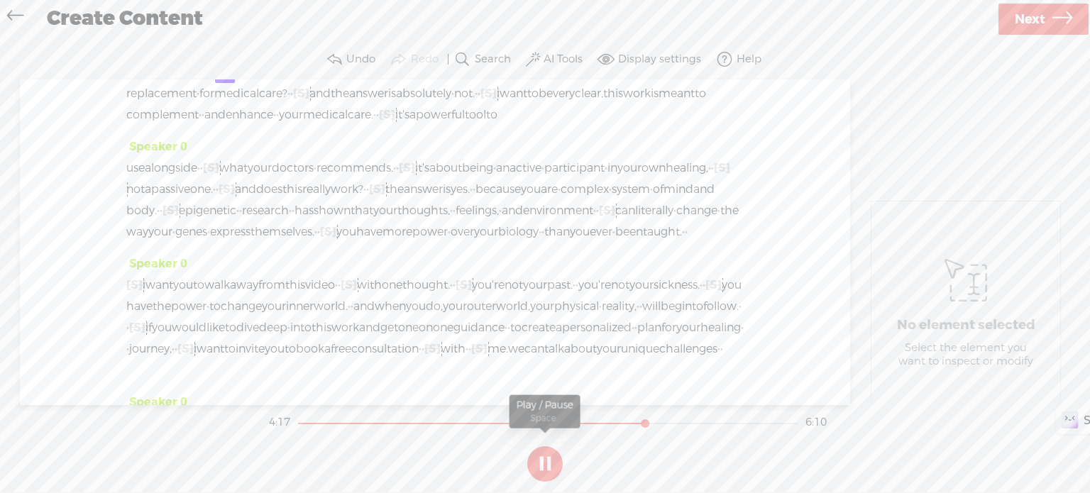
click at [538, 462] on button at bounding box center [544, 463] width 35 height 35
click at [479, 62] on span "you" at bounding box center [469, 50] width 20 height 21
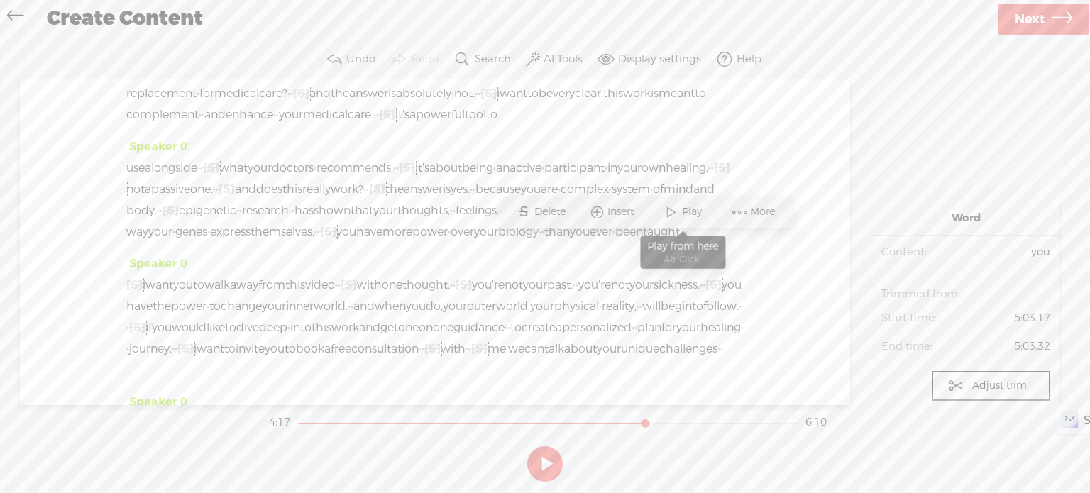
click at [676, 204] on span at bounding box center [671, 212] width 21 height 26
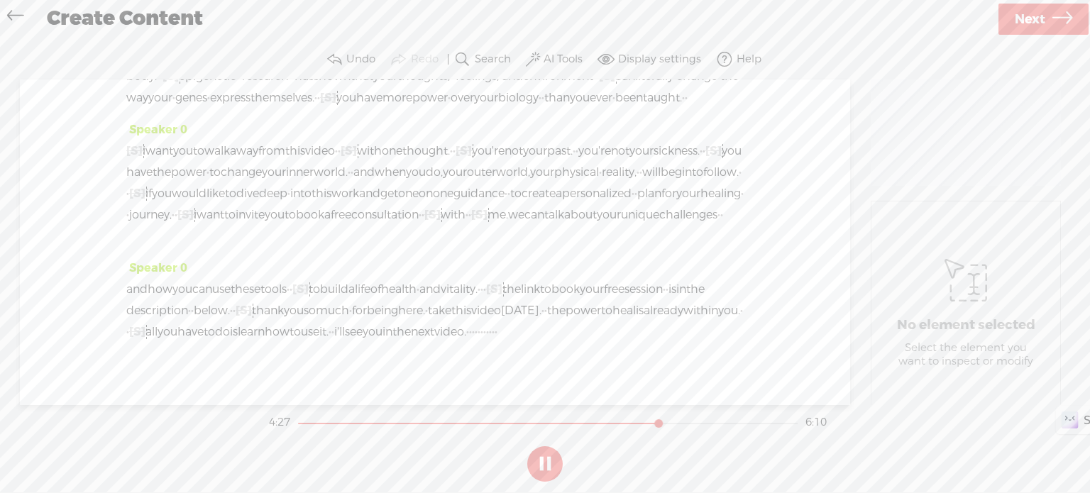
scroll to position [1136, 0]
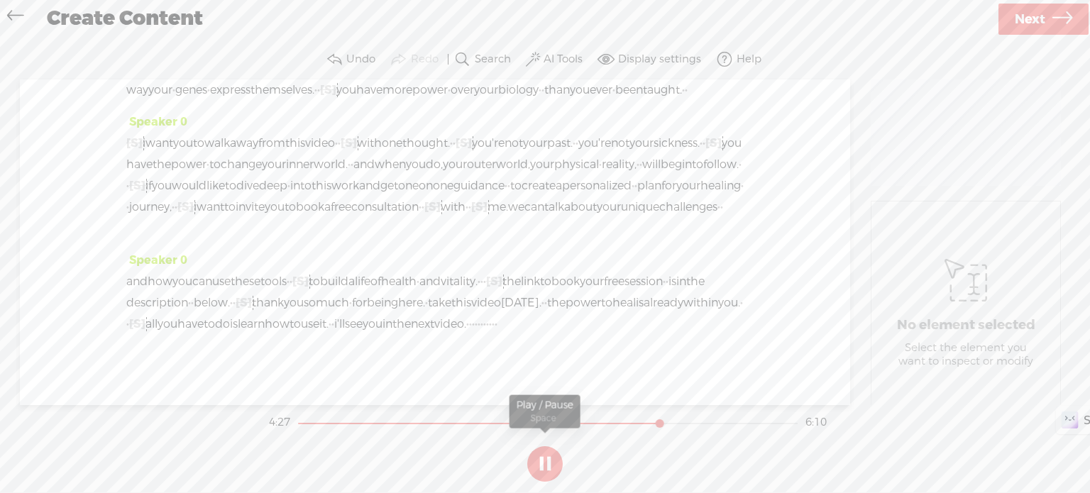
drag, startPoint x: 548, startPoint y: 468, endPoint x: 444, endPoint y: 394, distance: 127.7
click at [548, 467] on button at bounding box center [544, 463] width 35 height 35
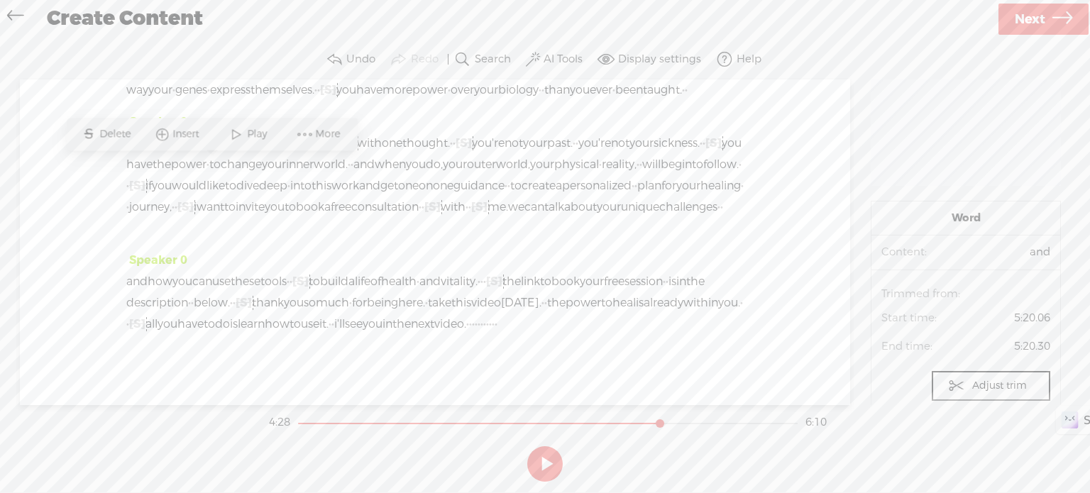
click at [244, 133] on span at bounding box center [236, 134] width 21 height 26
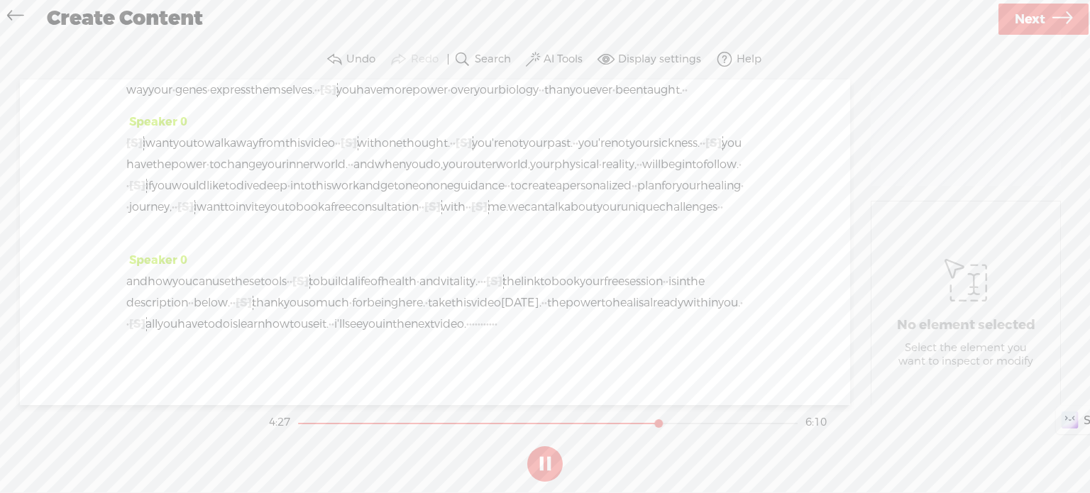
click at [547, 467] on button at bounding box center [544, 463] width 35 height 35
click at [194, 129] on span "Restore" at bounding box center [199, 134] width 40 height 14
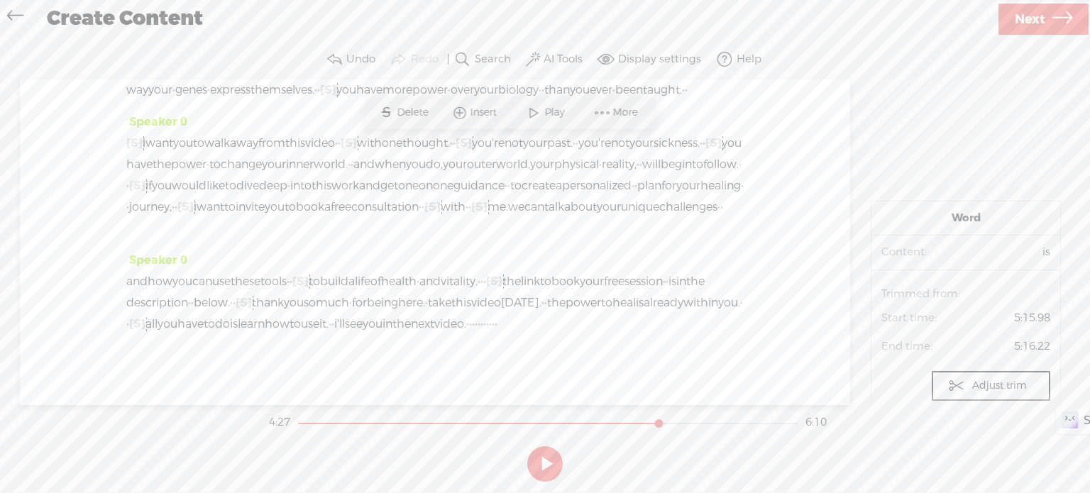
click at [542, 111] on span at bounding box center [533, 113] width 21 height 26
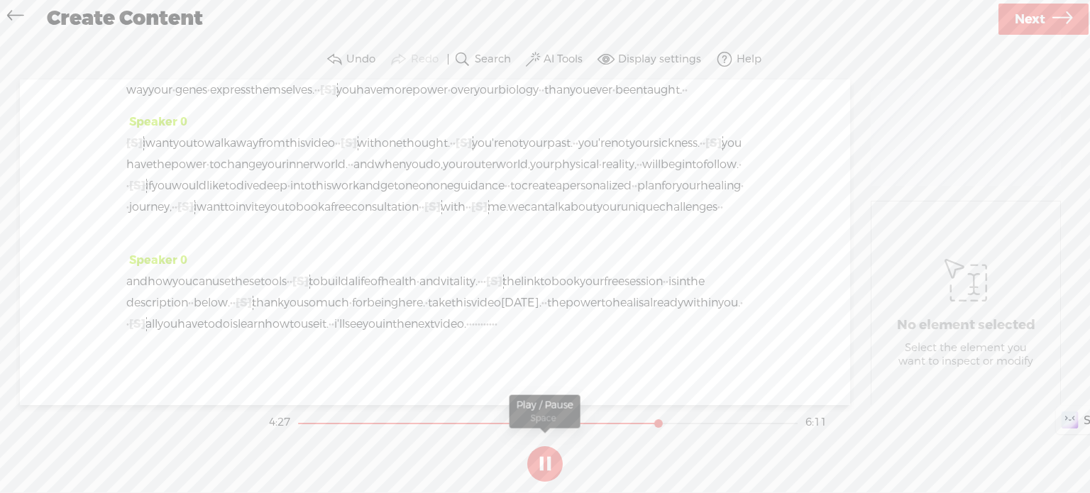
click at [544, 468] on button at bounding box center [544, 463] width 35 height 35
drag, startPoint x: 164, startPoint y: 170, endPoint x: 190, endPoint y: 170, distance: 25.6
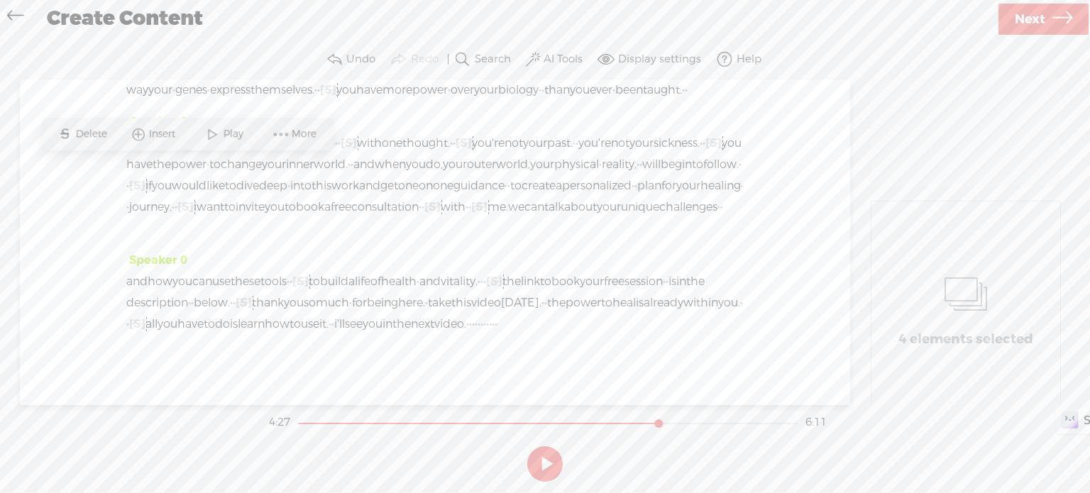
drag, startPoint x: 206, startPoint y: 167, endPoint x: 180, endPoint y: 174, distance: 26.5
click at [87, 128] on span "Delete" at bounding box center [84, 134] width 35 height 14
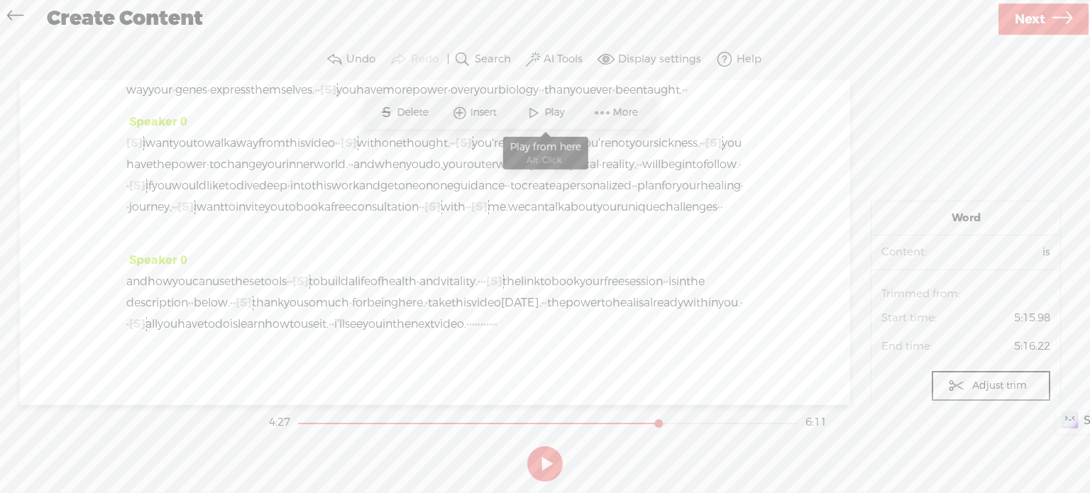
click at [534, 110] on span at bounding box center [533, 113] width 21 height 26
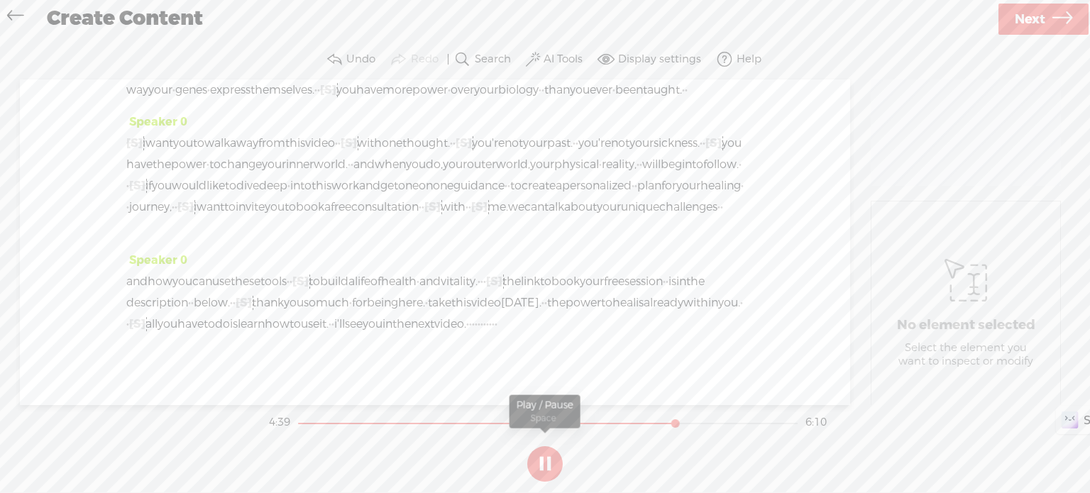
click at [542, 465] on button at bounding box center [544, 463] width 35 height 35
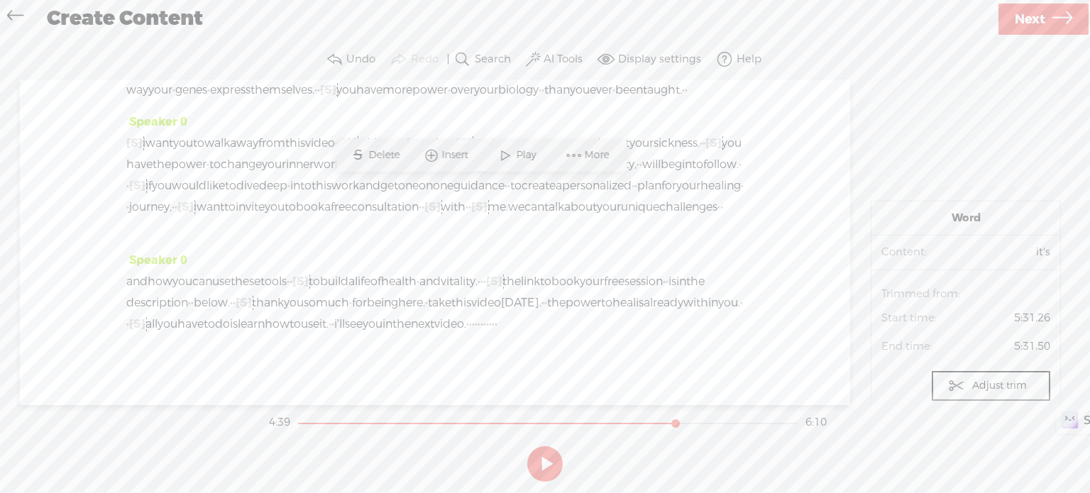
click at [514, 153] on span at bounding box center [505, 156] width 21 height 26
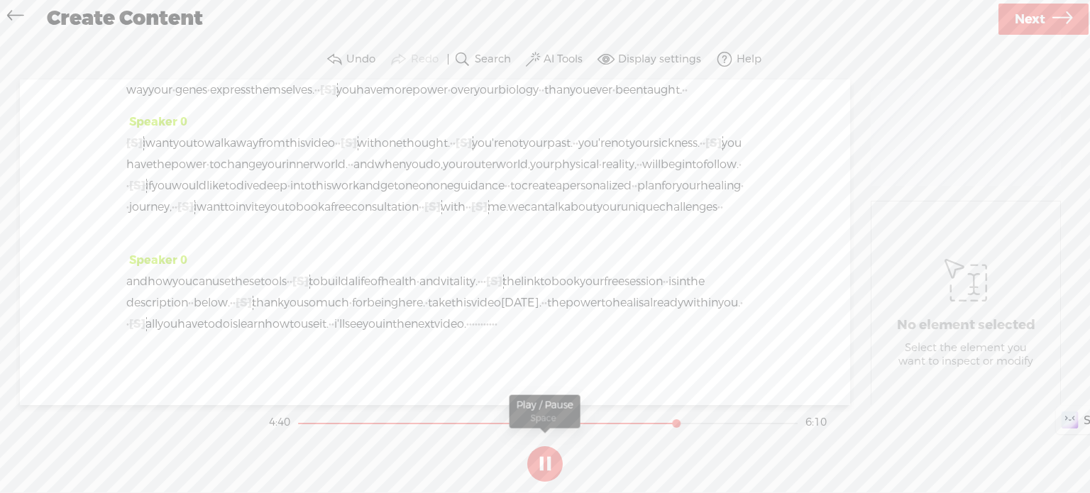
click at [538, 459] on button at bounding box center [544, 463] width 35 height 35
click at [317, 37] on span "·" at bounding box center [315, 26] width 3 height 21
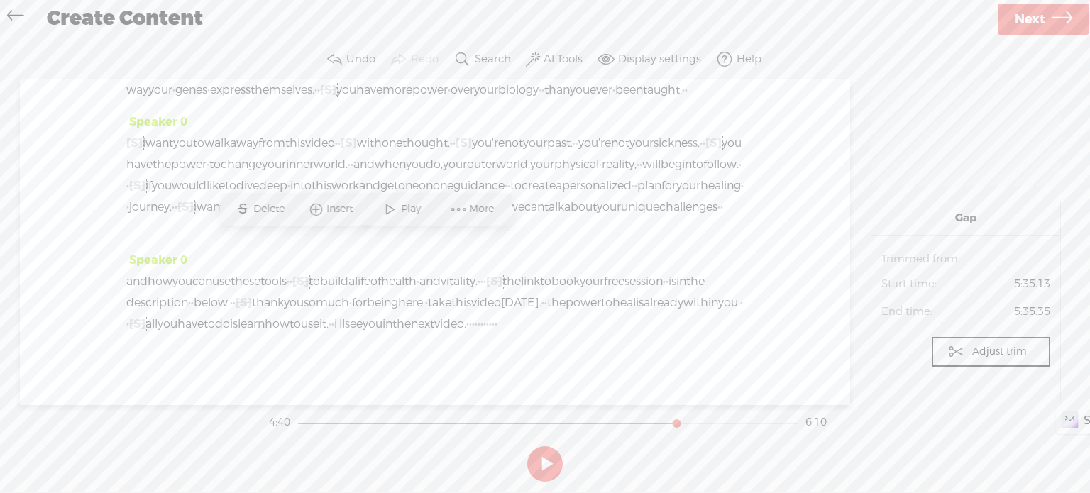
click at [267, 208] on span "Delete" at bounding box center [270, 209] width 35 height 14
click at [174, 37] on span "alongside" at bounding box center [171, 26] width 53 height 21
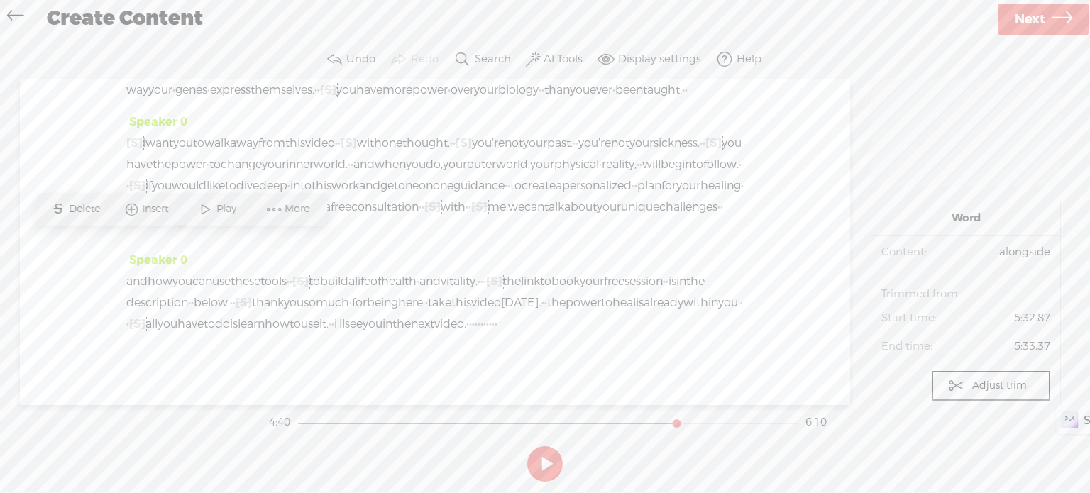
click at [219, 206] on span "Play" at bounding box center [227, 209] width 23 height 14
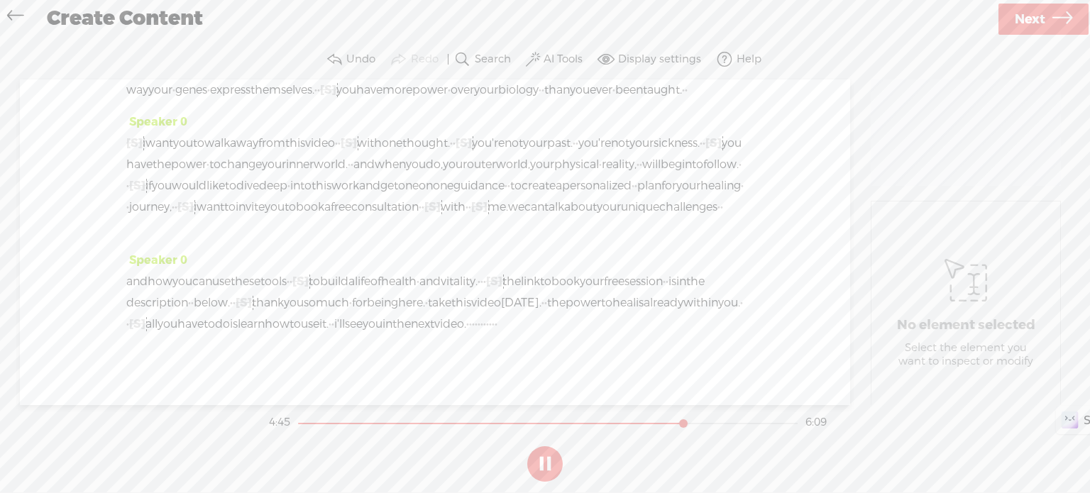
click at [534, 459] on button at bounding box center [544, 463] width 35 height 35
click at [476, 37] on span "about" at bounding box center [459, 26] width 33 height 21
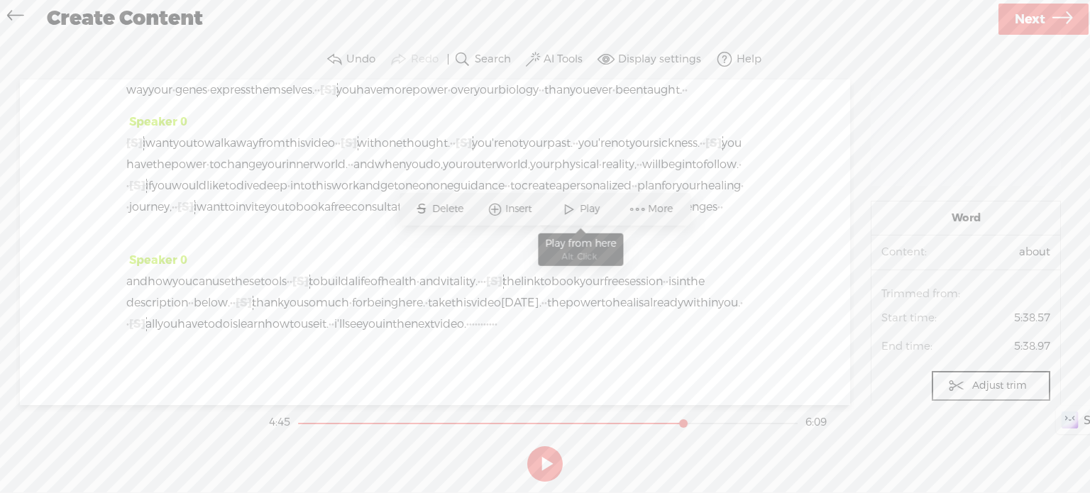
click at [580, 201] on span "Play" at bounding box center [580, 210] width 71 height 26
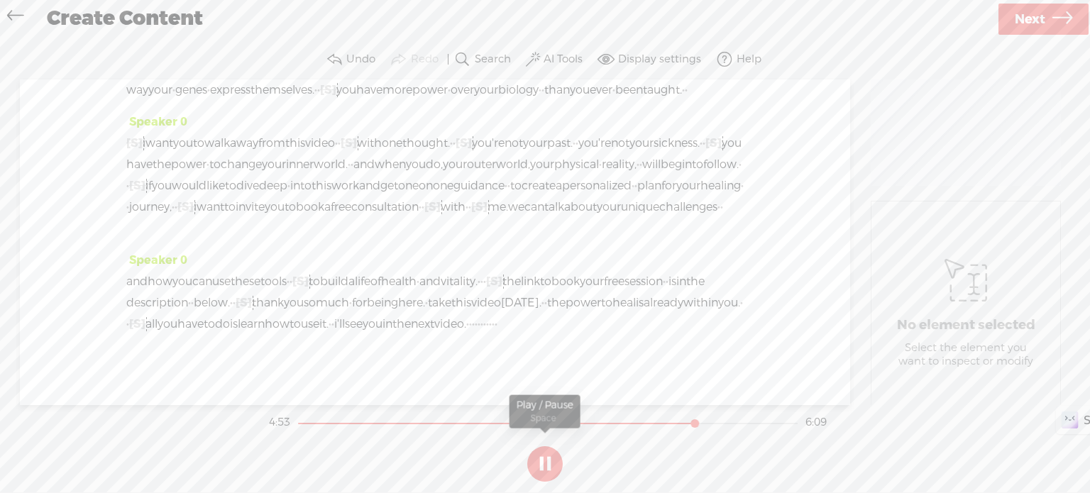
drag, startPoint x: 544, startPoint y: 461, endPoint x: 538, endPoint y: 434, distance: 28.3
click at [543, 458] on button at bounding box center [544, 463] width 35 height 35
click at [650, 58] on span "·" at bounding box center [651, 47] width 3 height 21
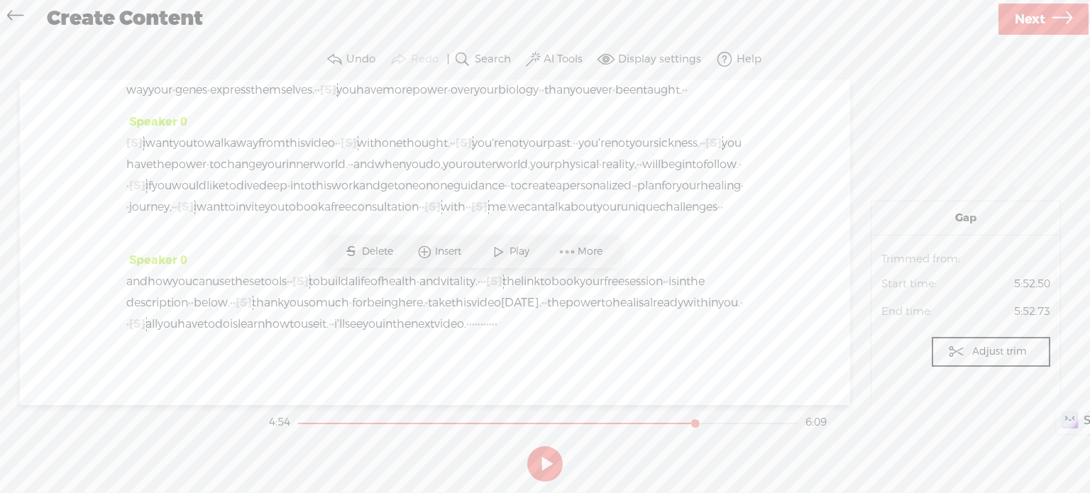
click at [390, 258] on span "Delete" at bounding box center [379, 252] width 35 height 14
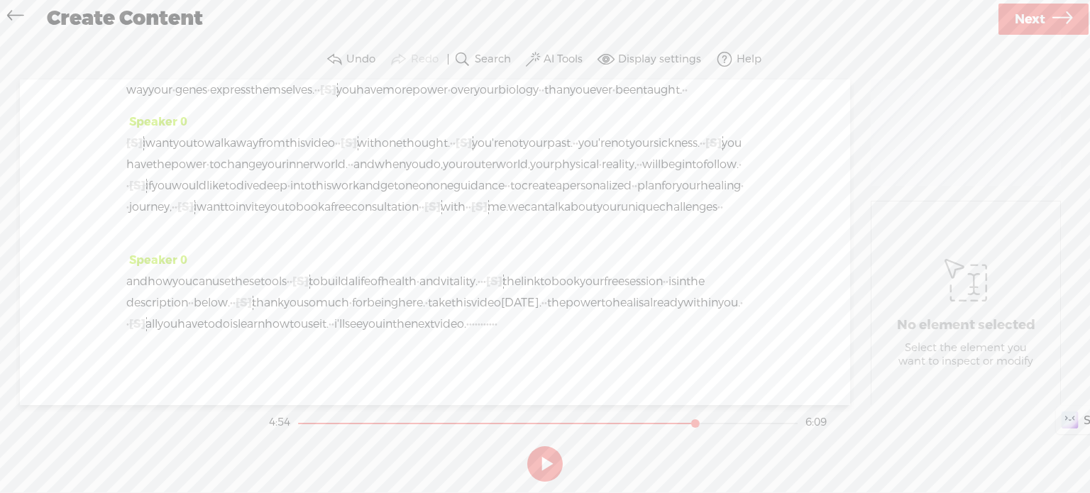
click at [609, 58] on span "·" at bounding box center [610, 47] width 3 height 21
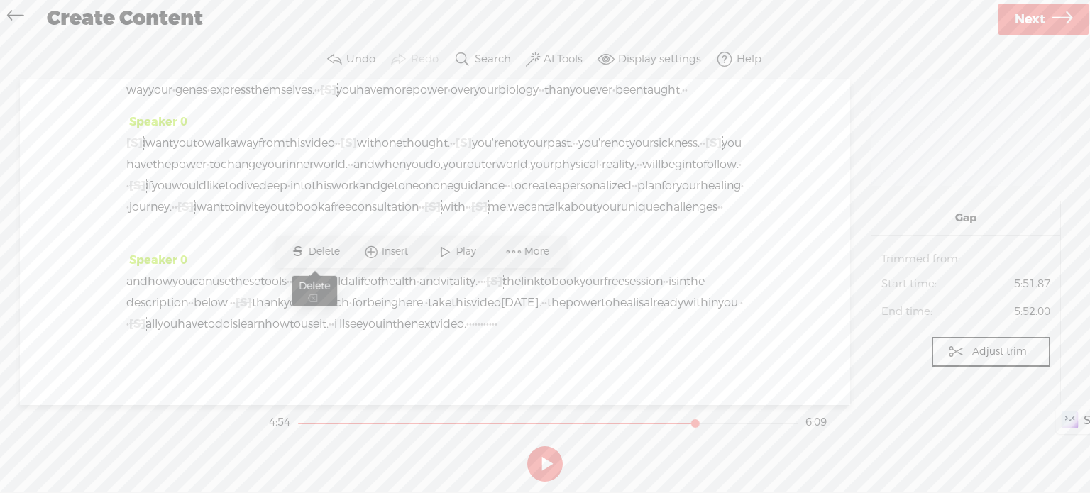
click at [335, 249] on span "Delete" at bounding box center [325, 252] width 35 height 14
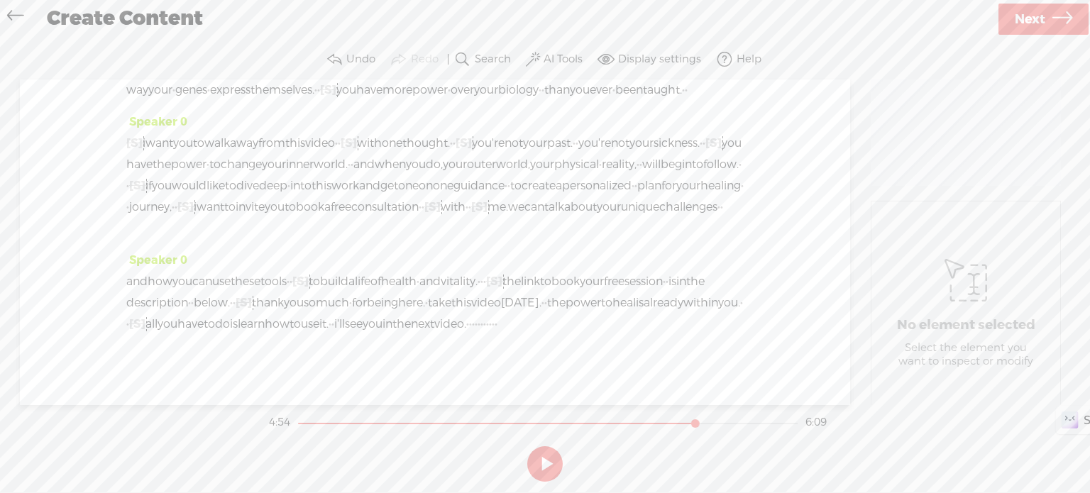
click at [451, 58] on span "yes." at bounding box center [460, 47] width 19 height 21
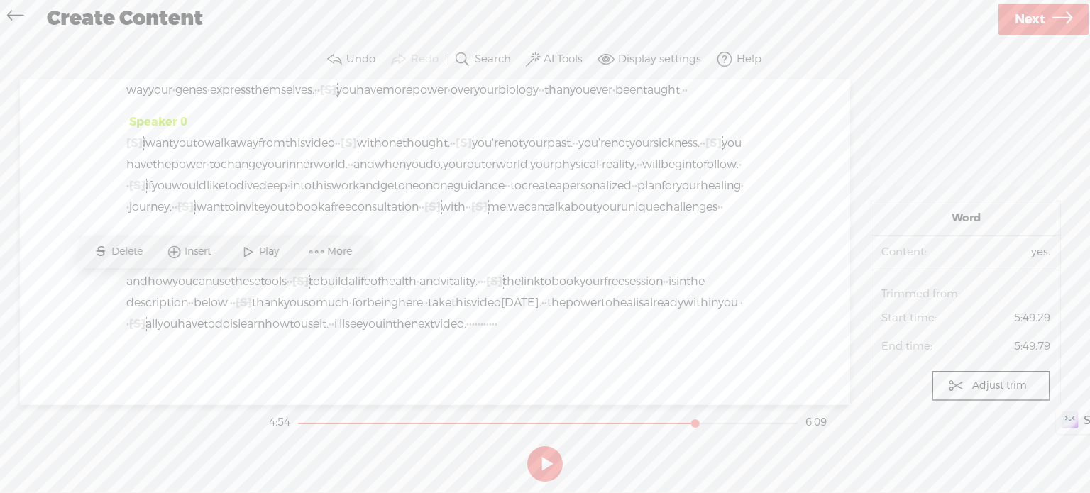
click at [243, 247] on span at bounding box center [248, 252] width 21 height 26
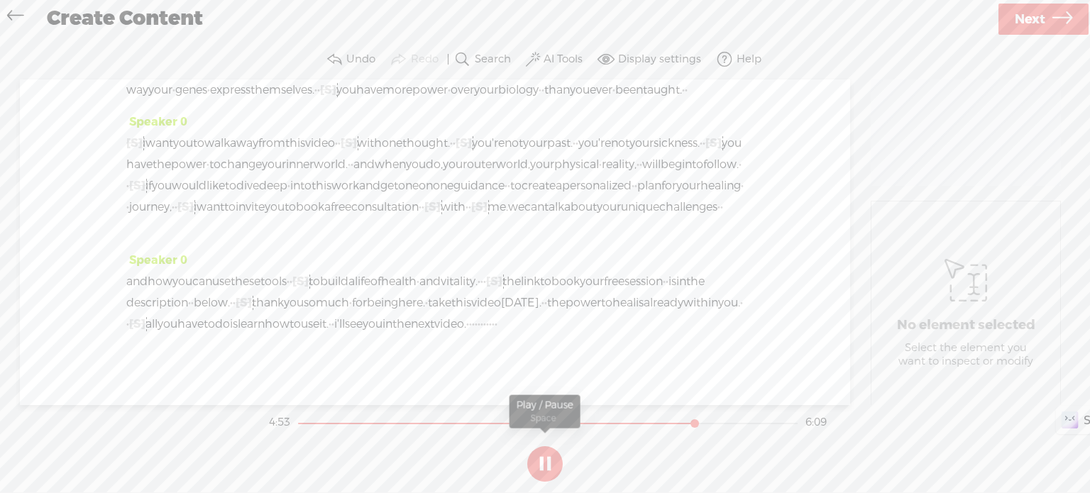
click at [538, 457] on button at bounding box center [544, 463] width 35 height 35
click at [476, 58] on span "because" at bounding box center [498, 47] width 45 height 21
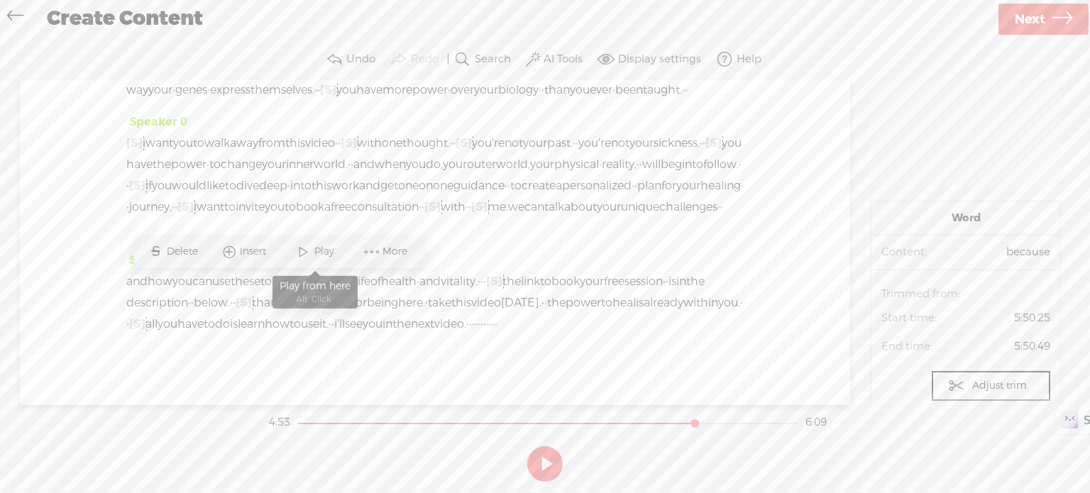
click at [292, 251] on span "Play" at bounding box center [315, 252] width 71 height 26
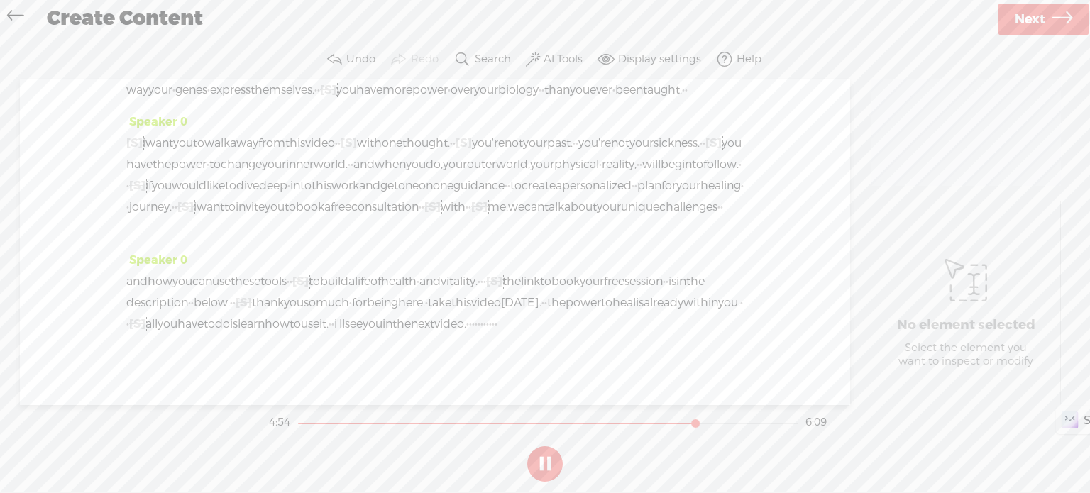
click at [540, 469] on button at bounding box center [544, 463] width 35 height 35
click at [609, 55] on span "[S]" at bounding box center [617, 47] width 16 height 15
click at [420, 251] on span at bounding box center [409, 251] width 32 height 29
click at [521, 58] on span "you" at bounding box center [531, 47] width 20 height 21
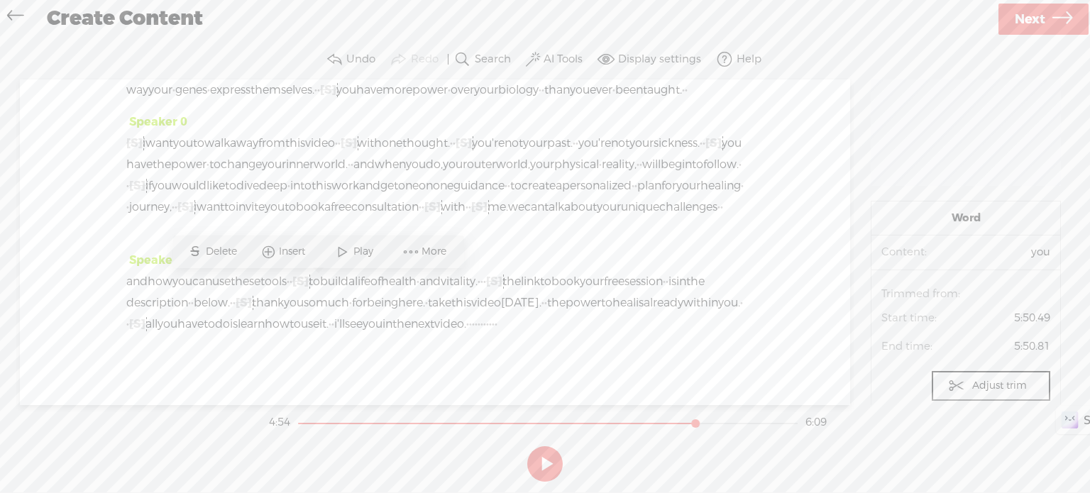
click at [353, 251] on span "Play" at bounding box center [364, 252] width 23 height 14
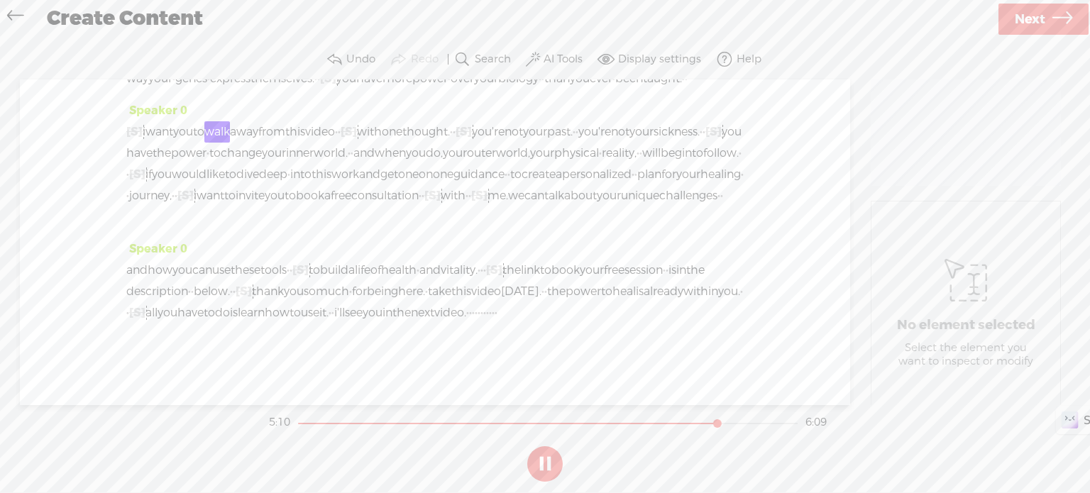
scroll to position [1349, 0]
click at [546, 464] on button at bounding box center [544, 463] width 35 height 35
click at [287, 185] on span "·" at bounding box center [288, 174] width 3 height 21
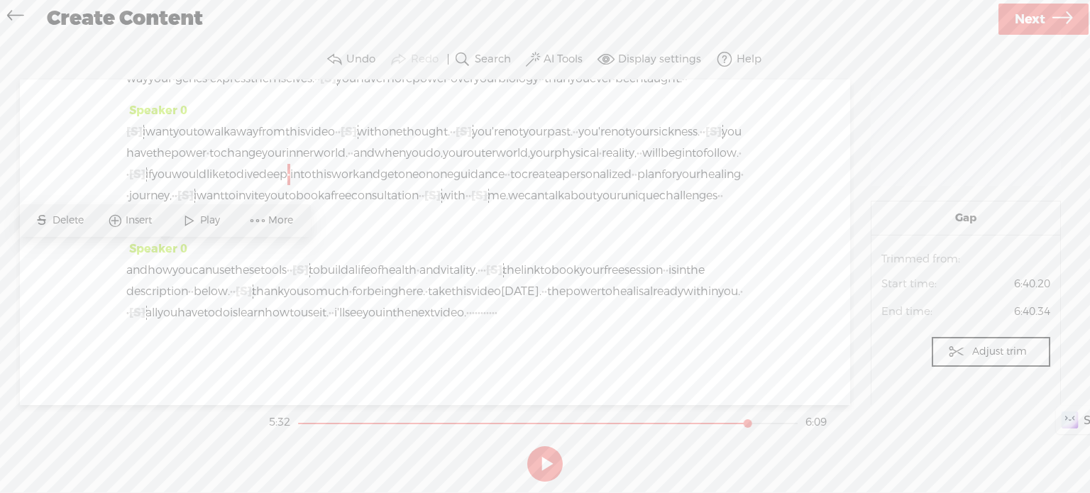
click at [80, 218] on span "Delete" at bounding box center [70, 221] width 35 height 14
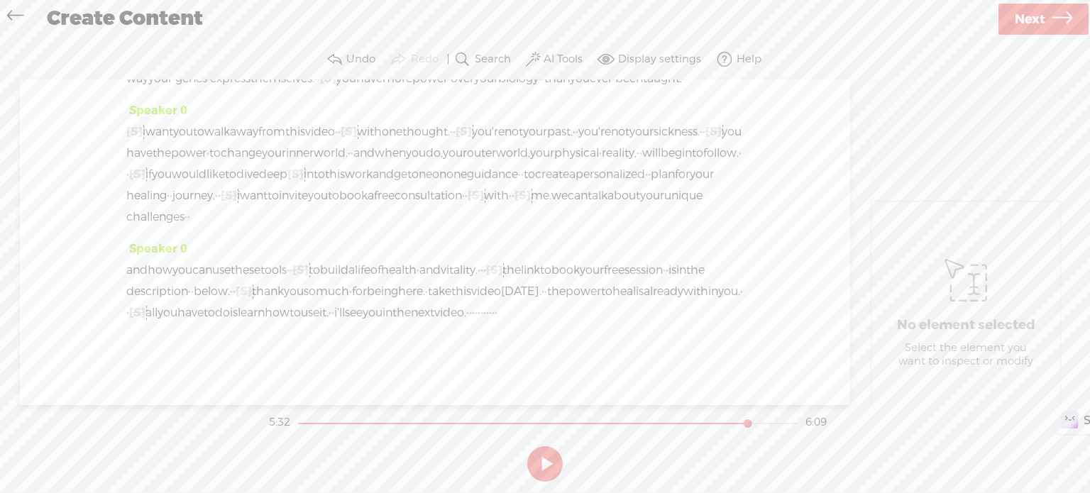
click at [152, 185] on span "if" at bounding box center [149, 174] width 6 height 21
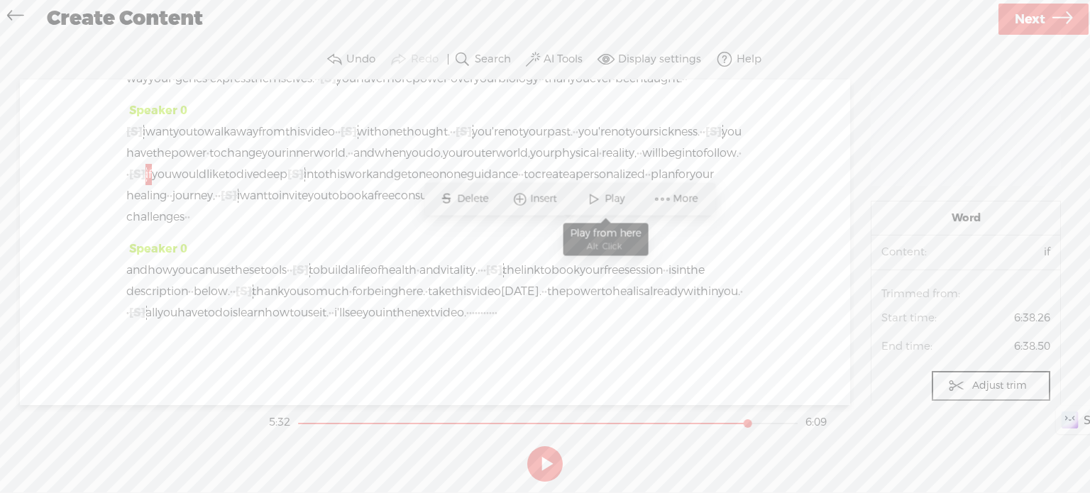
click at [588, 192] on span at bounding box center [593, 199] width 21 height 26
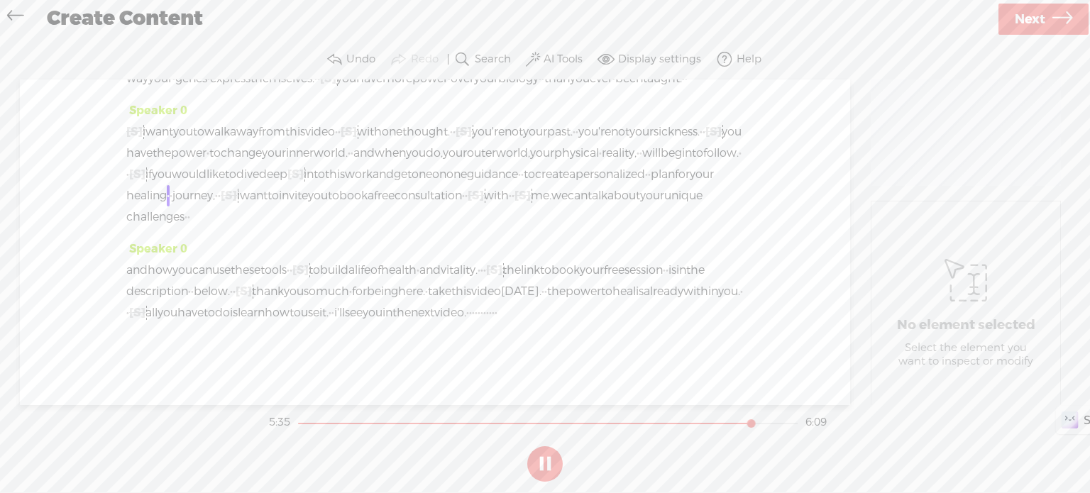
drag, startPoint x: 545, startPoint y: 464, endPoint x: 549, endPoint y: 449, distance: 14.8
click at [546, 464] on button at bounding box center [544, 463] width 35 height 35
click at [373, 185] on span "and" at bounding box center [383, 174] width 21 height 21
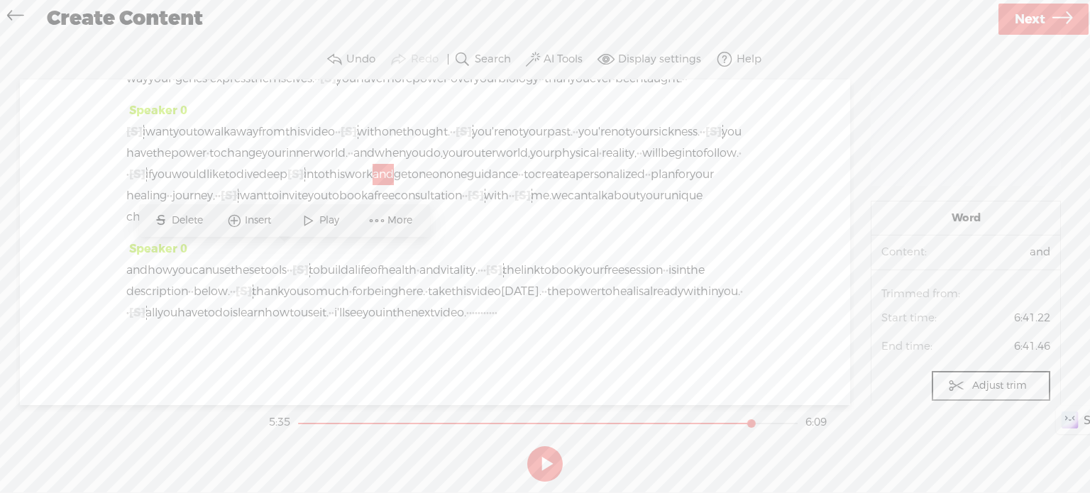
click at [329, 224] on span "Play" at bounding box center [330, 221] width 23 height 14
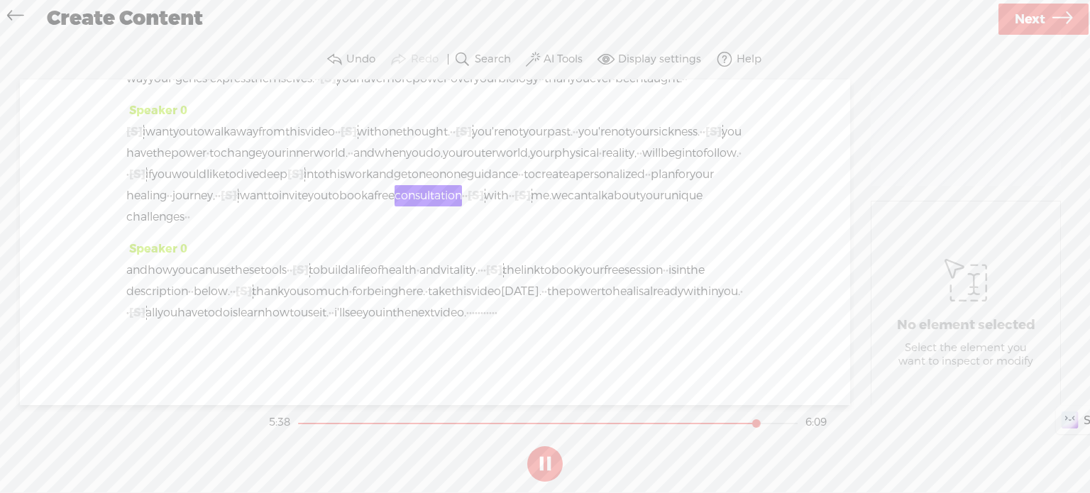
drag, startPoint x: 551, startPoint y: 461, endPoint x: 458, endPoint y: 422, distance: 100.9
click at [549, 461] on button at bounding box center [544, 463] width 35 height 35
drag, startPoint x: 175, startPoint y: 277, endPoint x: 185, endPoint y: 278, distance: 10.0
click at [185, 228] on div "[S] · · · · · · · · i want you to walk away from this video · · [S] · · · with …" at bounding box center [435, 174] width 618 height 106
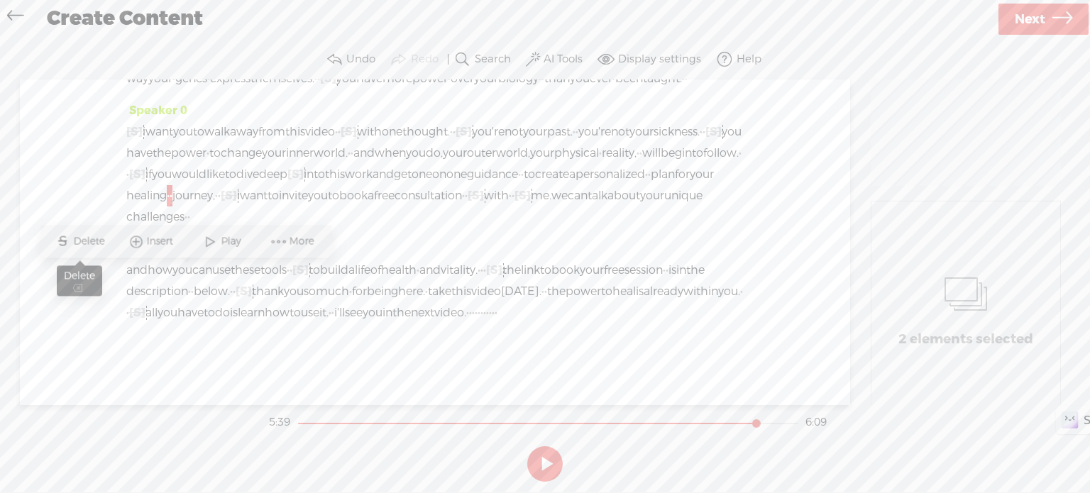
click at [89, 237] on span "Delete" at bounding box center [90, 241] width 35 height 14
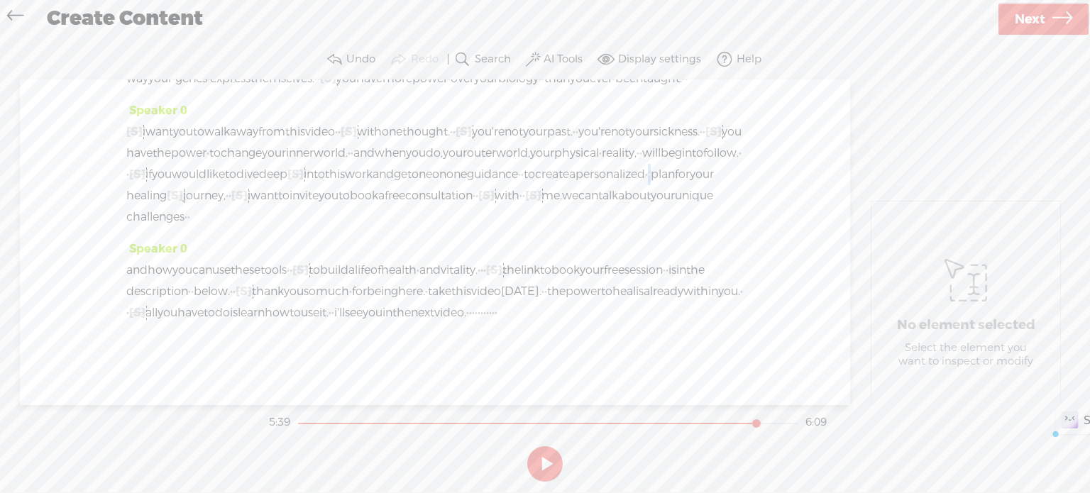
drag, startPoint x: 625, startPoint y: 253, endPoint x: 632, endPoint y: 259, distance: 9.7
click at [632, 228] on div "[S] · · · · · · · · i want you to walk away from this video · · [S] · · · with …" at bounding box center [435, 174] width 618 height 106
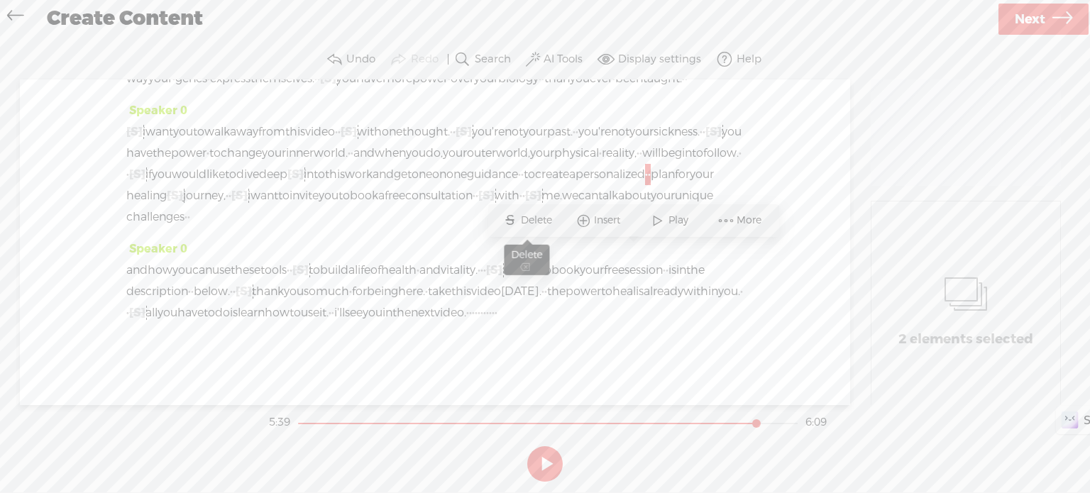
click at [537, 221] on span "Delete" at bounding box center [538, 221] width 35 height 14
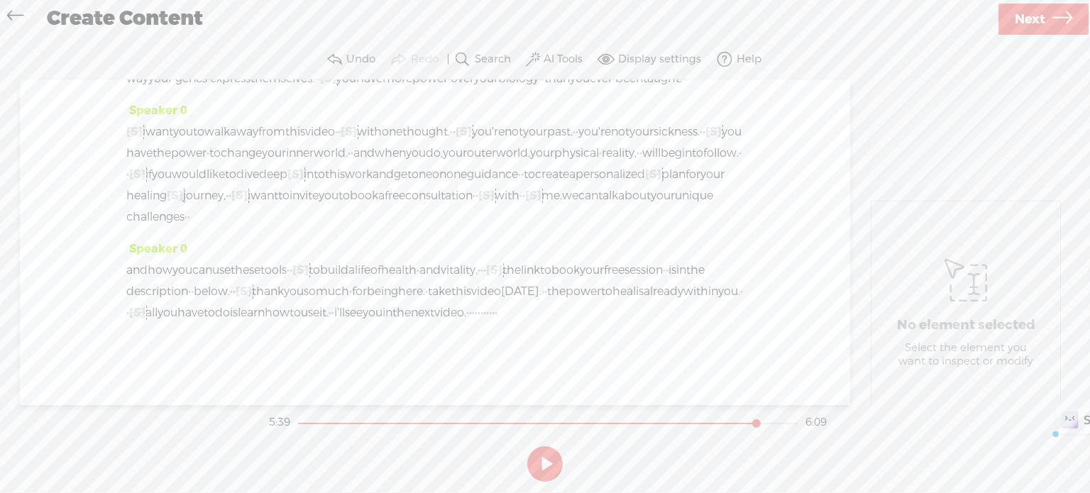
drag, startPoint x: 460, startPoint y: 254, endPoint x: 471, endPoint y: 253, distance: 10.7
click at [471, 228] on div "[S] · · · · · · · · i want you to walk away from this video · · [S] · · · with …" at bounding box center [435, 174] width 618 height 106
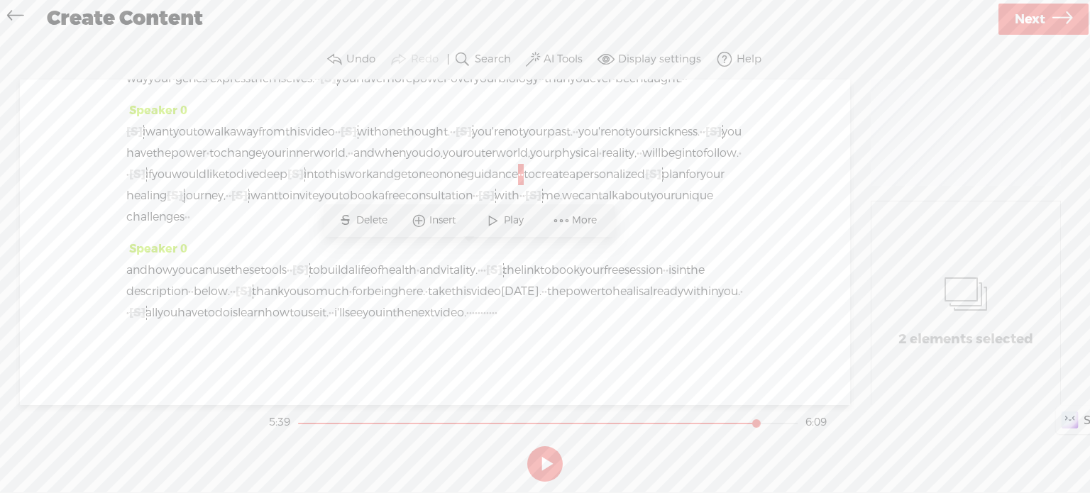
click at [375, 220] on span "Delete" at bounding box center [373, 221] width 35 height 14
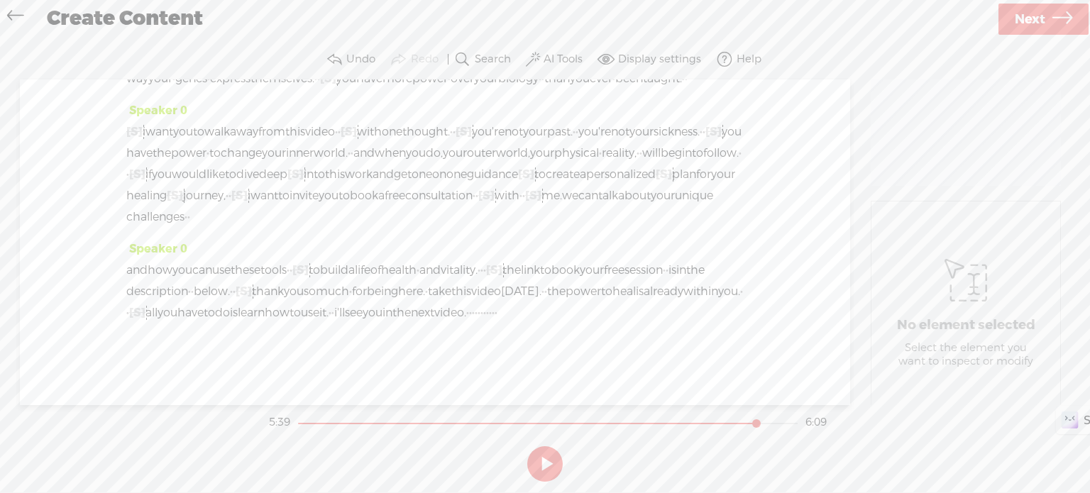
click at [373, 185] on span "and" at bounding box center [383, 174] width 21 height 21
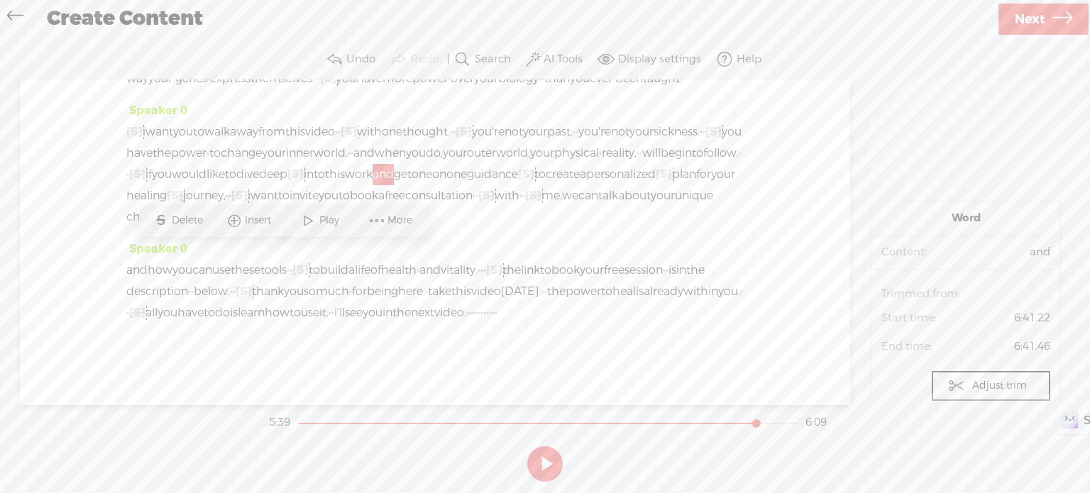
click at [327, 214] on span "Play" at bounding box center [330, 221] width 23 height 14
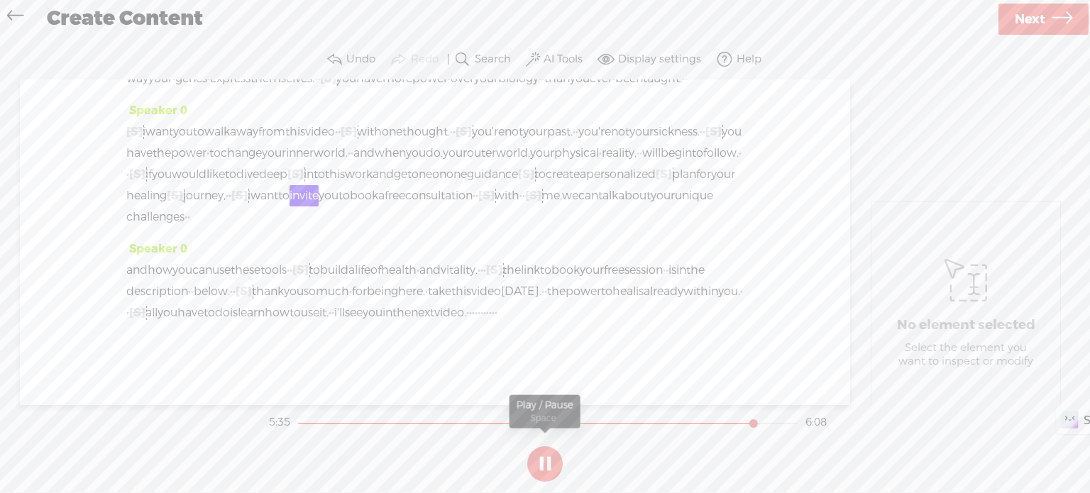
drag, startPoint x: 549, startPoint y: 454, endPoint x: 559, endPoint y: 434, distance: 22.9
click at [549, 454] on button at bounding box center [544, 463] width 35 height 35
click at [586, 185] on span "personalized" at bounding box center [621, 174] width 70 height 21
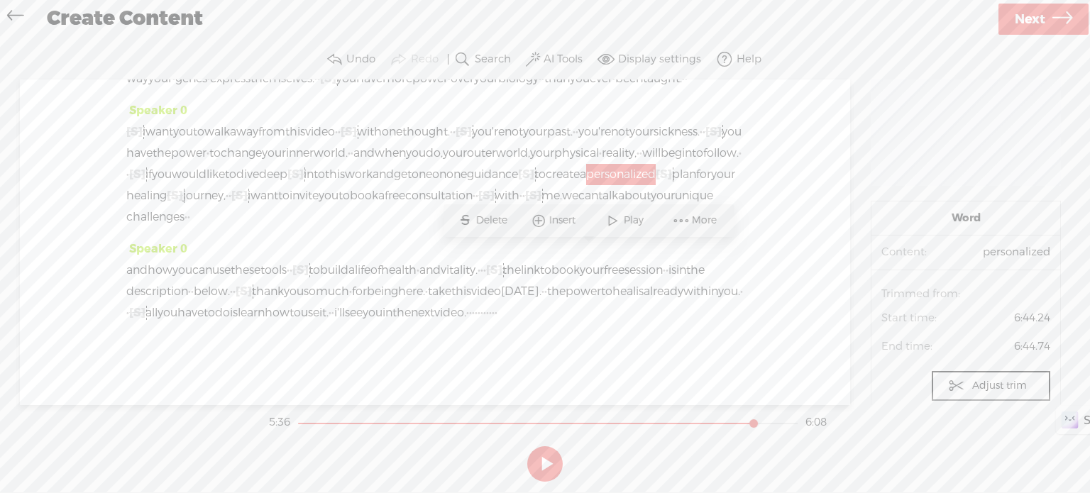
click at [603, 224] on span at bounding box center [612, 221] width 21 height 26
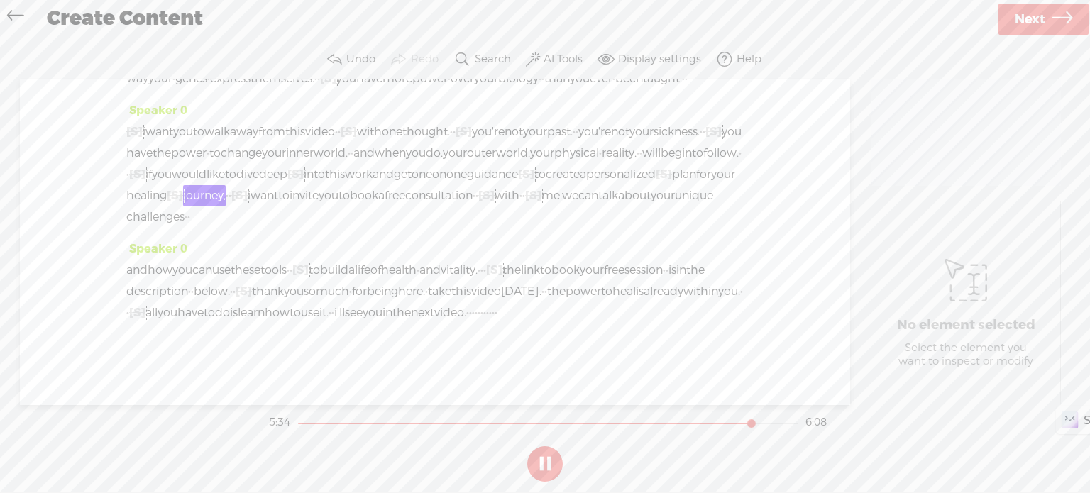
click at [546, 462] on button at bounding box center [544, 463] width 35 height 35
click at [656, 182] on span "[S]" at bounding box center [664, 174] width 16 height 15
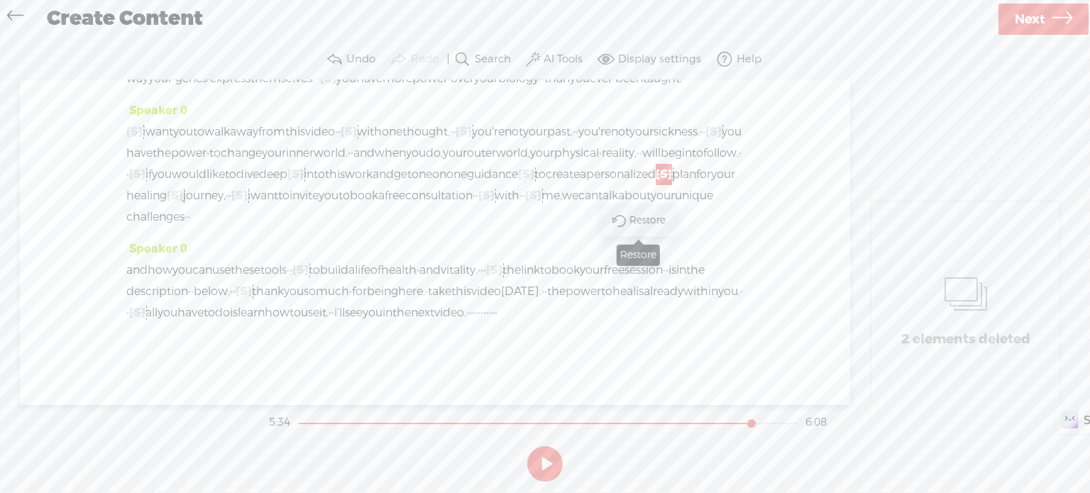
click at [627, 217] on span at bounding box center [619, 220] width 32 height 29
click at [656, 185] on span "·" at bounding box center [657, 174] width 3 height 21
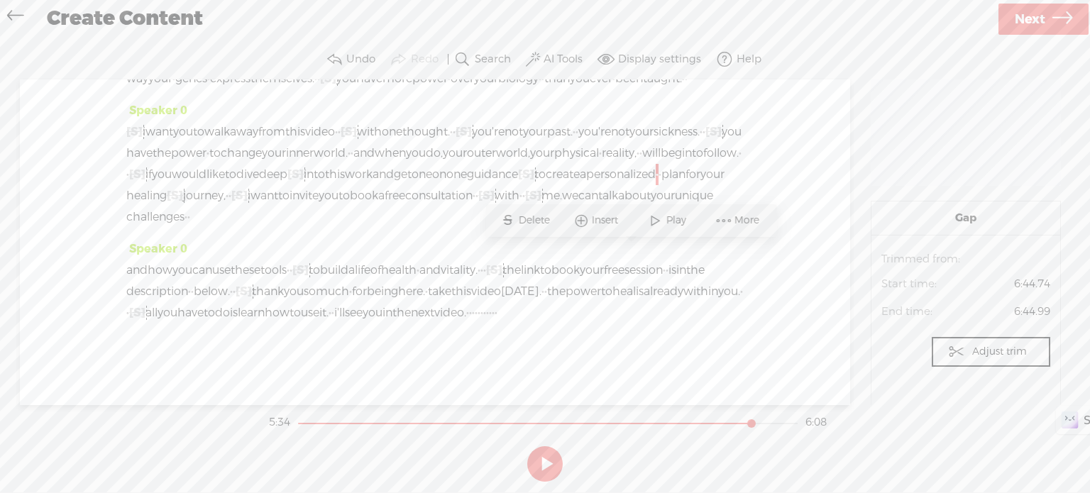
click at [535, 219] on span "Delete" at bounding box center [535, 221] width 35 height 14
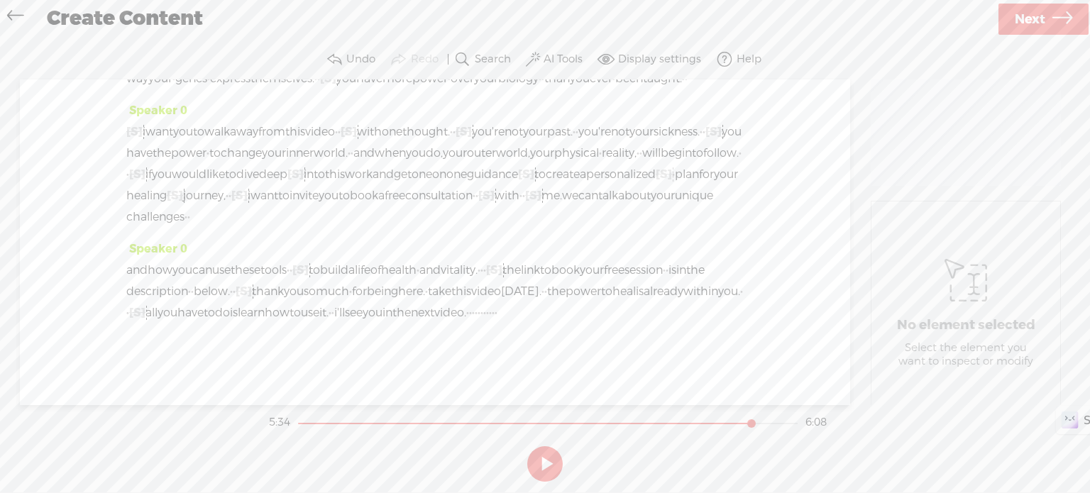
click at [546, 185] on span "create" at bounding box center [563, 174] width 34 height 21
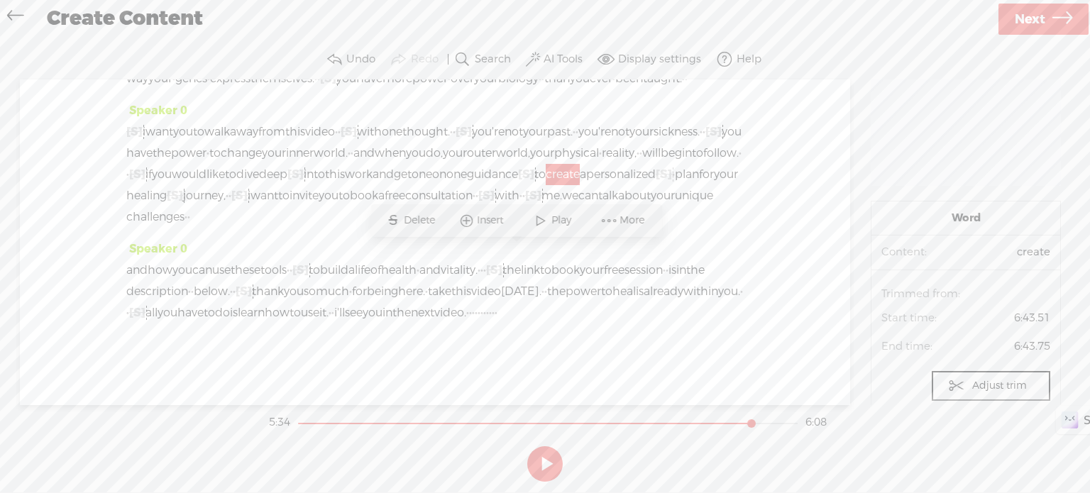
click at [535, 221] on span at bounding box center [540, 221] width 21 height 26
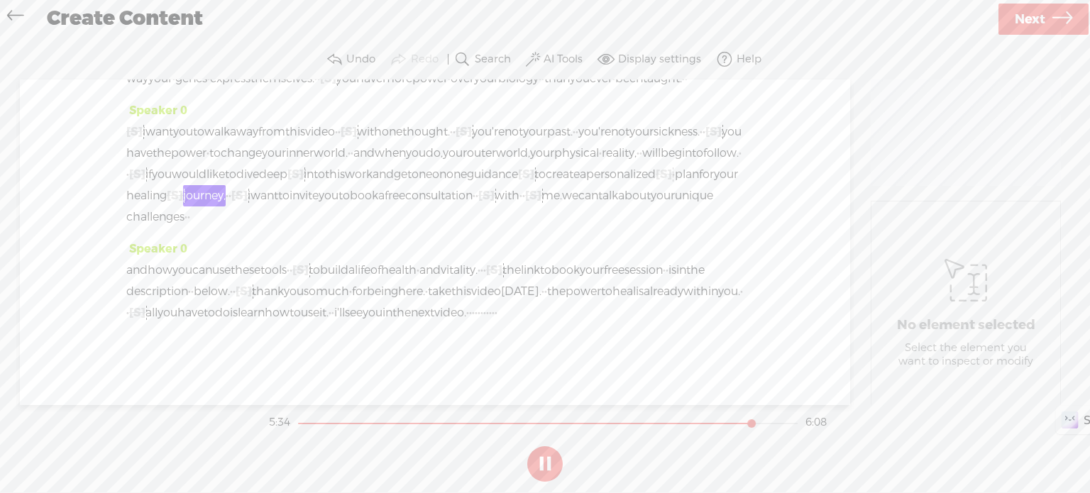
click at [550, 459] on button at bounding box center [544, 463] width 35 height 35
click at [656, 182] on span "[S]" at bounding box center [664, 174] width 16 height 15
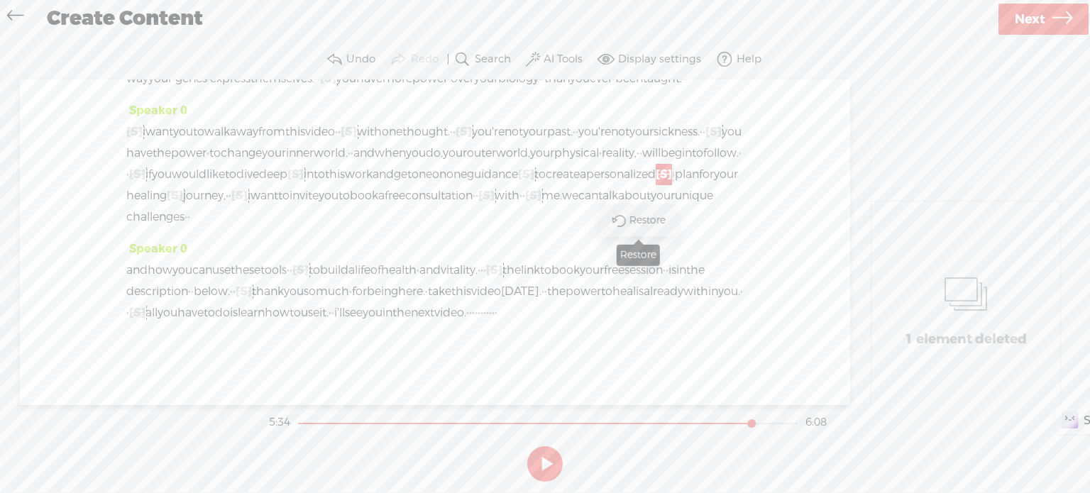
click at [623, 223] on span at bounding box center [619, 220] width 32 height 29
click at [535, 185] on span "to" at bounding box center [540, 174] width 11 height 21
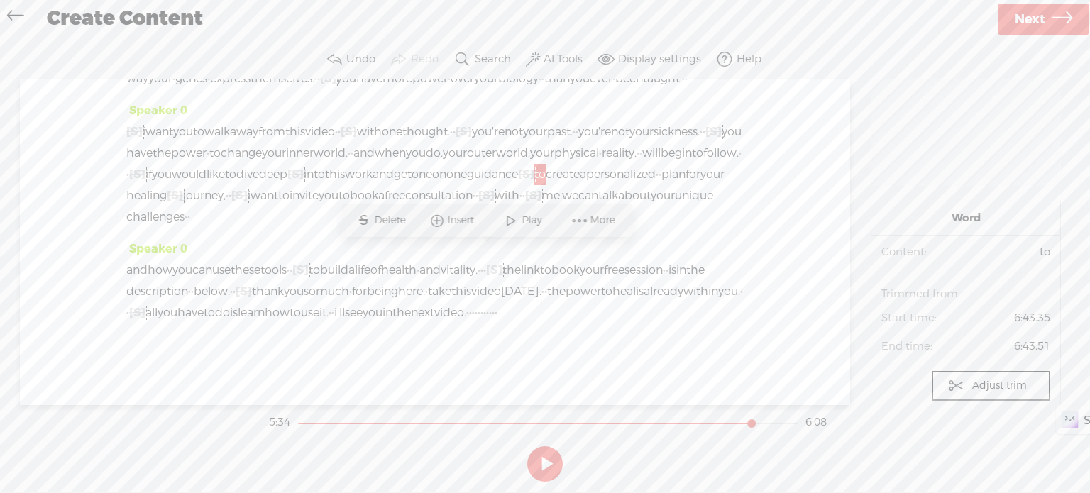
click at [498, 222] on span "Play" at bounding box center [523, 221] width 71 height 26
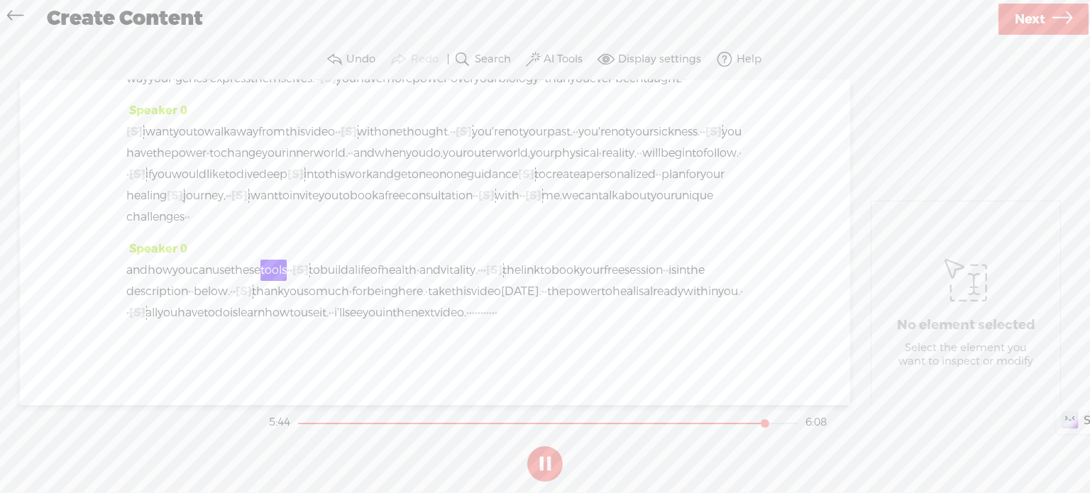
scroll to position [1451, 0]
click at [531, 462] on button at bounding box center [544, 463] width 35 height 35
drag, startPoint x: 268, startPoint y: 271, endPoint x: 280, endPoint y: 272, distance: 12.1
click at [280, 272] on div "and how you can use these tools · · [S] · to build a life of health · and vital…" at bounding box center [435, 292] width 618 height 64
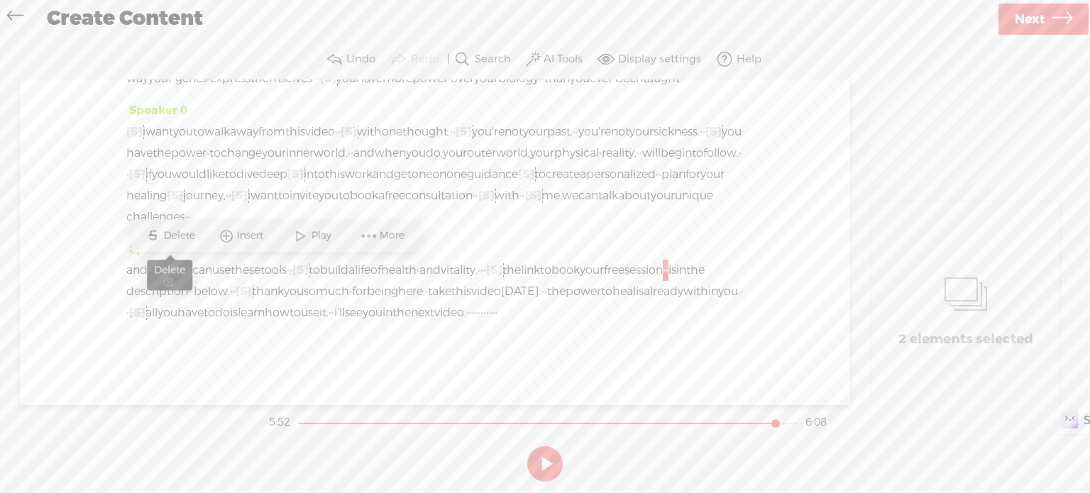
click at [187, 238] on span "Delete" at bounding box center [180, 236] width 35 height 14
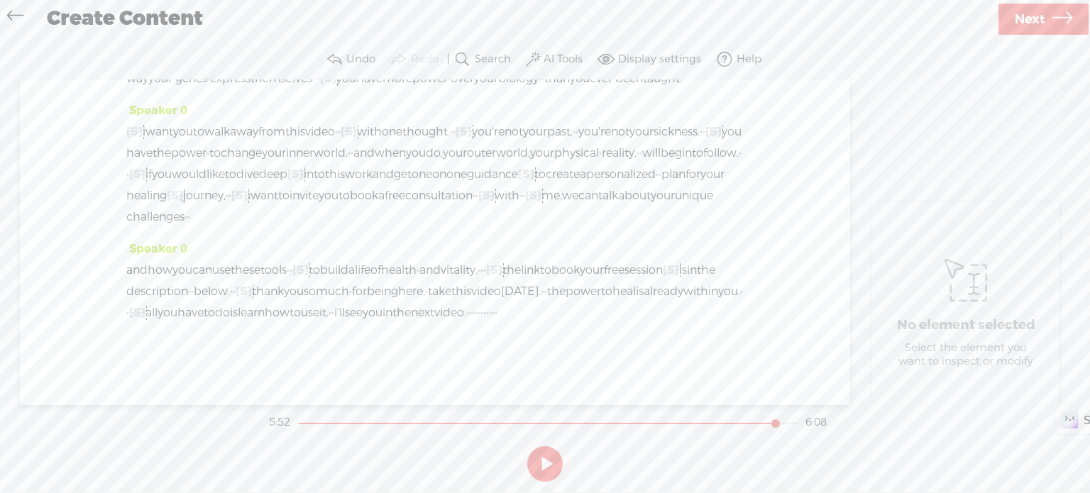
click at [521, 260] on span "the" at bounding box center [512, 270] width 18 height 21
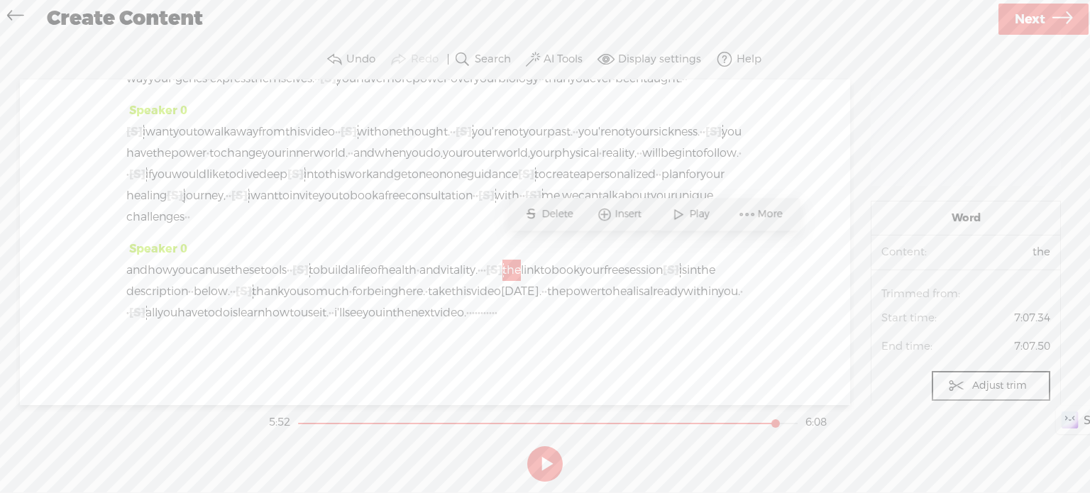
click at [674, 212] on span at bounding box center [678, 215] width 21 height 26
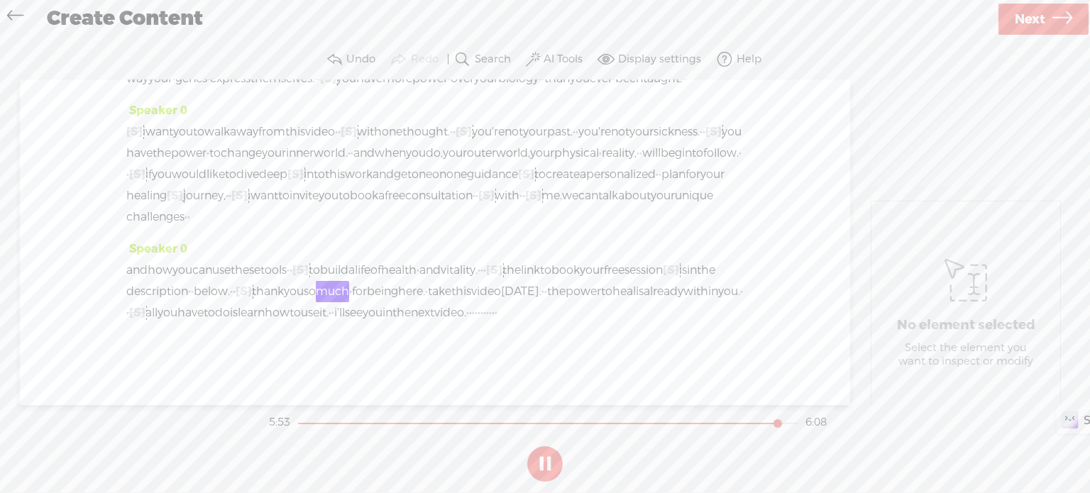
click at [549, 454] on button at bounding box center [544, 463] width 35 height 35
click at [191, 281] on span "·" at bounding box center [189, 291] width 3 height 21
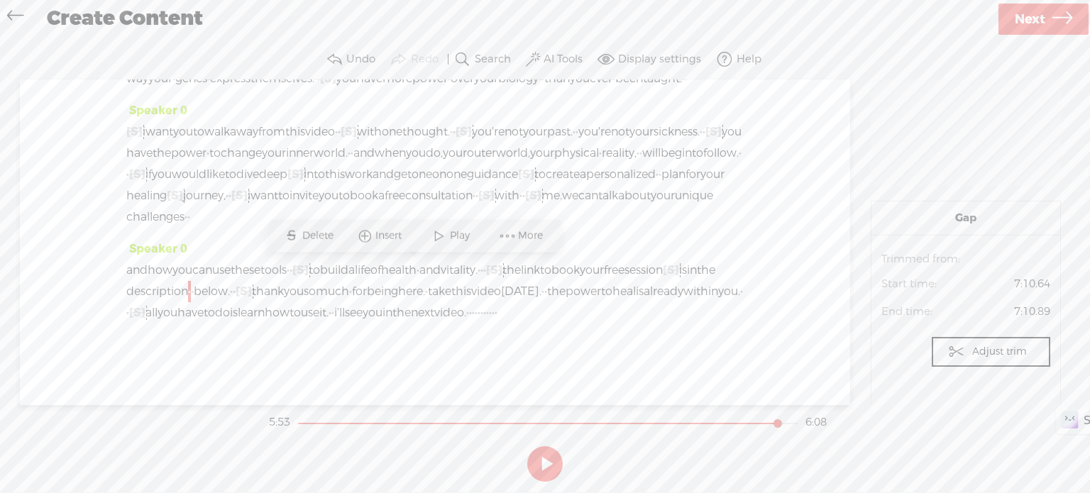
click at [188, 281] on span "description" at bounding box center [157, 291] width 62 height 21
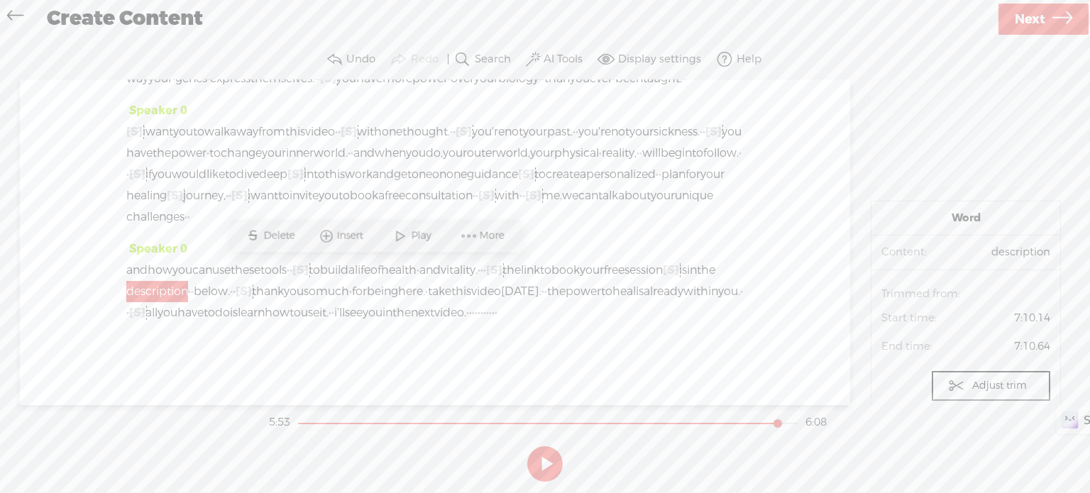
click at [625, 273] on span "session" at bounding box center [644, 270] width 38 height 21
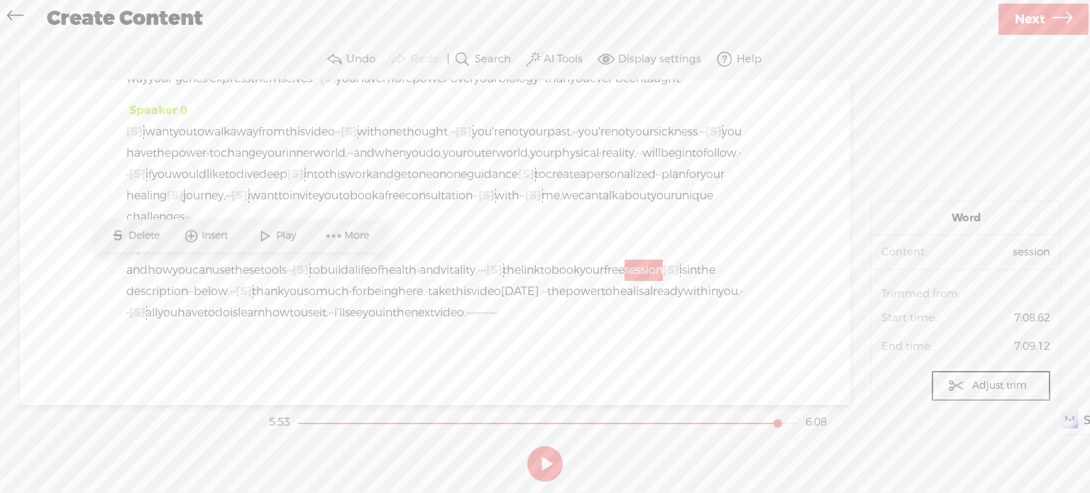
click at [278, 237] on span "Play" at bounding box center [287, 236] width 23 height 14
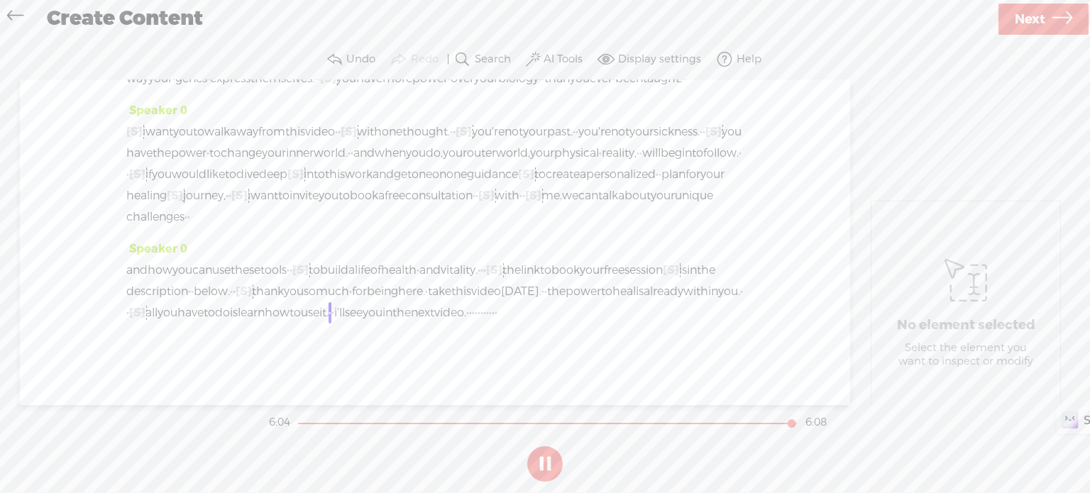
click at [554, 468] on button at bounding box center [544, 463] width 35 height 35
click at [471, 292] on span "video" at bounding box center [486, 291] width 30 height 21
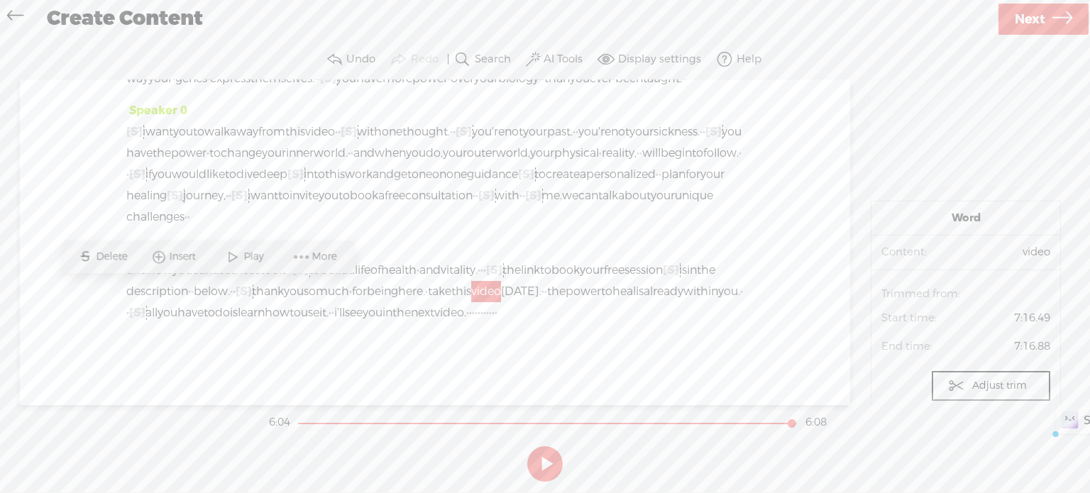
drag, startPoint x: 224, startPoint y: 293, endPoint x: 193, endPoint y: 297, distance: 30.8
click at [471, 297] on span "video" at bounding box center [486, 291] width 30 height 21
click at [313, 258] on span "More" at bounding box center [326, 257] width 28 height 14
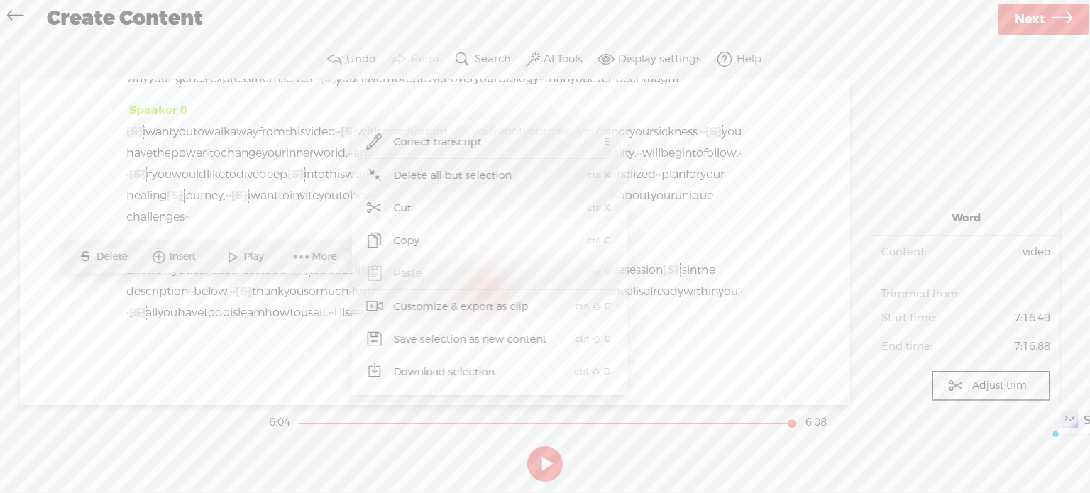
click at [431, 138] on span "Correct transcript" at bounding box center [438, 142] width 144 height 32
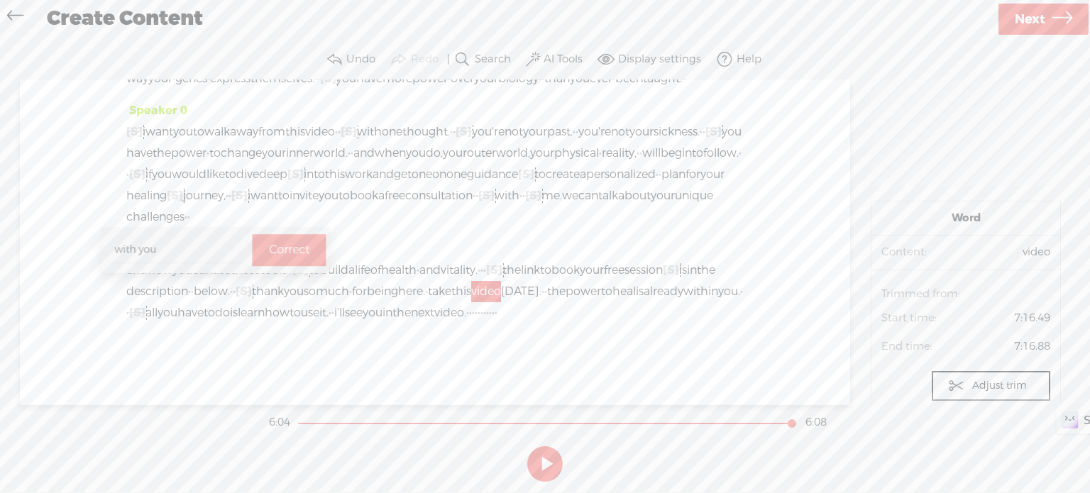
type input "with you"
click at [297, 249] on label "Correct" at bounding box center [289, 250] width 40 height 29
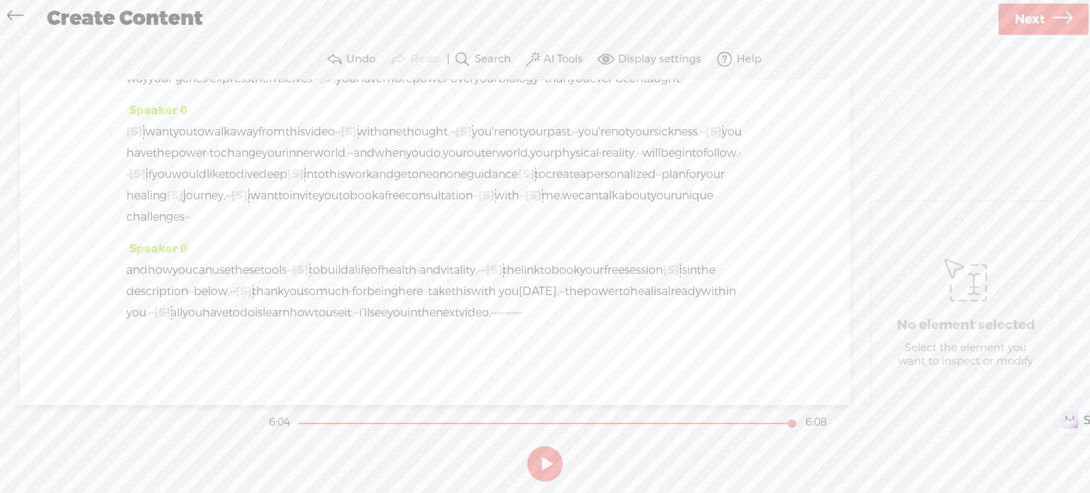
click at [230, 281] on span "below." at bounding box center [212, 291] width 36 height 21
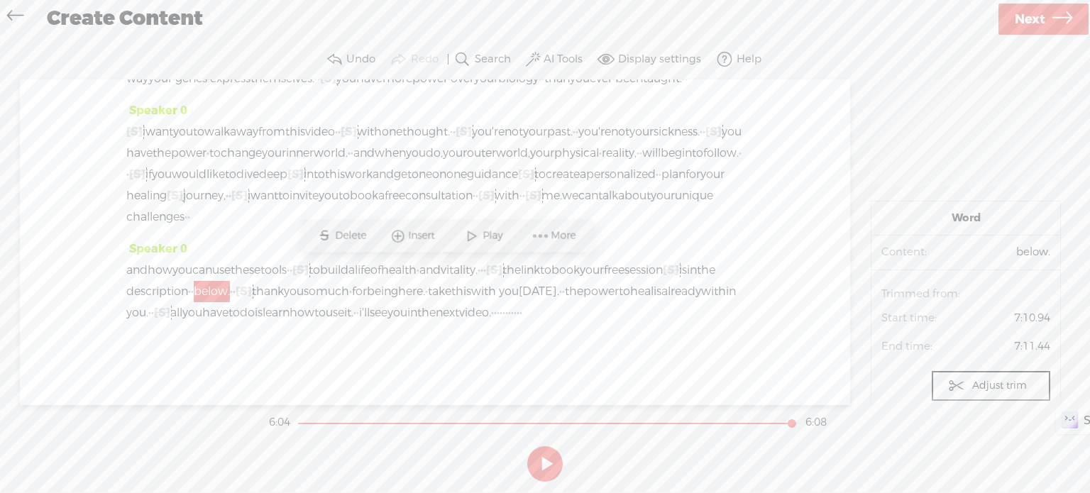
click at [478, 236] on span at bounding box center [471, 236] width 21 height 26
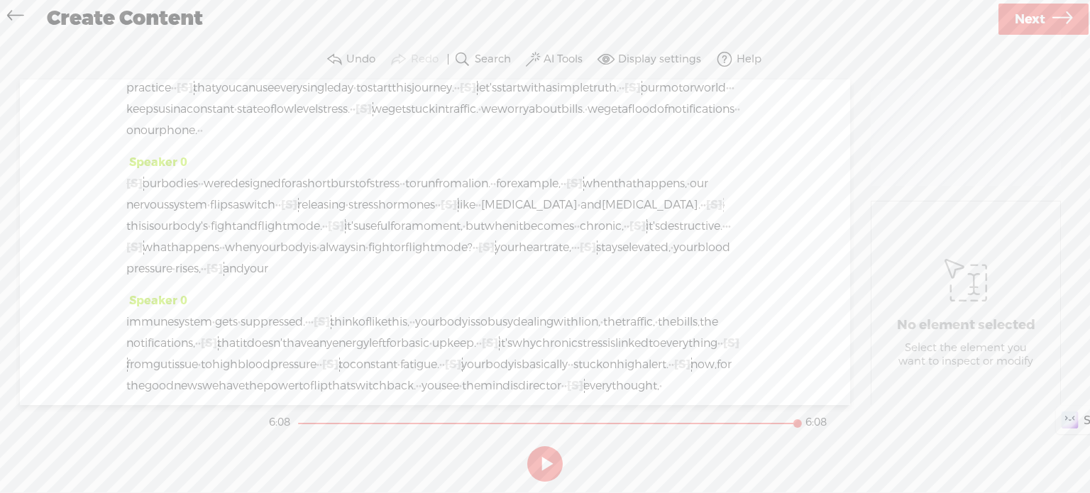
scroll to position [0, 0]
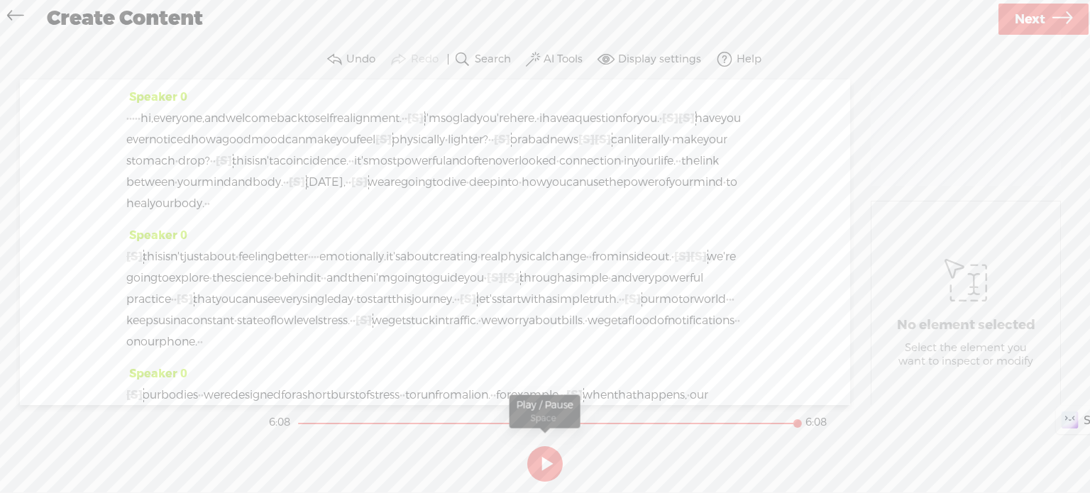
click at [542, 466] on button at bounding box center [544, 463] width 35 height 35
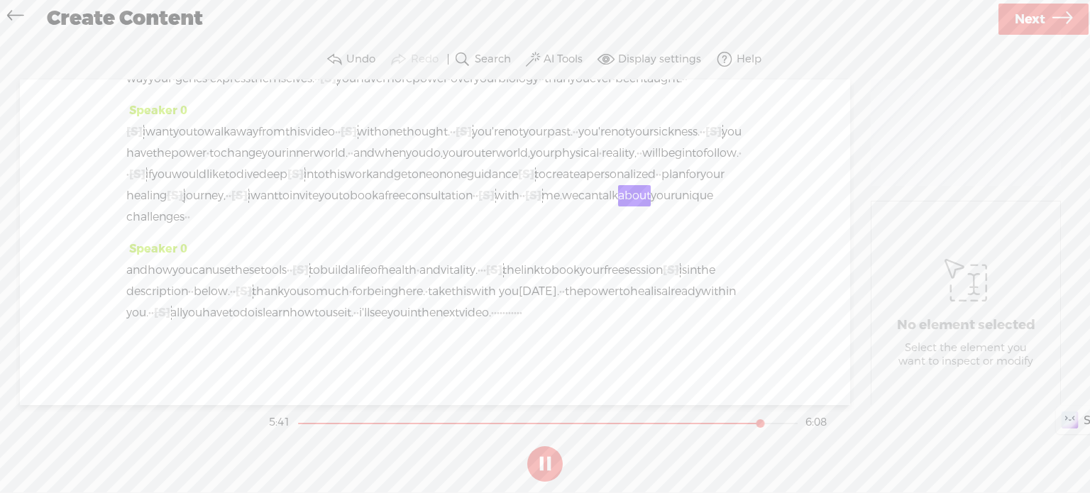
scroll to position [1388, 0]
click at [548, 58] on label "AI Tools" at bounding box center [563, 60] width 39 height 14
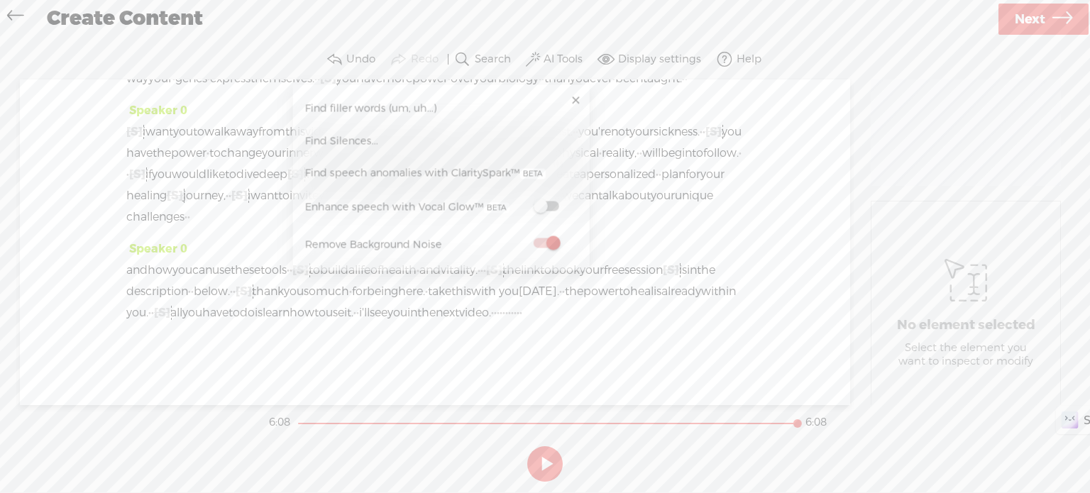
click at [1027, 19] on span "Next" at bounding box center [1030, 19] width 31 height 36
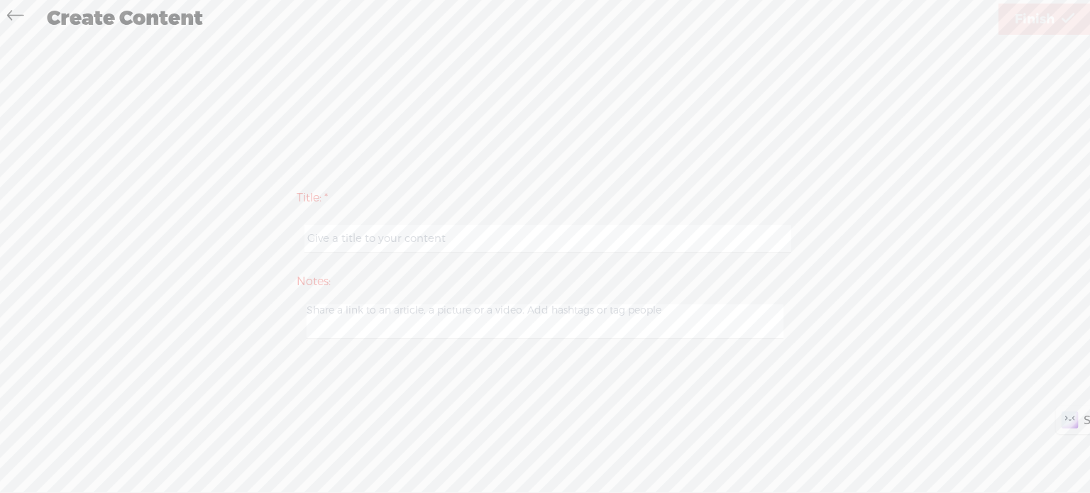
click at [546, 234] on input "text" at bounding box center [548, 239] width 486 height 28
type input "Heal yourself"
click at [1033, 14] on span "Finish" at bounding box center [1035, 19] width 40 height 36
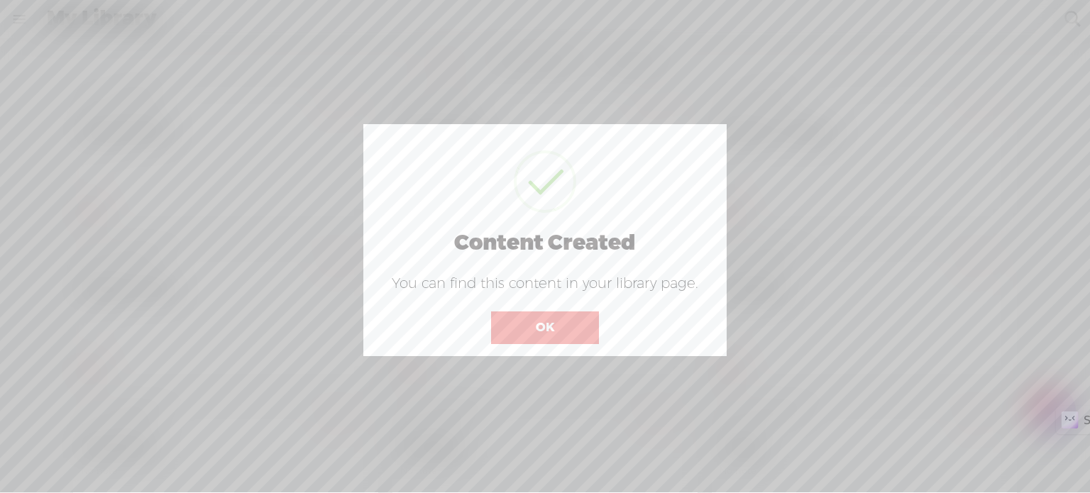
click at [582, 334] on button "OK" at bounding box center [545, 328] width 108 height 33
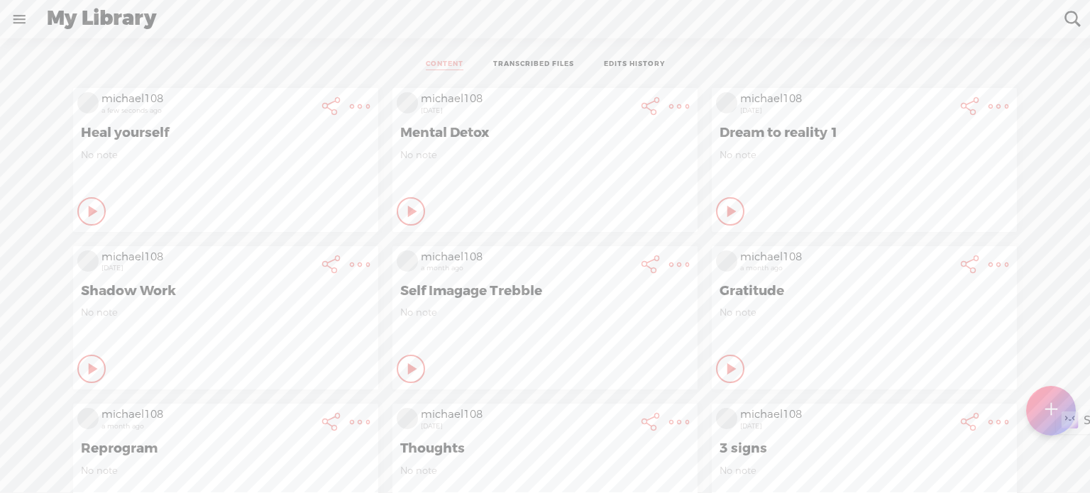
click at [350, 106] on t at bounding box center [360, 107] width 20 height 20
click at [296, 67] on div "CONTENT TRANSCRIBED FILES EDITS HISTORY" at bounding box center [545, 65] width 1069 height 32
click at [350, 109] on t at bounding box center [360, 107] width 20 height 20
click at [368, 54] on ul "CONTENT TRANSCRIBED FILES EDITS HISTORY" at bounding box center [545, 65] width 376 height 32
